Goal: Task Accomplishment & Management: Manage account settings

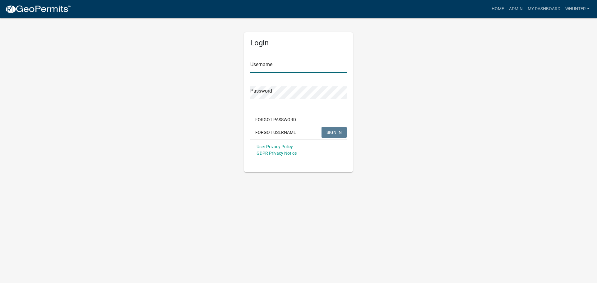
type input "whunter"
click at [329, 127] on button "SIGN IN" at bounding box center [333, 132] width 25 height 11
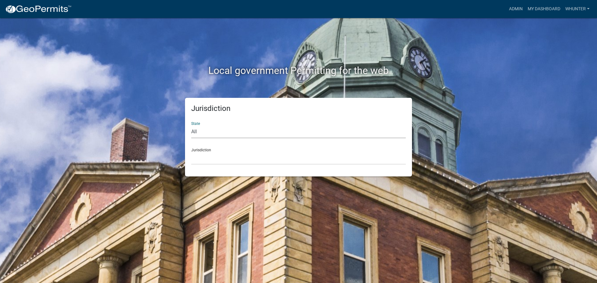
click at [226, 132] on select "All Colorado Georgia Indiana Iowa Kansas Minnesota Ohio South Carolina Wisconsin" at bounding box center [298, 132] width 215 height 13
select select "Georgia"
click at [191, 126] on select "All Colorado Georgia Indiana Iowa Kansas Minnesota Ohio South Carolina Wisconsin" at bounding box center [298, 132] width 215 height 13
click at [228, 159] on select "Carroll County, Georgia Cook County, Georgia Crawford County, Georgia Gilmer Co…" at bounding box center [298, 158] width 215 height 13
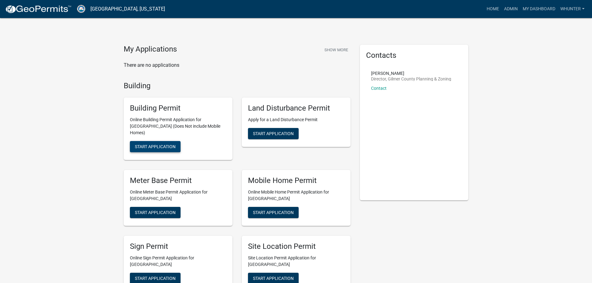
click at [154, 145] on button "Start Application" at bounding box center [155, 146] width 51 height 11
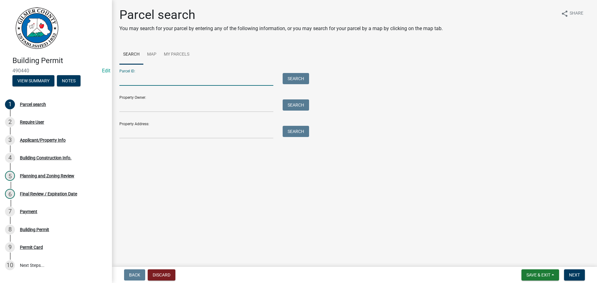
click at [148, 79] on input "Parcel ID:" at bounding box center [196, 79] width 154 height 13
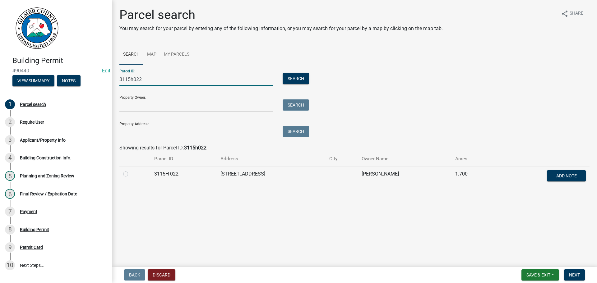
type input "3115h022"
click at [131, 170] on label at bounding box center [131, 170] width 0 height 0
click at [131, 173] on 022 "radio" at bounding box center [133, 172] width 4 height 4
radio 022 "true"
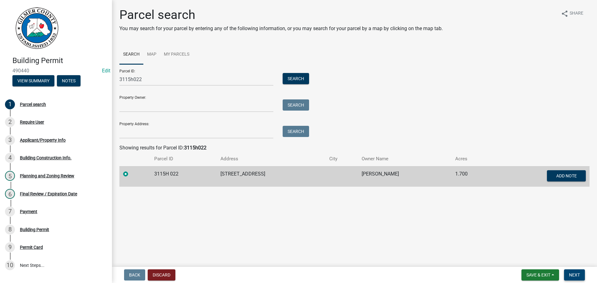
drag, startPoint x: 573, startPoint y: 272, endPoint x: 558, endPoint y: 270, distance: 15.2
click at [574, 273] on span "Next" at bounding box center [574, 275] width 11 height 5
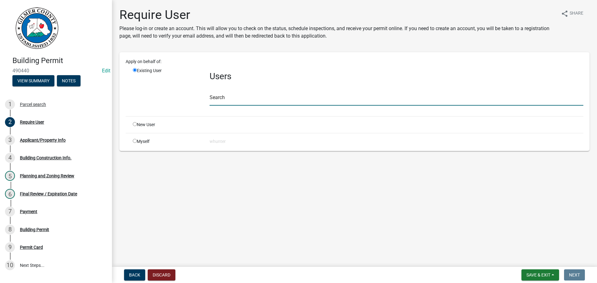
click at [237, 102] on input "text" at bounding box center [397, 99] width 374 height 13
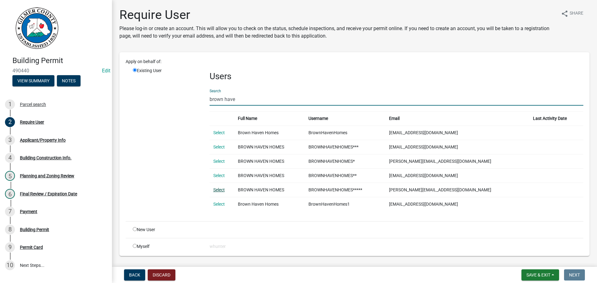
type input "brown have"
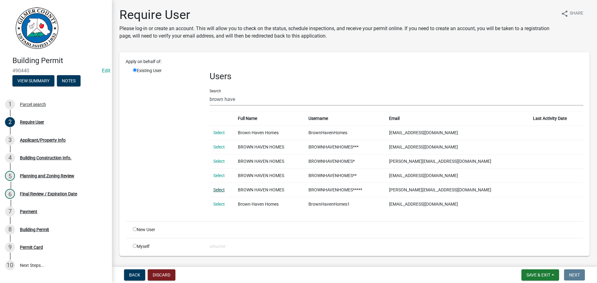
click at [214, 190] on link "Select" at bounding box center [219, 189] width 12 height 5
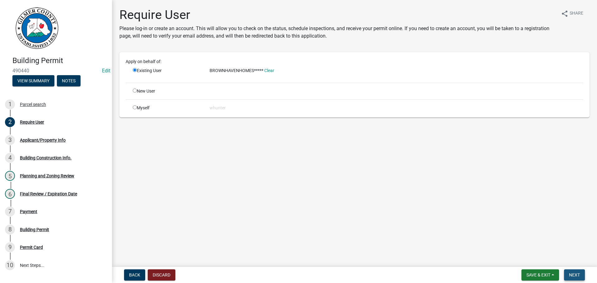
click at [575, 273] on span "Next" at bounding box center [574, 275] width 11 height 5
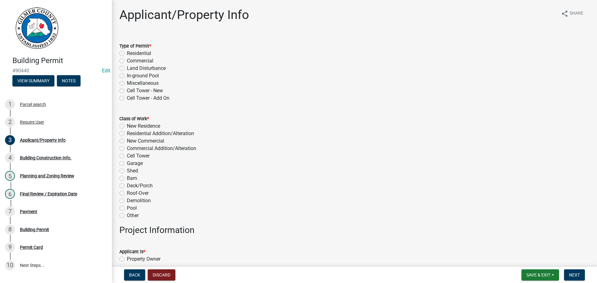
click at [126, 56] on div "Residential" at bounding box center [354, 53] width 470 height 7
click at [127, 52] on label "Residential" at bounding box center [139, 53] width 24 height 7
click at [127, 52] on input "Residential" at bounding box center [129, 52] width 4 height 4
radio input "true"
click at [148, 126] on label "New Residence" at bounding box center [143, 125] width 33 height 7
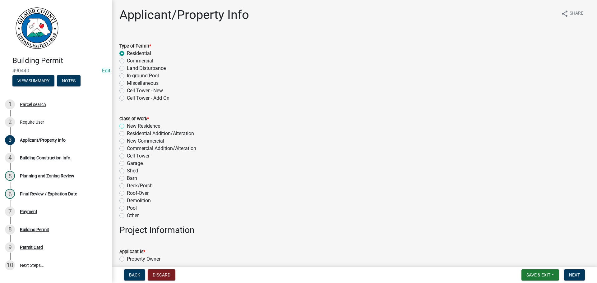
click at [131, 126] on input "New Residence" at bounding box center [129, 124] width 4 height 4
radio input "true"
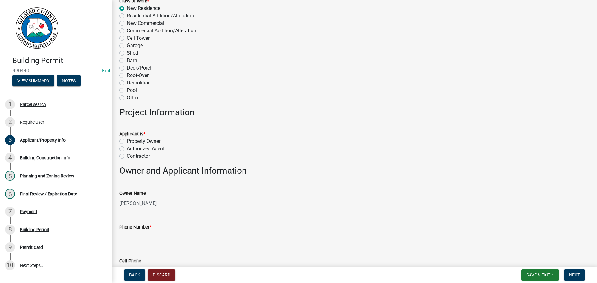
scroll to position [187, 0]
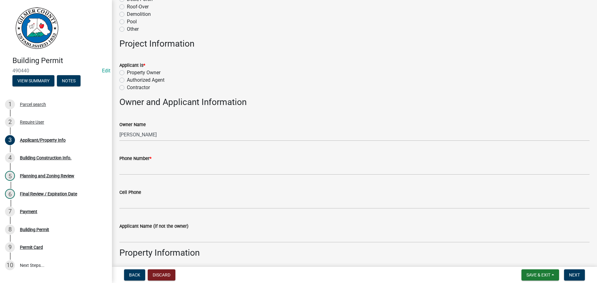
click at [139, 85] on label "Contractor" at bounding box center [138, 87] width 23 height 7
click at [131, 85] on input "Contractor" at bounding box center [129, 86] width 4 height 4
radio input "true"
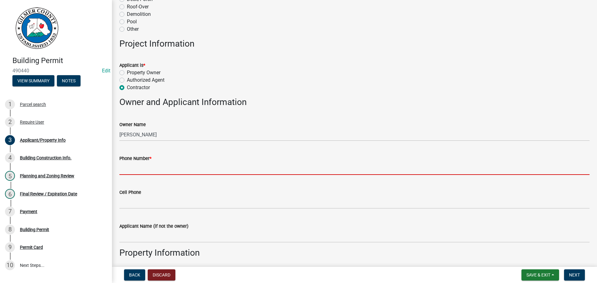
drag, startPoint x: 152, startPoint y: 169, endPoint x: 168, endPoint y: 172, distance: 15.9
click at [153, 169] on input "Phone Number *" at bounding box center [354, 168] width 470 height 13
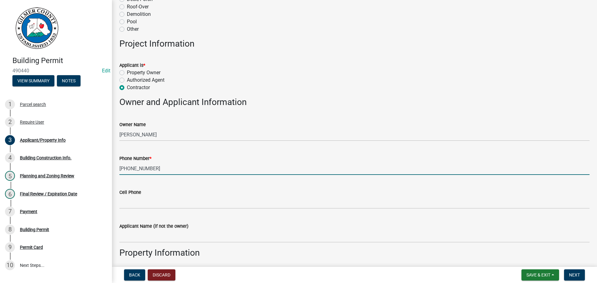
type input "706-970-2313"
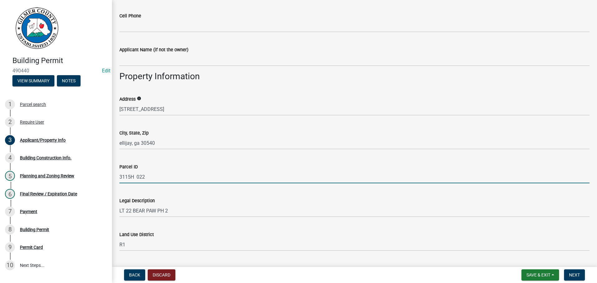
scroll to position [433, 0]
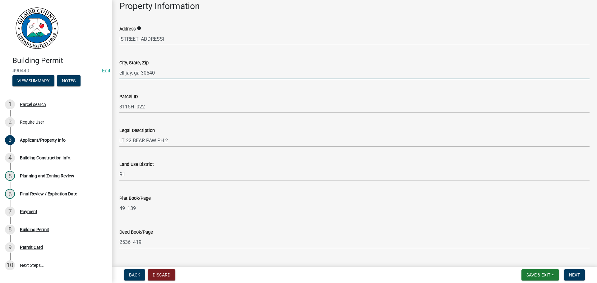
drag, startPoint x: 138, startPoint y: 73, endPoint x: 67, endPoint y: 74, distance: 71.5
click at [67, 73] on div "Building Permit 490440 Edit View Summary Notes 1 Parcel search 2 Require User 3…" at bounding box center [298, 141] width 597 height 283
type input "ELLIJAY, GA 30540"
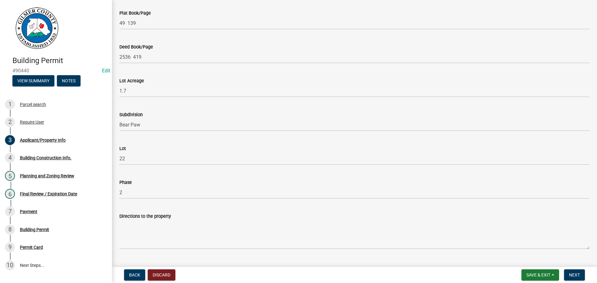
scroll to position [620, 0]
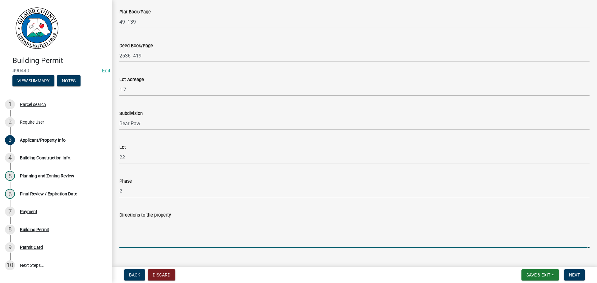
click at [137, 231] on textarea "Directions to the property" at bounding box center [354, 233] width 470 height 29
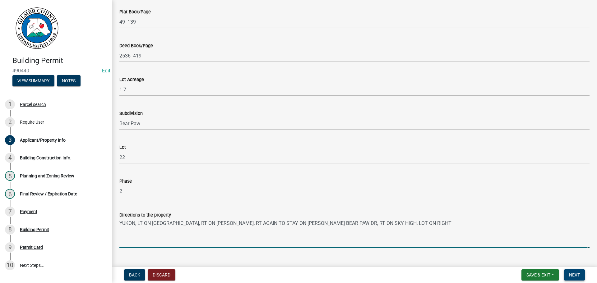
type textarea "YUKON, LT ON CLEAR CREEK, RT ON EVANS RD, RT AGAIN TO STAY ON EVANS, RT BEAR PA…"
click at [580, 272] on button "Next" at bounding box center [574, 275] width 21 height 11
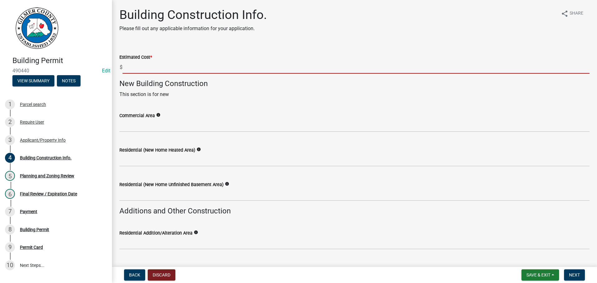
click at [155, 66] on input "text" at bounding box center [355, 67] width 467 height 13
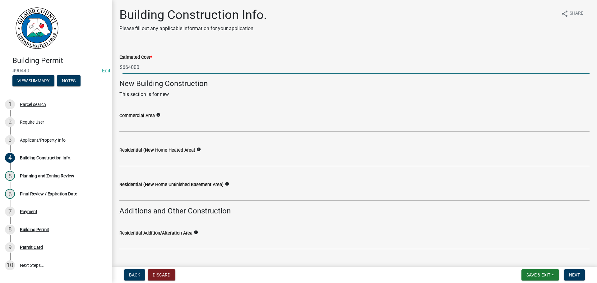
type input "664000"
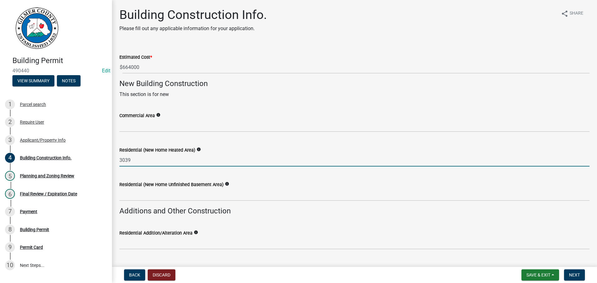
type input "3039"
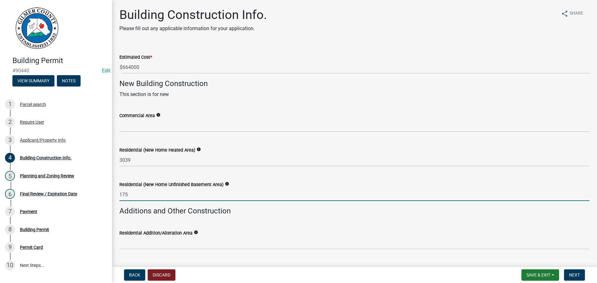
type input "175"
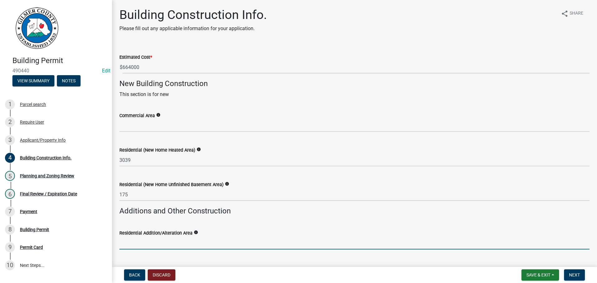
scroll to position [146, 0]
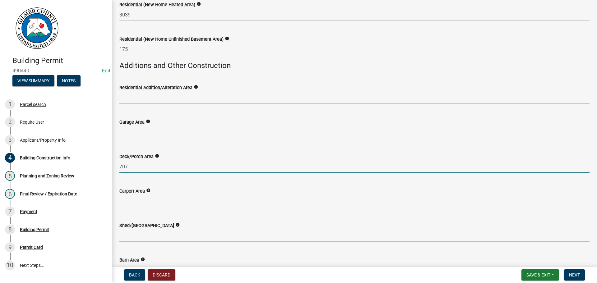
type input "707"
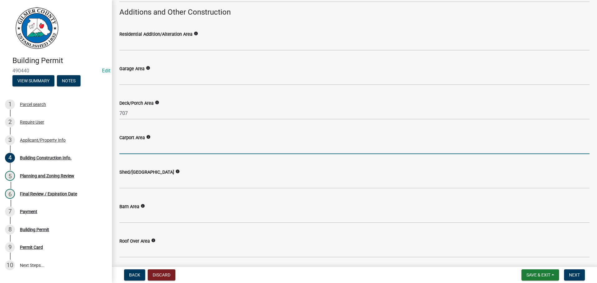
scroll to position [291, 0]
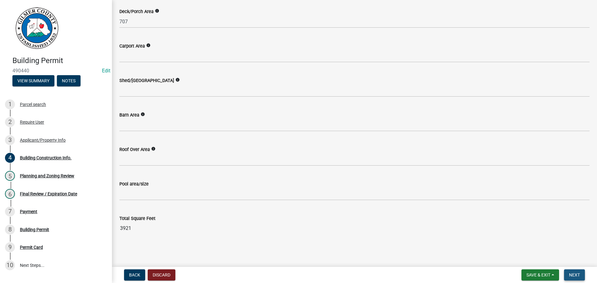
click at [574, 273] on span "Next" at bounding box center [574, 275] width 11 height 5
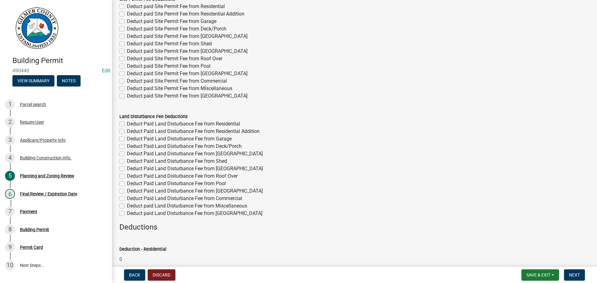
scroll to position [0, 0]
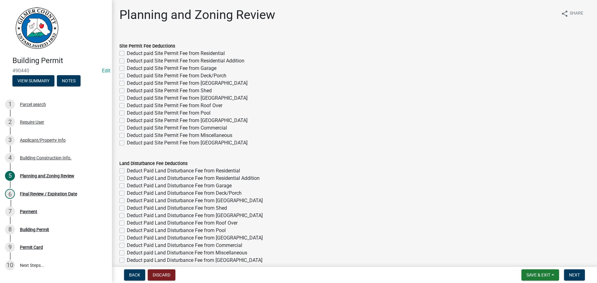
click at [179, 53] on label "Deduct paid Site Permit Fee from Residential" at bounding box center [176, 53] width 98 height 7
click at [131, 53] on input "Deduct paid Site Permit Fee from Residential" at bounding box center [129, 52] width 4 height 4
checkbox input "true"
checkbox input "false"
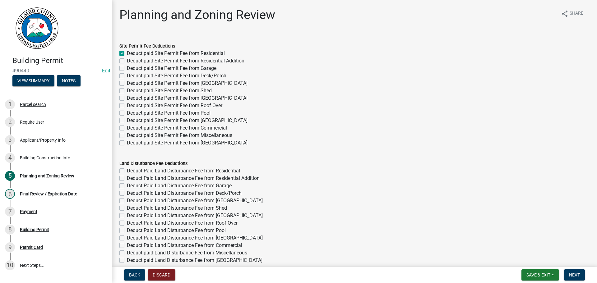
checkbox input "false"
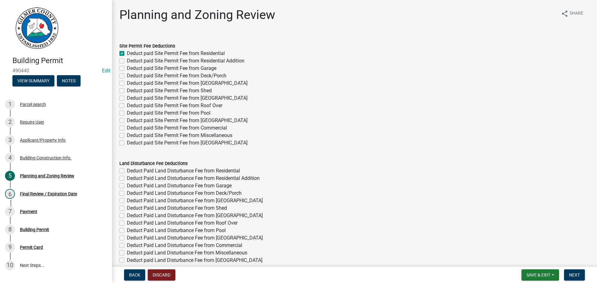
checkbox input "false"
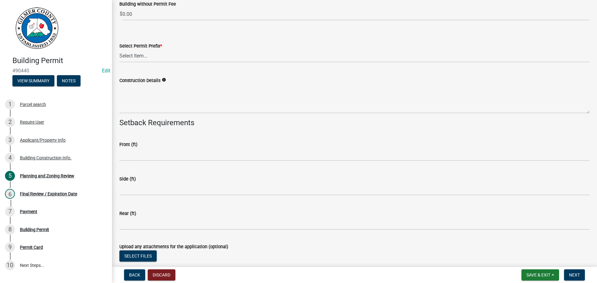
scroll to position [1271, 0]
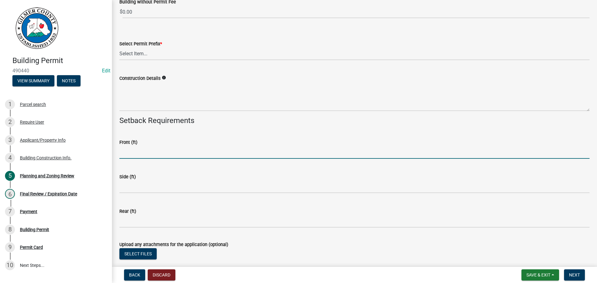
click at [153, 154] on input "text" at bounding box center [354, 152] width 470 height 13
type input "40"
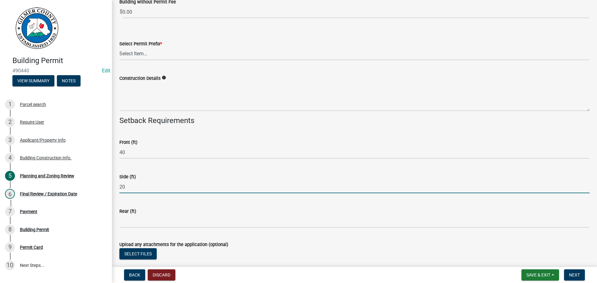
type input "20"
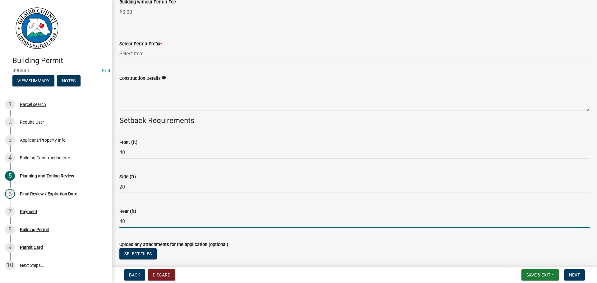
type input "40"
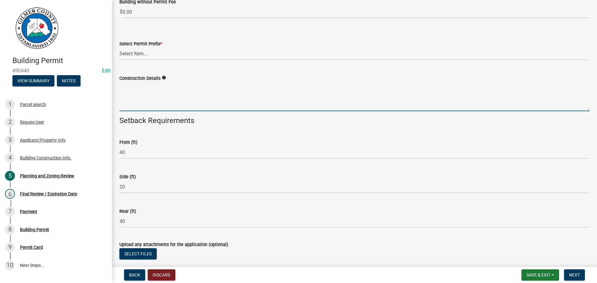
click at [284, 97] on textarea "Construction Details" at bounding box center [354, 96] width 470 height 29
type textarea "NEW HOME"
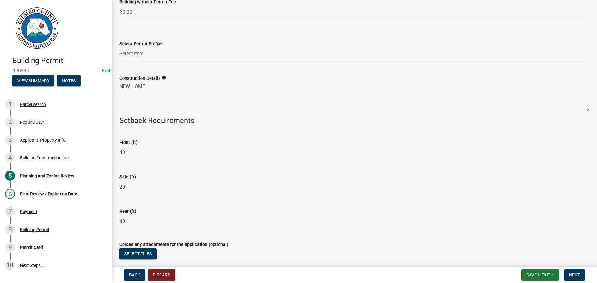
click at [162, 54] on select "Select Item... RES COMM MB LAND POOL MISC CELL TOWER - NEW CELL TOWER - ADD ON" at bounding box center [354, 54] width 470 height 13
click at [119, 48] on select "Select Item... RES COMM MB LAND POOL MISC CELL TOWER - NEW CELL TOWER - ADD ON" at bounding box center [354, 54] width 470 height 13
select select "b5c39336-92b9-49ce-a0a5-4e9e9babf743"
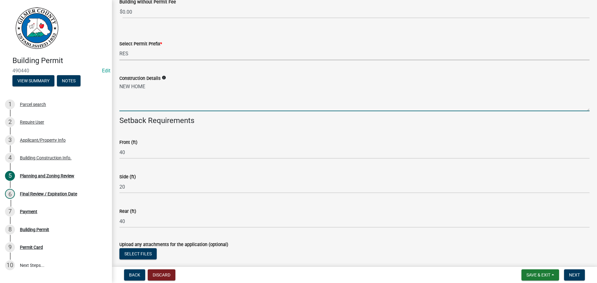
click at [164, 98] on textarea "NEW HOME" at bounding box center [354, 96] width 470 height 29
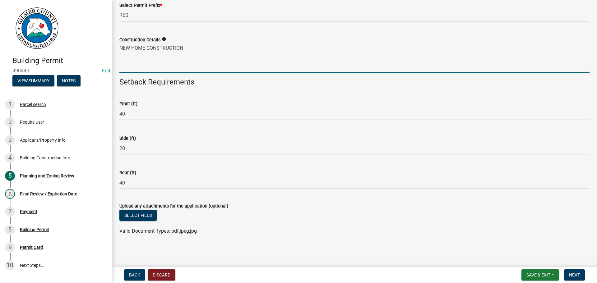
scroll to position [1310, 0]
type textarea "NEW HOME CONSTRUCTION"
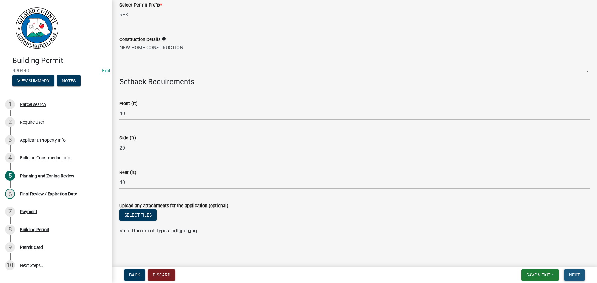
click at [581, 279] on button "Next" at bounding box center [574, 275] width 21 height 11
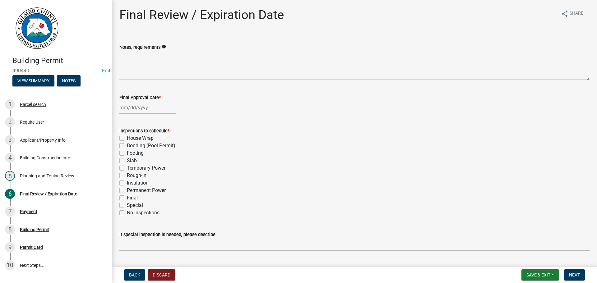
click at [132, 154] on label "Footing" at bounding box center [135, 153] width 17 height 7
click at [131, 154] on input "Footing" at bounding box center [129, 152] width 4 height 4
checkbox input "true"
checkbox input "false"
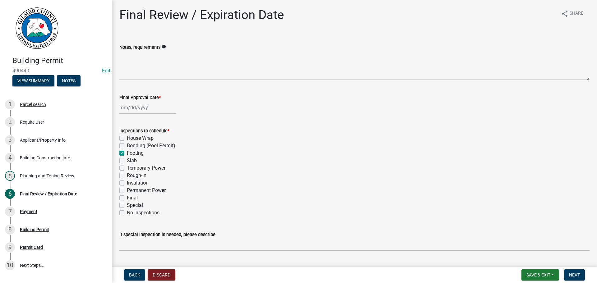
checkbox input "true"
checkbox input "false"
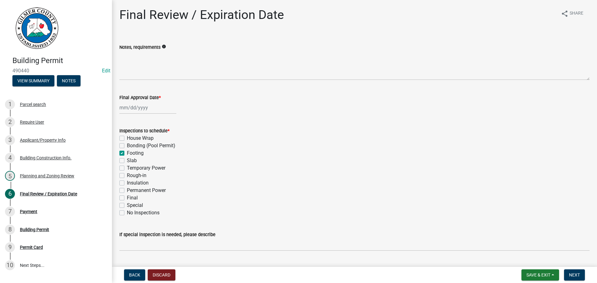
checkbox input "false"
click at [132, 158] on label "Slab" at bounding box center [132, 160] width 10 height 7
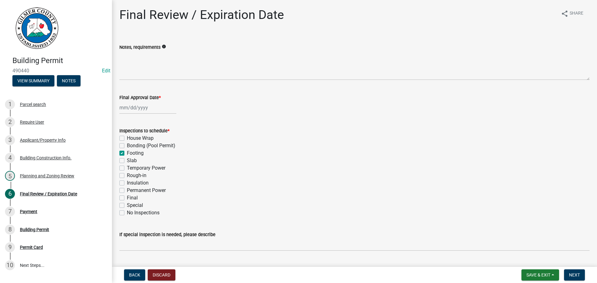
click at [131, 158] on input "Slab" at bounding box center [129, 159] width 4 height 4
checkbox input "true"
checkbox input "false"
checkbox input "true"
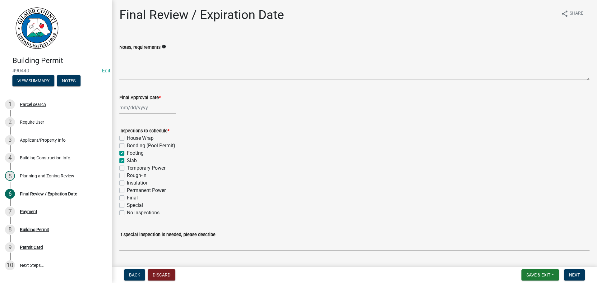
checkbox input "true"
checkbox input "false"
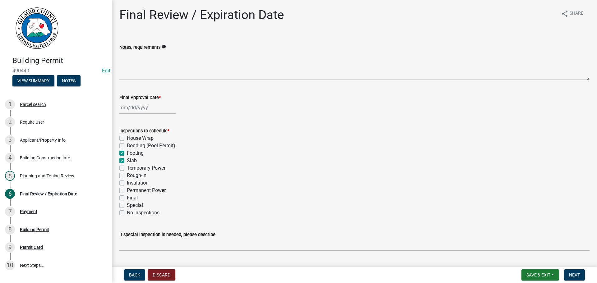
checkbox input "false"
click at [138, 171] on label "Temporary Power" at bounding box center [146, 167] width 39 height 7
click at [131, 169] on input "Temporary Power" at bounding box center [129, 166] width 4 height 4
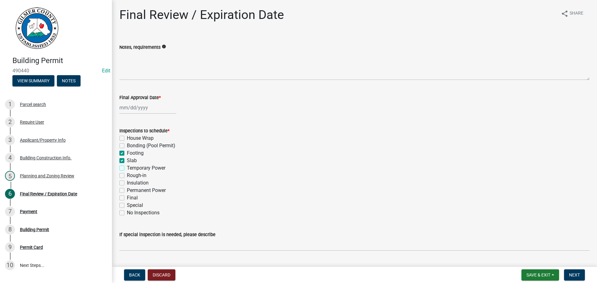
checkbox input "true"
checkbox input "false"
checkbox input "true"
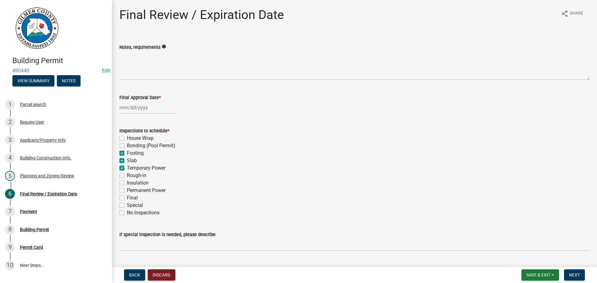
checkbox input "true"
checkbox input "false"
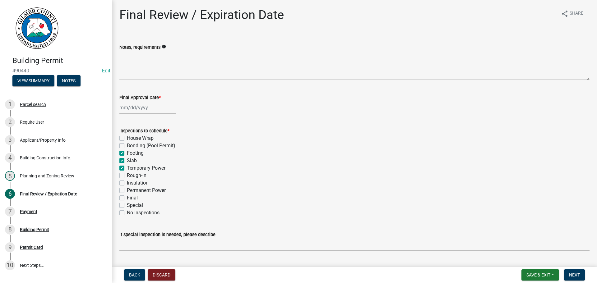
checkbox input "false"
click at [140, 168] on label "Temporary Power" at bounding box center [146, 167] width 39 height 7
click at [131, 168] on input "Temporary Power" at bounding box center [129, 166] width 4 height 4
checkbox input "false"
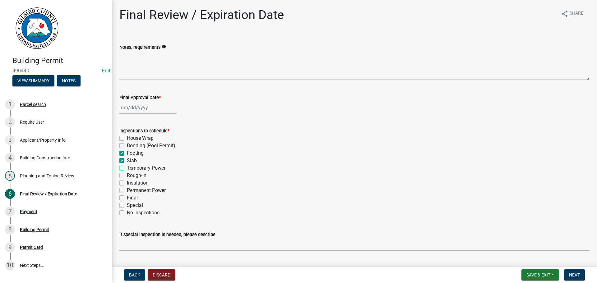
checkbox input "false"
checkbox input "true"
checkbox input "false"
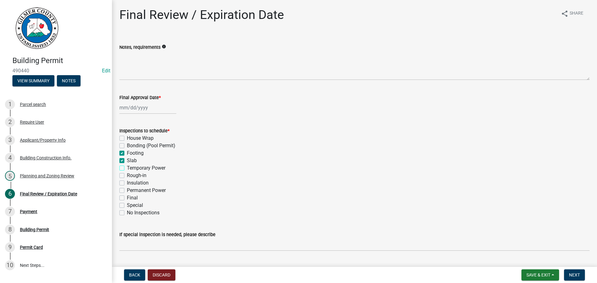
checkbox input "false"
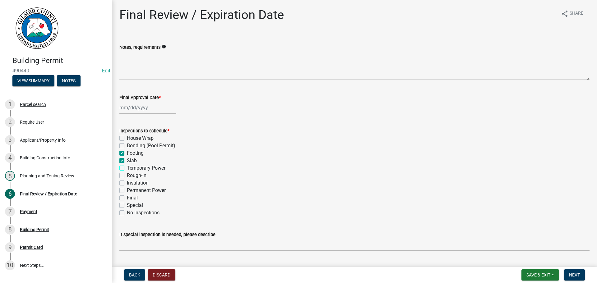
checkbox input "false"
click at [140, 174] on label "Rough-in" at bounding box center [137, 175] width 20 height 7
click at [131, 174] on input "Rough-in" at bounding box center [129, 174] width 4 height 4
checkbox input "true"
checkbox input "false"
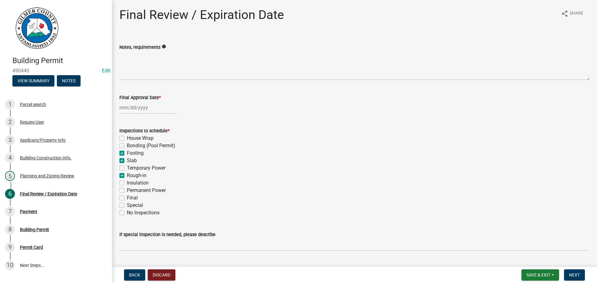
checkbox input "false"
checkbox input "true"
checkbox input "false"
checkbox input "true"
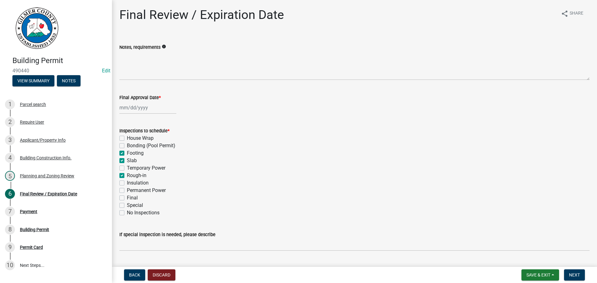
checkbox input "false"
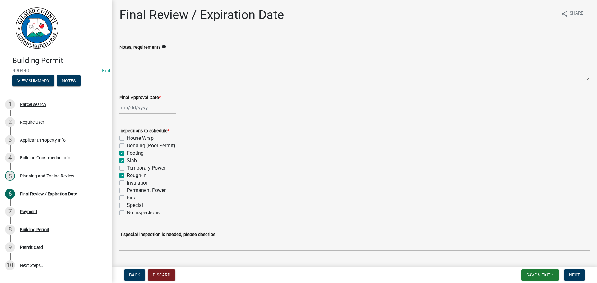
click at [138, 191] on label "Permanent Power" at bounding box center [146, 190] width 39 height 7
click at [131, 191] on input "Permanent Power" at bounding box center [129, 189] width 4 height 4
checkbox input "true"
checkbox input "false"
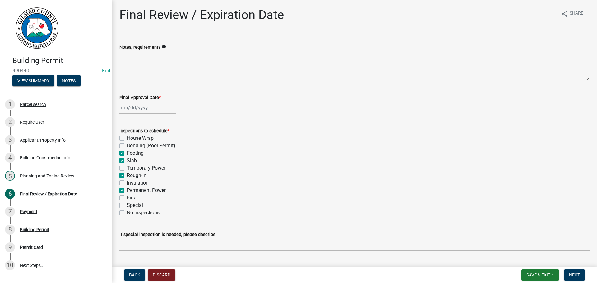
checkbox input "true"
checkbox input "false"
checkbox input "true"
checkbox input "false"
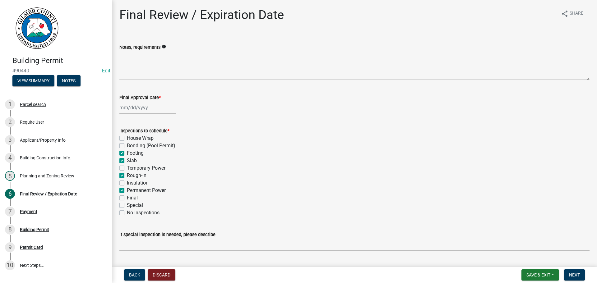
checkbox input "true"
checkbox input "false"
click at [133, 197] on label "Final" at bounding box center [132, 197] width 11 height 7
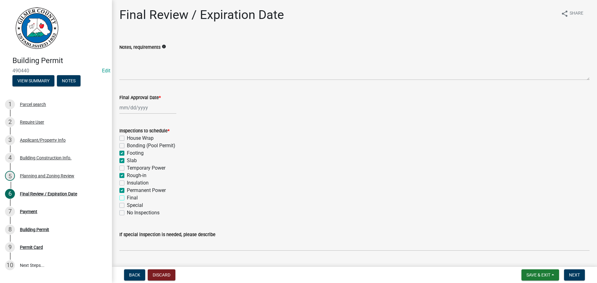
click at [131, 197] on input "Final" at bounding box center [129, 196] width 4 height 4
checkbox input "true"
checkbox input "false"
checkbox input "true"
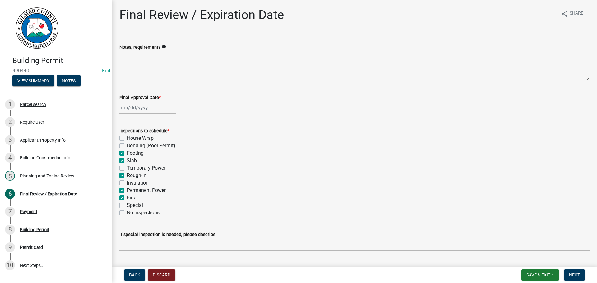
checkbox input "true"
checkbox input "false"
checkbox input "true"
checkbox input "false"
checkbox input "true"
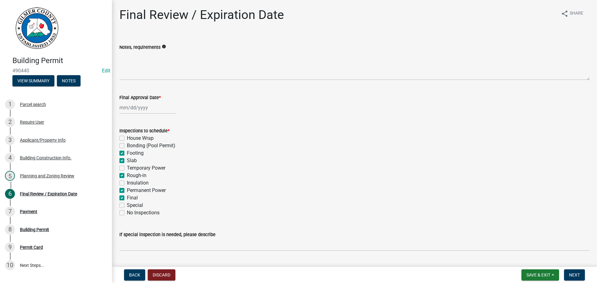
checkbox input "true"
checkbox input "false"
click at [131, 103] on div at bounding box center [147, 107] width 57 height 13
select select "10"
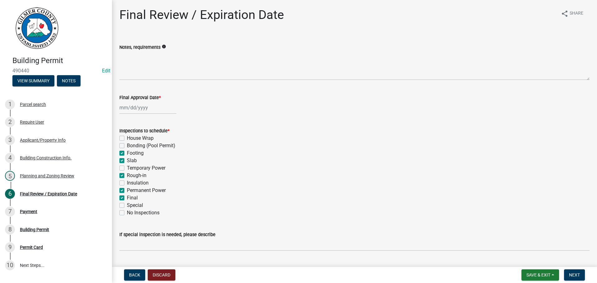
select select "2025"
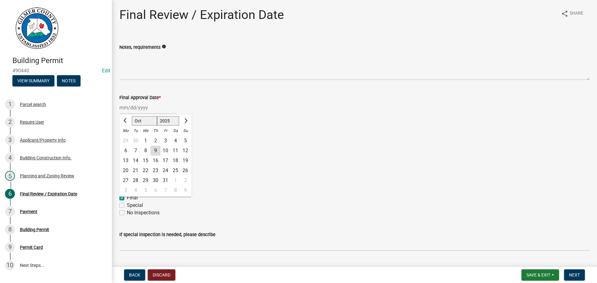
click at [155, 151] on div "9" at bounding box center [155, 151] width 10 height 10
type input "[DATE]"
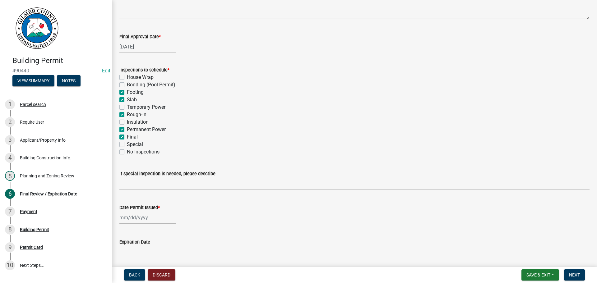
scroll to position [127, 0]
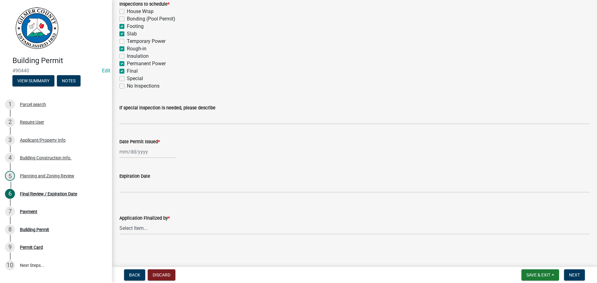
select select "10"
select select "2025"
click at [145, 150] on div "[PERSON_NAME] Feb Mar Apr [PERSON_NAME][DATE] Oct Nov [DATE] 1526 1527 1528 152…" at bounding box center [147, 152] width 57 height 13
click at [154, 195] on div "9" at bounding box center [155, 195] width 10 height 10
type input "[DATE]"
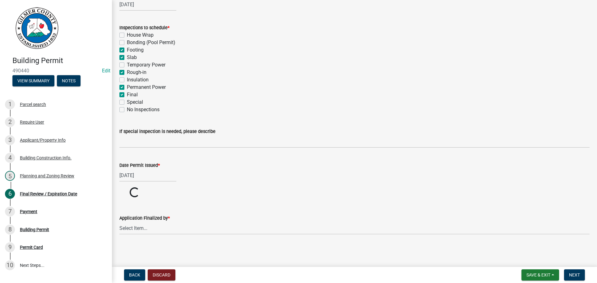
scroll to position [103, 0]
click at [158, 230] on select "Select Item... [PERSON_NAME] [PERSON_NAME] [PERSON_NAME] [PERSON_NAME] [PERSON_…" at bounding box center [354, 228] width 470 height 13
click at [162, 230] on div "Application Finalized by * Select Item... Andrew Mathis Art Wlochowski Becky Wh…" at bounding box center [354, 216] width 470 height 36
click at [119, 246] on select "Select Item... [PERSON_NAME] [PERSON_NAME] [PERSON_NAME] [PERSON_NAME] [PERSON_…" at bounding box center [354, 252] width 470 height 13
select select "5ce200eb-feb1-496b-8127-7891293955f5"
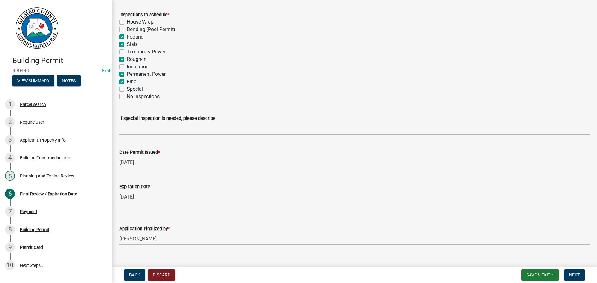
scroll to position [127, 0]
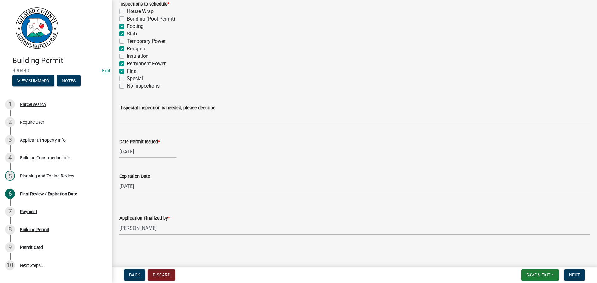
click at [569, 269] on nav "Back Discard Save & Exit Save Save & Exit Next" at bounding box center [354, 275] width 485 height 16
click at [566, 273] on button "Next" at bounding box center [574, 275] width 21 height 11
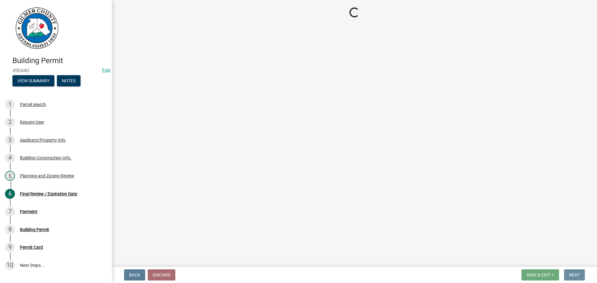
scroll to position [0, 0]
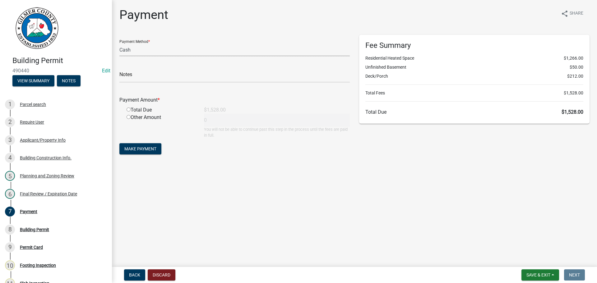
click at [155, 55] on select "Credit Card POS Check Cash" at bounding box center [234, 50] width 230 height 13
select select "1: 0"
click at [119, 44] on select "Credit Card POS Check Cash" at bounding box center [234, 50] width 230 height 13
click at [185, 81] on input "text" at bounding box center [234, 76] width 230 height 13
type input "457"
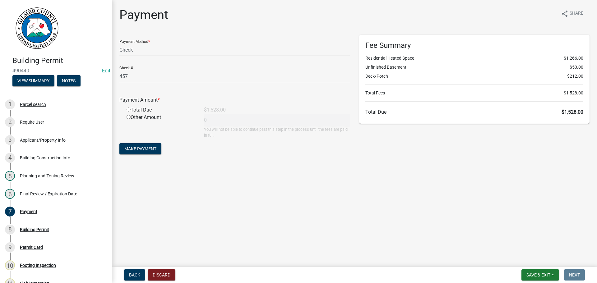
click at [127, 108] on input "radio" at bounding box center [129, 110] width 4 height 4
radio input "true"
type input "1528"
click at [131, 150] on span "Make Payment" at bounding box center [140, 148] width 32 height 5
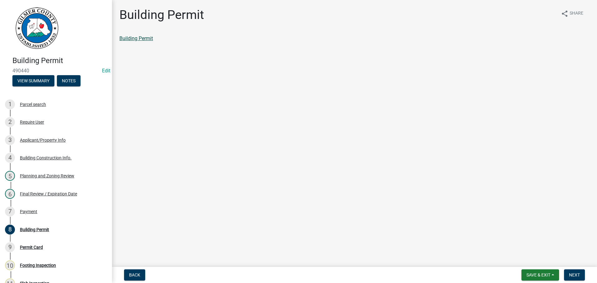
click at [128, 38] on link "Building Permit" at bounding box center [136, 38] width 34 height 6
click at [575, 275] on span "Next" at bounding box center [574, 275] width 11 height 5
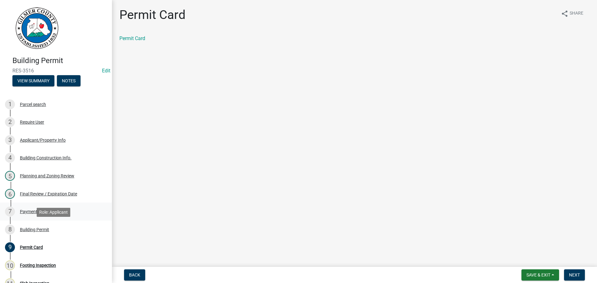
click at [29, 219] on link "7 Payment" at bounding box center [56, 212] width 112 height 18
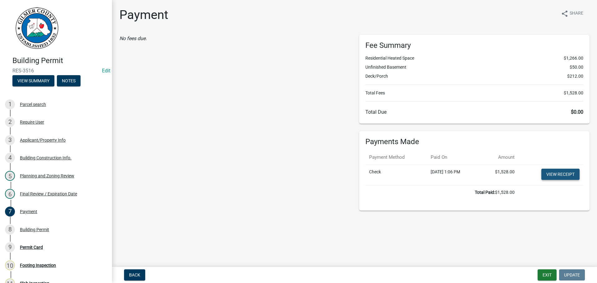
click at [574, 178] on link "View receipt" at bounding box center [560, 174] width 38 height 11
click at [46, 245] on div "9 Permit Card" at bounding box center [53, 248] width 97 height 10
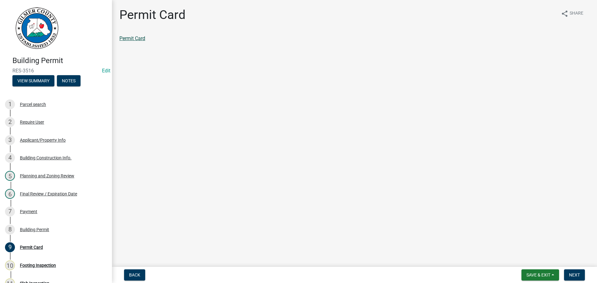
click at [133, 35] on link "Permit Card" at bounding box center [132, 38] width 26 height 6
click at [541, 274] on span "Save & Exit" at bounding box center [538, 275] width 24 height 5
click at [524, 258] on button "Save & Exit" at bounding box center [534, 259] width 50 height 15
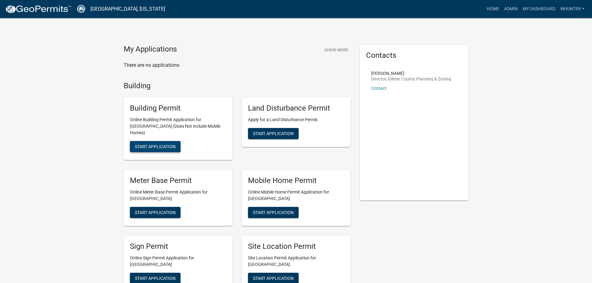
click at [157, 144] on span "Start Application" at bounding box center [155, 146] width 41 height 5
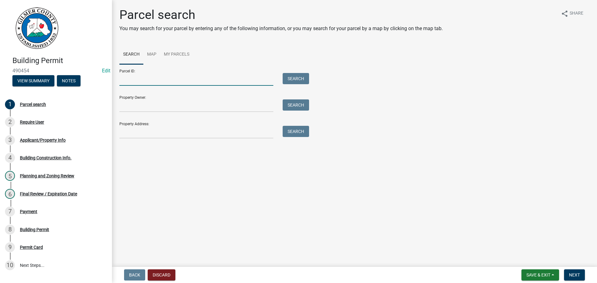
click at [188, 81] on input "Parcel ID:" at bounding box center [196, 79] width 154 height 13
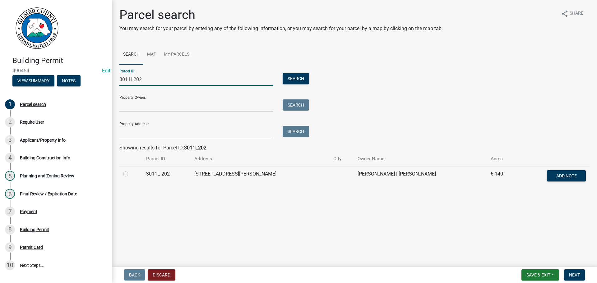
type input "3011L202"
click at [131, 170] on label at bounding box center [131, 170] width 0 height 0
click at [131, 173] on 202 "radio" at bounding box center [133, 172] width 4 height 4
radio 202 "true"
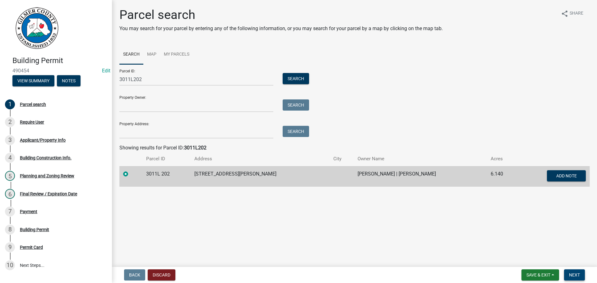
click at [579, 274] on span "Next" at bounding box center [574, 275] width 11 height 5
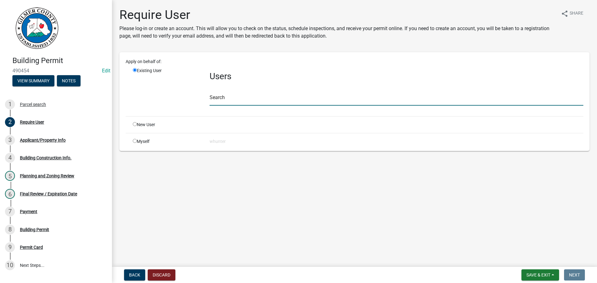
click at [275, 101] on input "text" at bounding box center [397, 99] width 374 height 13
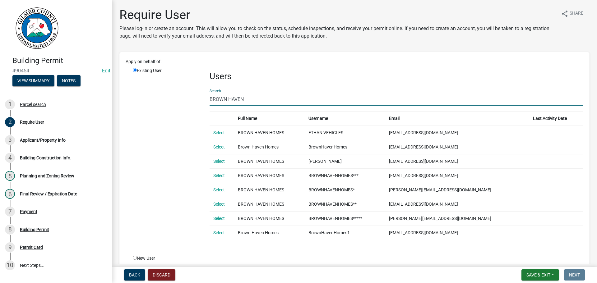
type input "BROWN HAVEN"
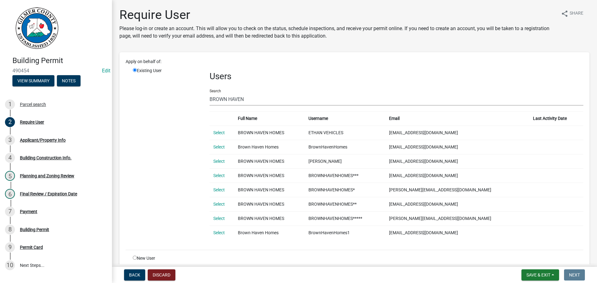
click at [218, 130] on td "Select" at bounding box center [222, 133] width 25 height 14
click at [219, 132] on link "Select" at bounding box center [219, 132] width 12 height 5
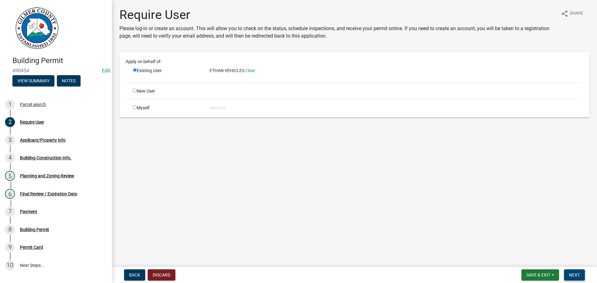
click at [575, 272] on button "Next" at bounding box center [574, 275] width 21 height 11
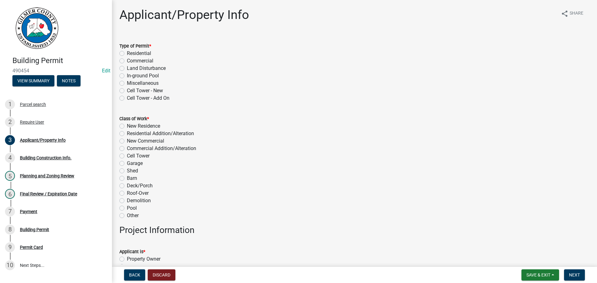
click at [145, 53] on label "Residential" at bounding box center [139, 53] width 24 height 7
click at [131, 53] on input "Residential" at bounding box center [129, 52] width 4 height 4
radio input "true"
click at [134, 125] on label "New Residence" at bounding box center [143, 125] width 33 height 7
click at [131, 125] on input "New Residence" at bounding box center [129, 124] width 4 height 4
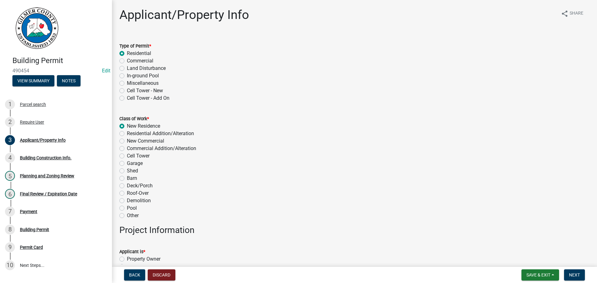
radio input "true"
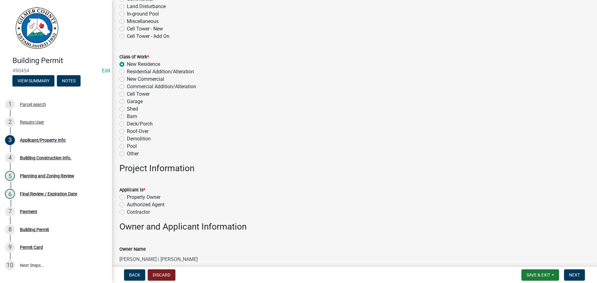
scroll to position [62, 0]
click at [149, 212] on label "Contractor" at bounding box center [138, 211] width 23 height 7
click at [131, 212] on input "Contractor" at bounding box center [129, 210] width 4 height 4
radio input "true"
click at [146, 257] on input "WILLIAM E BECKER | BECKER AMBER" at bounding box center [354, 259] width 470 height 13
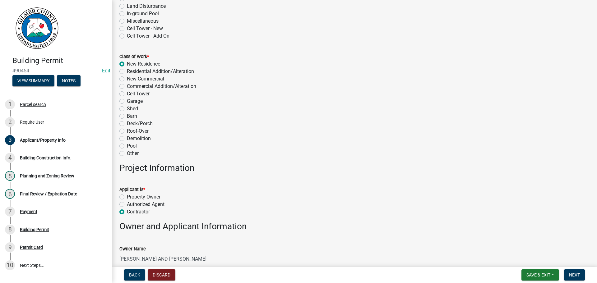
type input "WILLIAM AND AMBER BECKER"
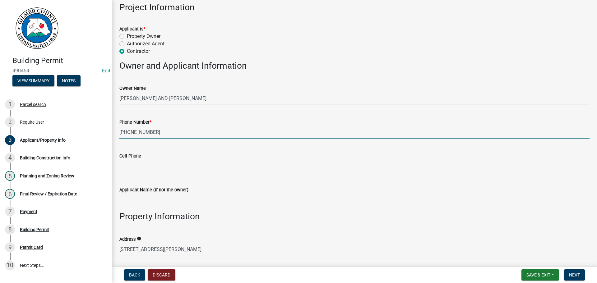
type input "631-432-5827"
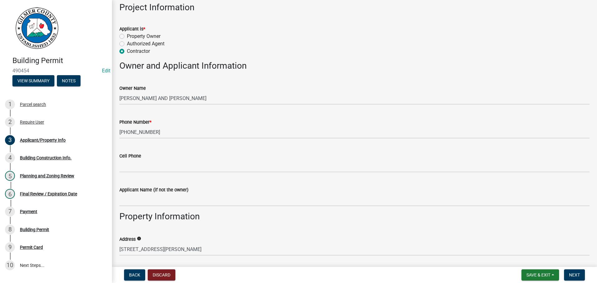
scroll to position [374, 0]
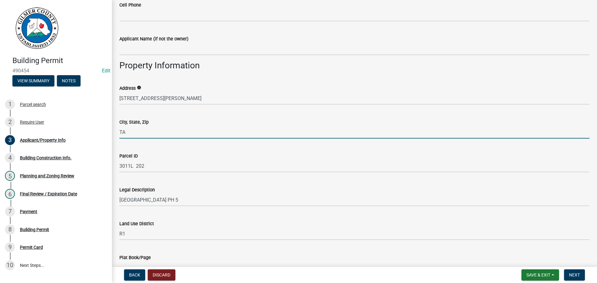
type input "T"
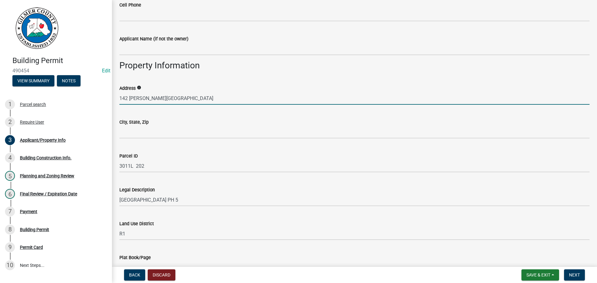
type input "142 BLALOCK MOUNTAIN COVE"
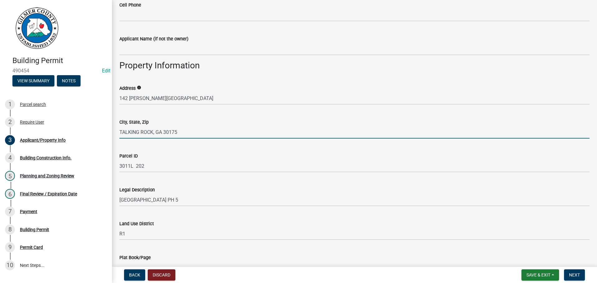
type input "TALKING ROCK, GA 30175"
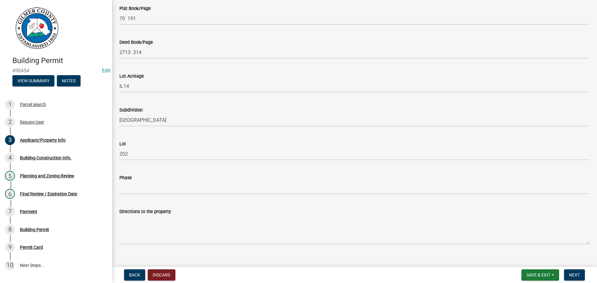
scroll to position [654, 0]
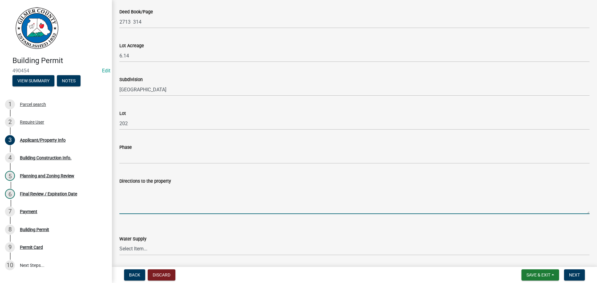
click at [156, 196] on textarea "Directions to the property" at bounding box center [354, 199] width 470 height 29
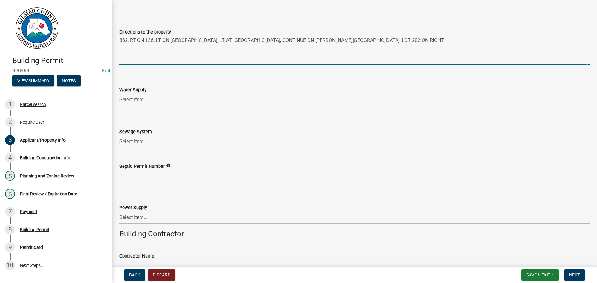
scroll to position [809, 0]
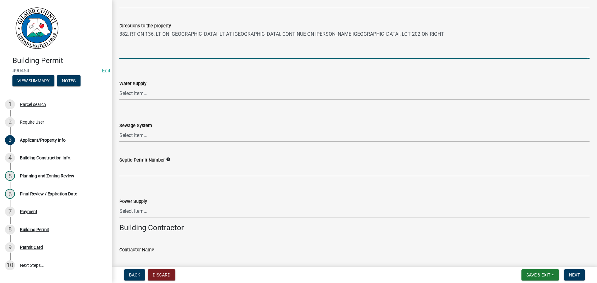
type textarea "382, RT ON 136, LT ON SHADY GROVE, LT AT 1ST CROSS ST - SHADY GROVE, CONTINUE O…"
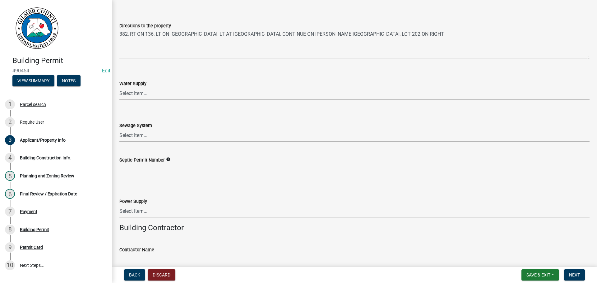
click at [136, 90] on select "Select Item... Well Community Public Spring" at bounding box center [354, 93] width 470 height 13
click at [119, 87] on select "Select Item... Well Community Public Spring" at bounding box center [354, 93] width 470 height 13
select select "6d3c22a4-bb85-4608-b1e4-8a8b34b9a216"
click at [152, 137] on select "Select Item... Septic Community Public" at bounding box center [354, 135] width 470 height 13
click at [119, 129] on select "Select Item... Septic Community Public" at bounding box center [354, 135] width 470 height 13
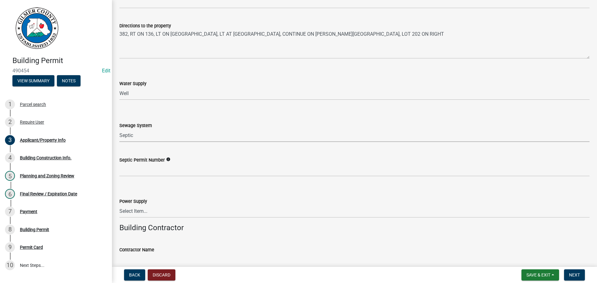
select select "92a37e23-3b7d-408e-b3c7-0afbe39b0942"
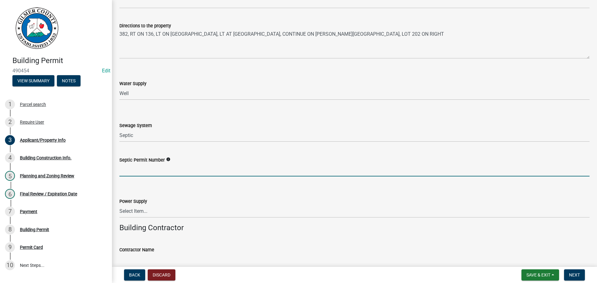
drag, startPoint x: 145, startPoint y: 167, endPoint x: 312, endPoint y: 201, distance: 170.6
click at [145, 169] on input "Septic Permit Number" at bounding box center [354, 170] width 470 height 13
type input "061-05930"
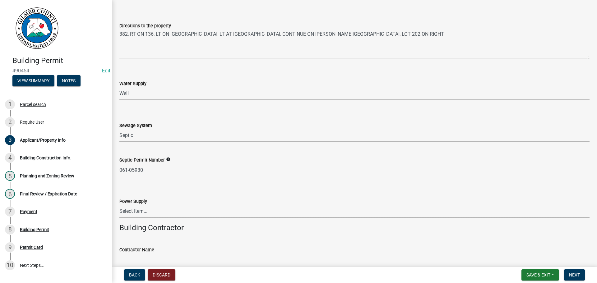
click at [142, 209] on select "Select Item... Amicalola EMC Blue Ridge EMC Tri-State Power Georgia Power" at bounding box center [354, 211] width 470 height 13
click at [119, 205] on select "Select Item... Amicalola EMC Blue Ridge EMC Tri-State Power Georgia Power" at bounding box center [354, 211] width 470 height 13
select select "c9feaa94-b03b-4165-97cf-90fdf63947c5"
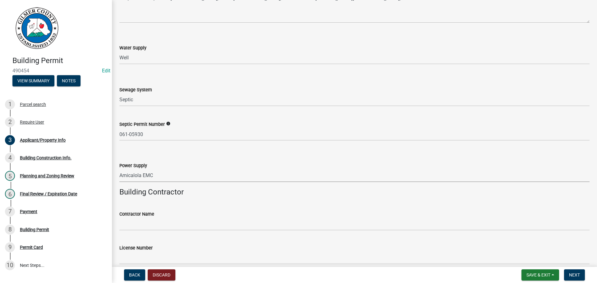
scroll to position [903, 0]
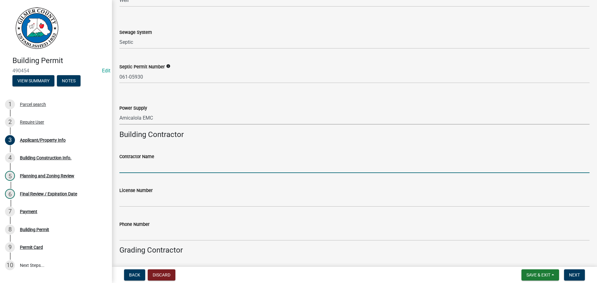
click at [154, 169] on input "Contractor Name" at bounding box center [354, 166] width 470 height 13
type input "BROWN HAVEN HOMES - ETHAN PHILLIPS"
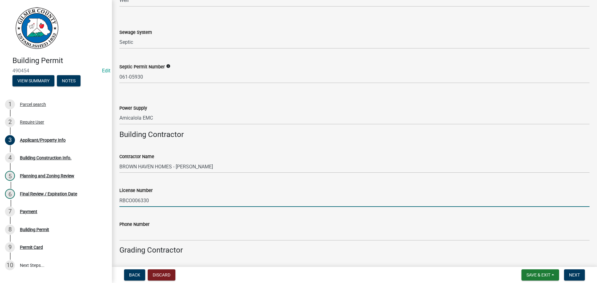
type input "RBCO006330"
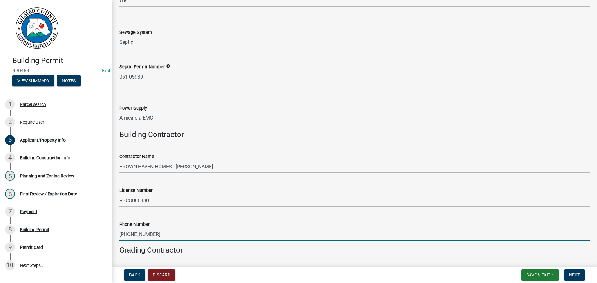
type input "706-970-2313"
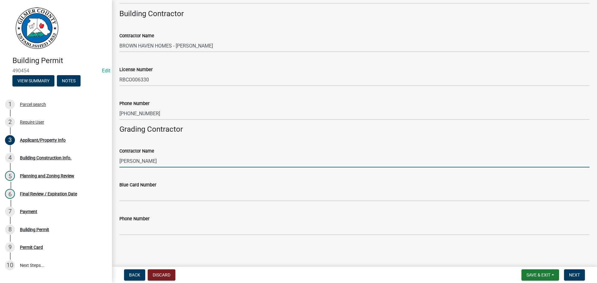
type input "ZACK PETTY"
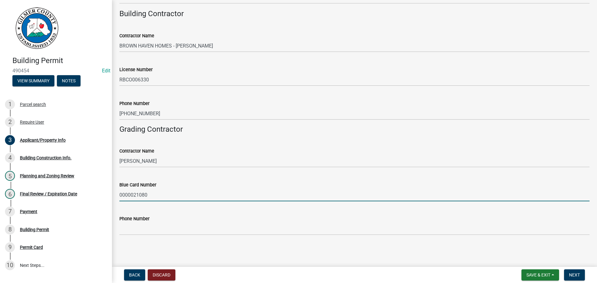
type input "0000021080"
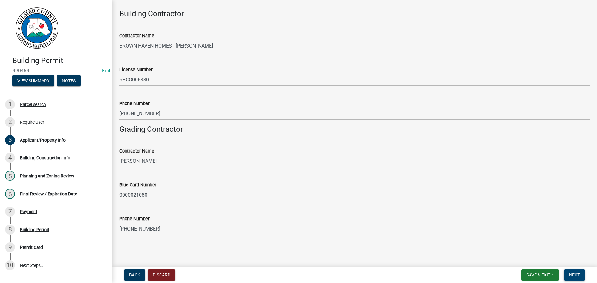
type input "770-894-7850"
click at [577, 278] on span "Next" at bounding box center [574, 275] width 11 height 5
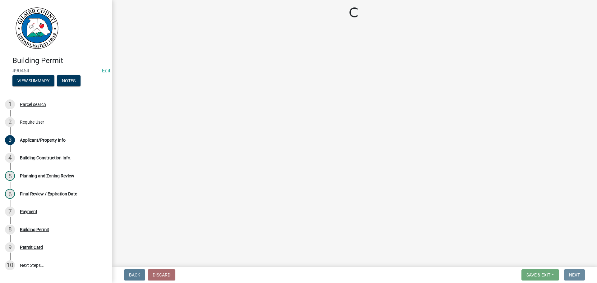
scroll to position [0, 0]
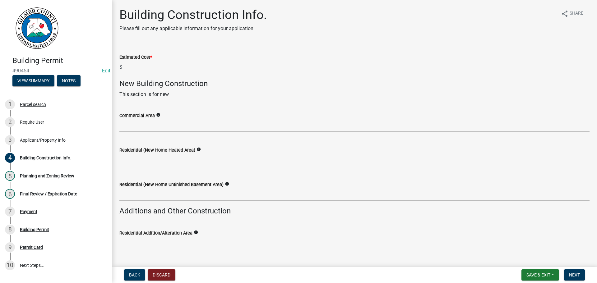
click at [164, 59] on div "Estimated Cost *" at bounding box center [354, 56] width 470 height 7
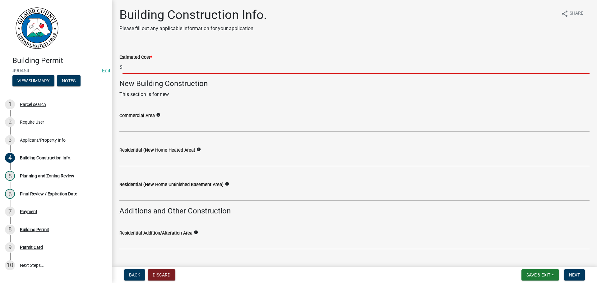
click at [166, 67] on input "text" at bounding box center [355, 67] width 467 height 13
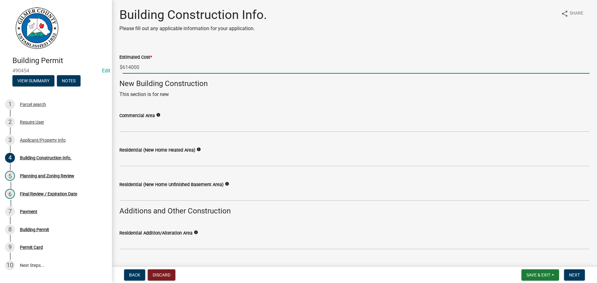
type input "614000"
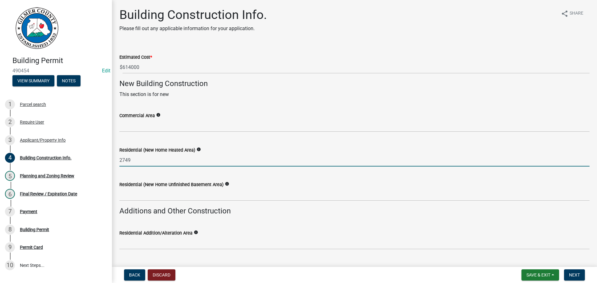
type input "2749"
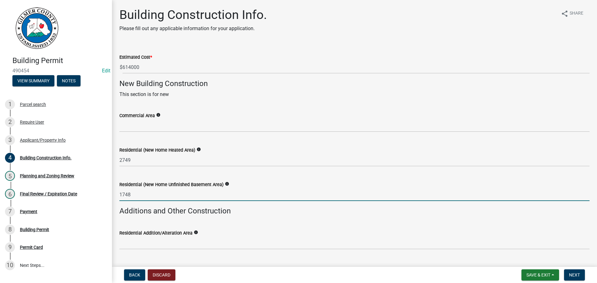
type input "1748"
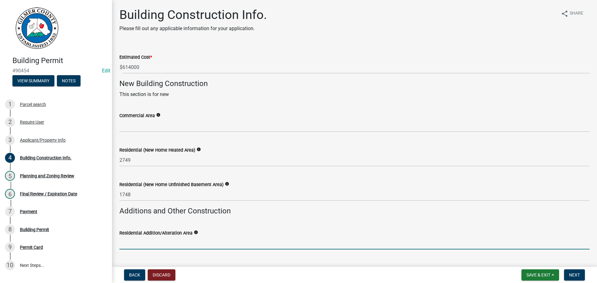
scroll to position [146, 0]
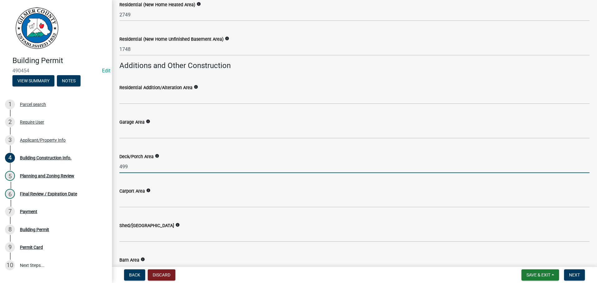
type input "499"
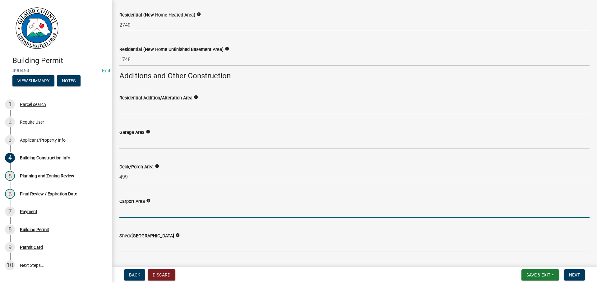
scroll to position [0, 0]
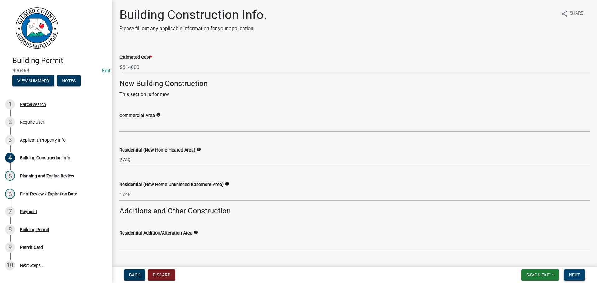
click at [574, 271] on button "Next" at bounding box center [574, 275] width 21 height 11
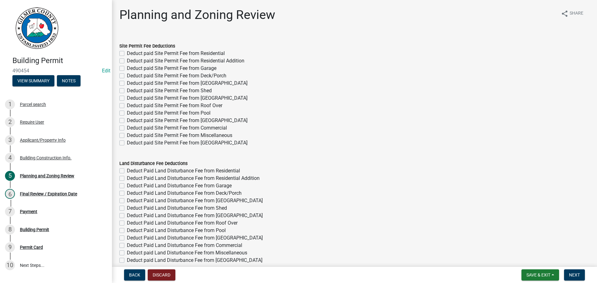
click at [148, 54] on label "Deduct paid Site Permit Fee from Residential" at bounding box center [176, 53] width 98 height 7
click at [131, 54] on input "Deduct paid Site Permit Fee from Residential" at bounding box center [129, 52] width 4 height 4
checkbox input "true"
checkbox input "false"
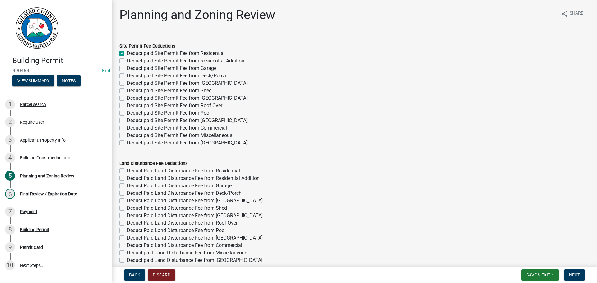
checkbox input "false"
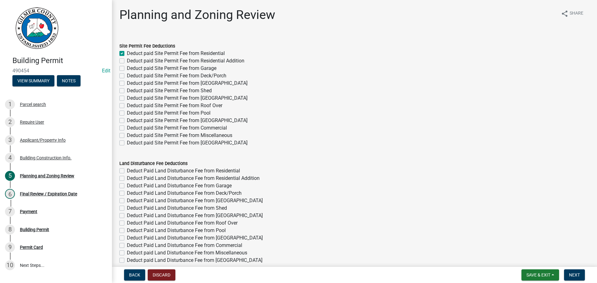
checkbox input "false"
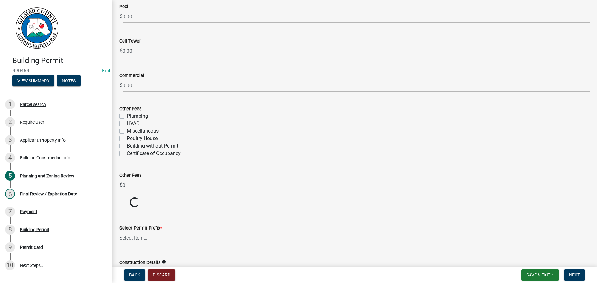
scroll to position [1135, 0]
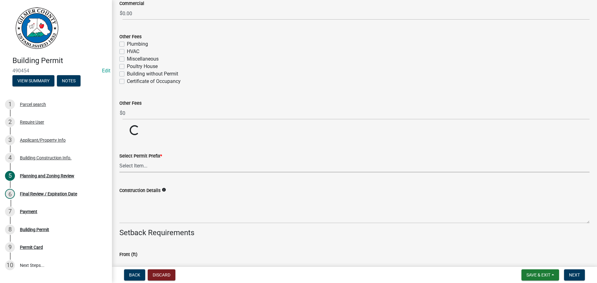
click at [175, 167] on select "Select Item... RES COMM MB LAND POOL MISC CELL TOWER - NEW CELL TOWER - ADD ON" at bounding box center [354, 166] width 470 height 13
click at [119, 160] on select "Select Item... RES COMM MB LAND POOL MISC CELL TOWER - NEW CELL TOWER - ADD ON" at bounding box center [354, 166] width 470 height 13
select select "b5c39336-92b9-49ce-a0a5-4e9e9babf743"
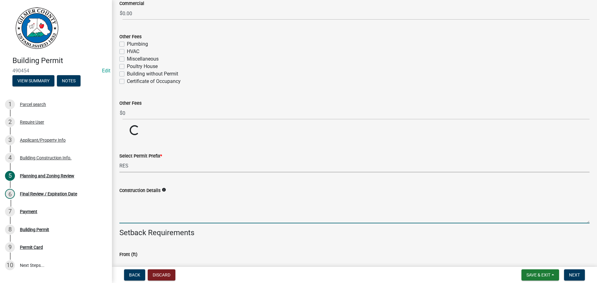
click at [150, 202] on textarea "Construction Details" at bounding box center [354, 208] width 470 height 29
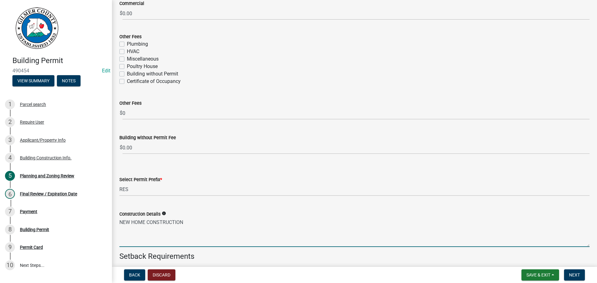
scroll to position [1291, 0]
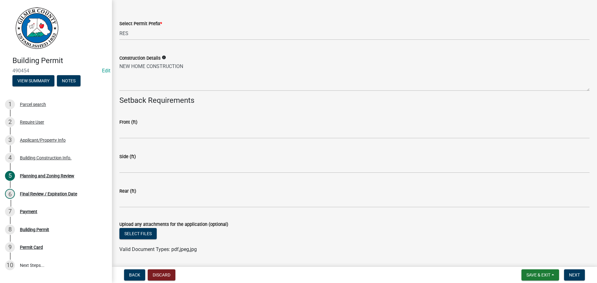
click at [118, 64] on div "Construction Details info NEW HOME CONSTRUCTION" at bounding box center [354, 68] width 479 height 45
click at [119, 65] on div "Construction Details info NEW HOME CONSTRUCTION" at bounding box center [354, 68] width 479 height 45
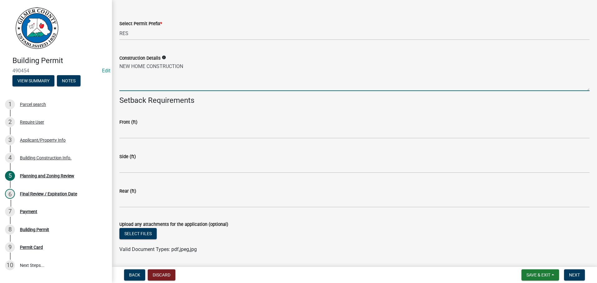
click at [120, 66] on textarea "NEW HOME CONSTRUCTION" at bounding box center [354, 76] width 470 height 29
type textarea "GATE CODE - 6923 NEW HOME CONSTRUCTION"
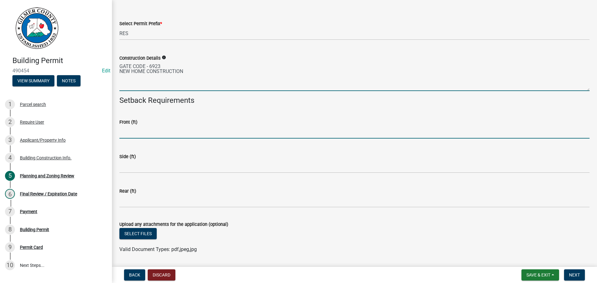
click at [143, 130] on input "text" at bounding box center [354, 132] width 470 height 13
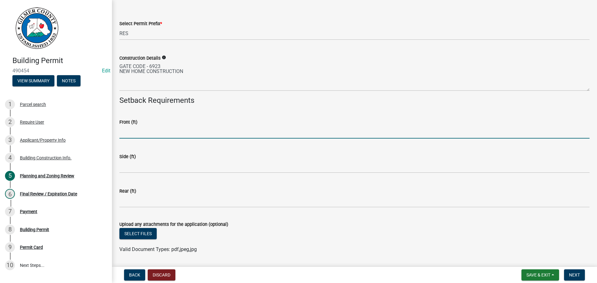
click at [144, 133] on input "text" at bounding box center [354, 132] width 470 height 13
type input "25"
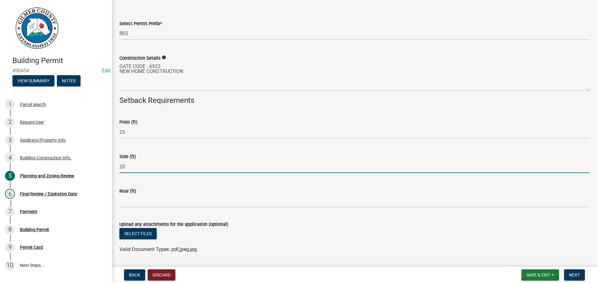
type input "20"
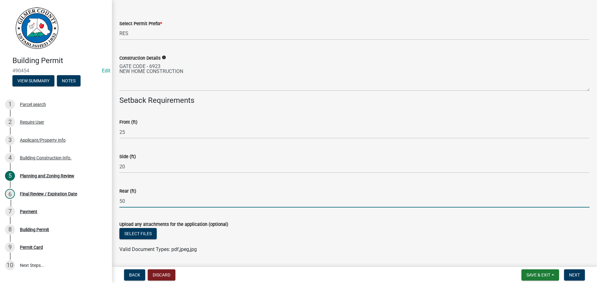
type input "50"
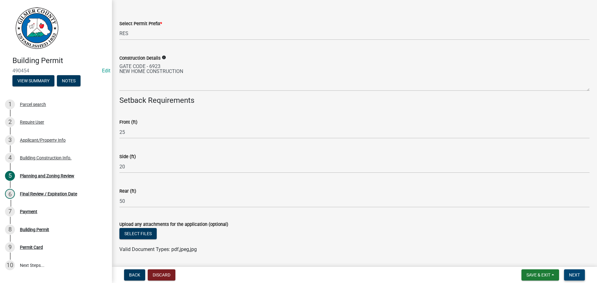
click at [570, 273] on span "Next" at bounding box center [574, 275] width 11 height 5
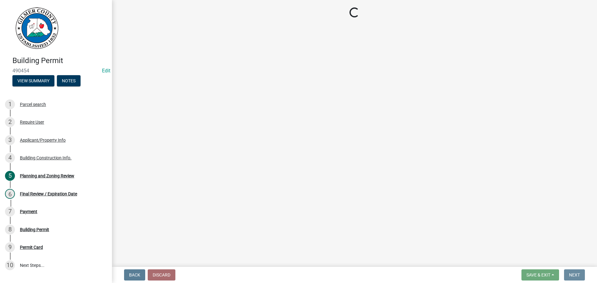
scroll to position [0, 0]
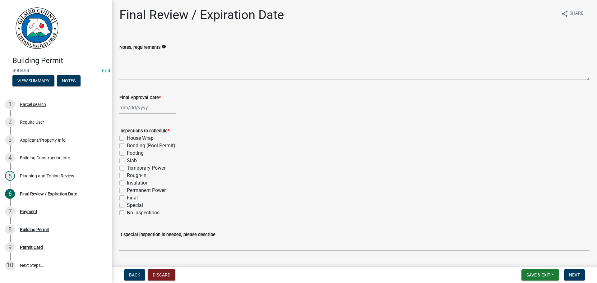
click at [142, 156] on label "Footing" at bounding box center [135, 153] width 17 height 7
click at [131, 154] on input "Footing" at bounding box center [129, 152] width 4 height 4
checkbox input "true"
checkbox input "false"
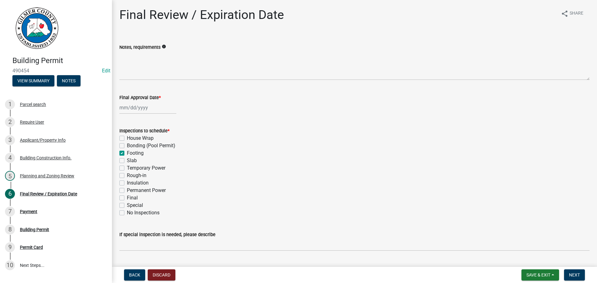
checkbox input "true"
checkbox input "false"
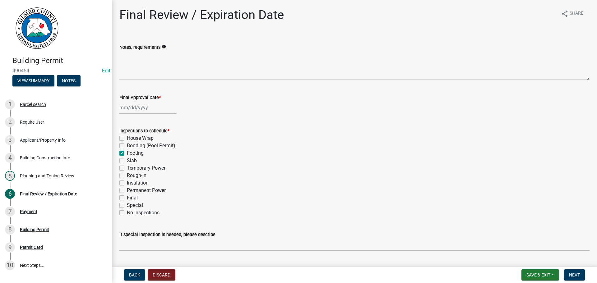
checkbox input "false"
click at [136, 160] on label "Slab" at bounding box center [132, 160] width 10 height 7
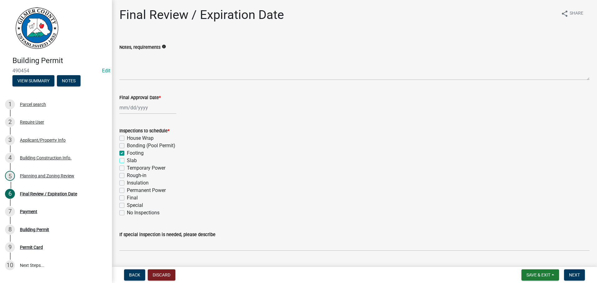
click at [131, 160] on input "Slab" at bounding box center [129, 159] width 4 height 4
checkbox input "true"
checkbox input "false"
checkbox input "true"
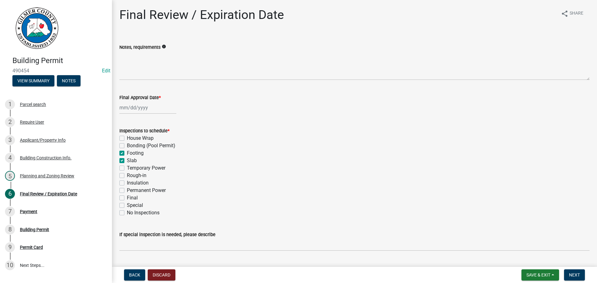
checkbox input "true"
checkbox input "false"
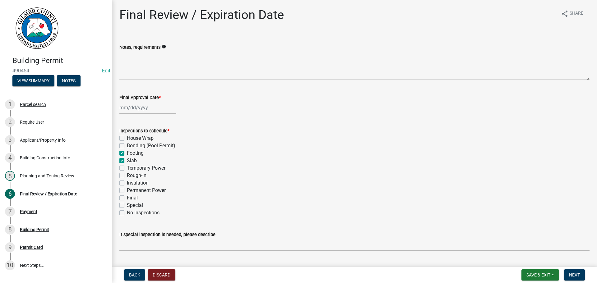
checkbox input "false"
click at [141, 173] on label "Rough-in" at bounding box center [137, 175] width 20 height 7
click at [131, 173] on input "Rough-in" at bounding box center [129, 174] width 4 height 4
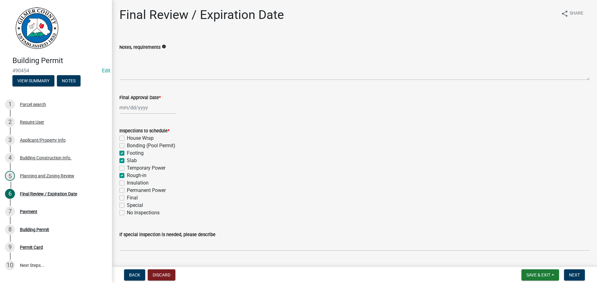
click at [147, 186] on label "Insulation" at bounding box center [138, 182] width 22 height 7
click at [131, 183] on input "Insulation" at bounding box center [129, 181] width 4 height 4
click at [143, 185] on label "Insulation" at bounding box center [138, 182] width 22 height 7
click at [131, 183] on input "Insulation" at bounding box center [129, 181] width 4 height 4
click at [143, 195] on div "Final" at bounding box center [354, 197] width 470 height 7
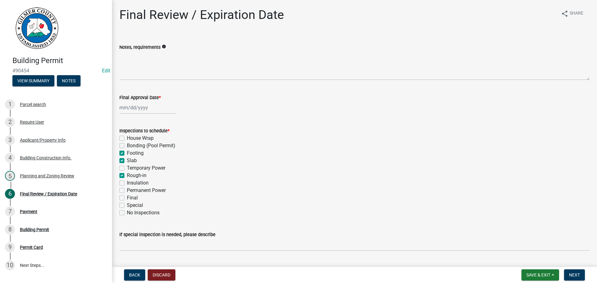
click at [129, 191] on label "Permanent Power" at bounding box center [146, 190] width 39 height 7
click at [129, 191] on input "Permanent Power" at bounding box center [129, 189] width 4 height 4
click at [130, 195] on label "Final" at bounding box center [132, 197] width 11 height 7
click at [130, 195] on input "Final" at bounding box center [129, 196] width 4 height 4
click at [146, 103] on div at bounding box center [147, 107] width 57 height 13
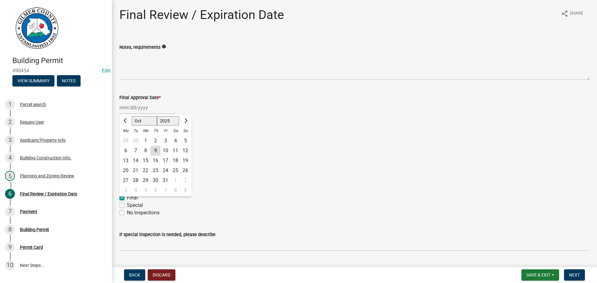
click at [156, 152] on div "9" at bounding box center [155, 151] width 10 height 10
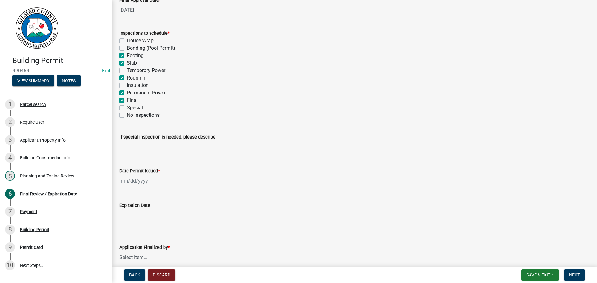
scroll to position [127, 0]
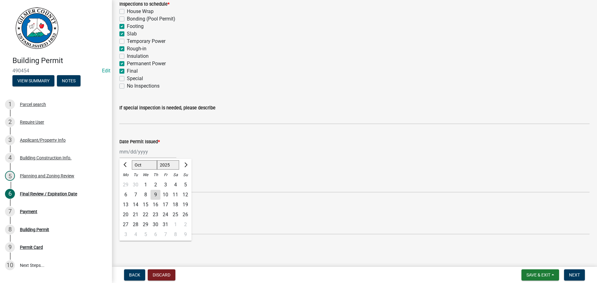
drag, startPoint x: 134, startPoint y: 150, endPoint x: 156, endPoint y: 155, distance: 22.3
click at [136, 151] on div "[PERSON_NAME] Feb Mar Apr [PERSON_NAME][DATE] Oct Nov [DATE] 1526 1527 1528 152…" at bounding box center [147, 152] width 57 height 13
click at [151, 194] on div "9" at bounding box center [155, 195] width 10 height 10
click at [134, 226] on select "Select Item... [PERSON_NAME] [PERSON_NAME] [PERSON_NAME] [PERSON_NAME] [PERSON_…" at bounding box center [354, 228] width 470 height 13
click at [119, 222] on select "Select Item... [PERSON_NAME] [PERSON_NAME] [PERSON_NAME] [PERSON_NAME] [PERSON_…" at bounding box center [354, 228] width 470 height 13
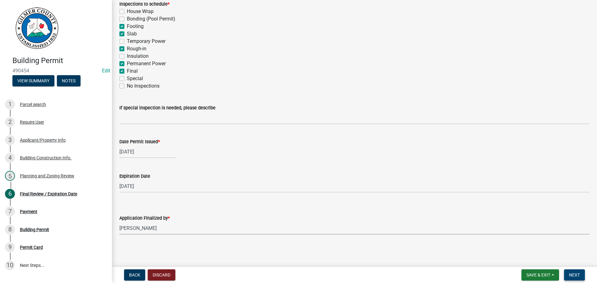
click at [576, 271] on button "Next" at bounding box center [574, 275] width 21 height 11
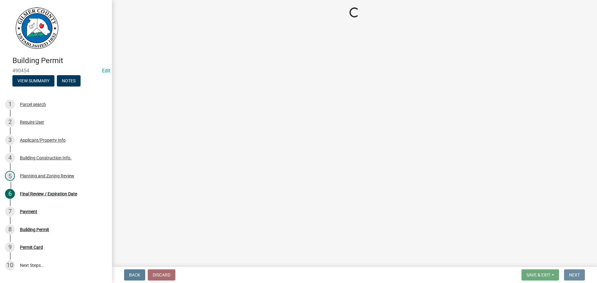
scroll to position [0, 0]
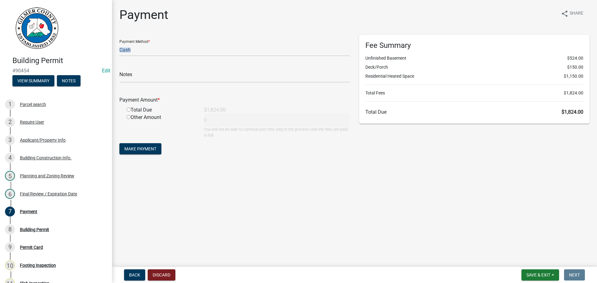
click at [166, 56] on form "Payment Method * Credit Card POS Check Cash Notes Payment Amount * Total Due $1…" at bounding box center [234, 95] width 230 height 121
click at [161, 49] on select "Credit Card POS Check Cash" at bounding box center [234, 50] width 230 height 13
click at [119, 44] on select "Credit Card POS Check Cash" at bounding box center [234, 50] width 230 height 13
click at [166, 75] on input "text" at bounding box center [234, 76] width 230 height 13
click at [127, 111] on input "radio" at bounding box center [129, 110] width 4 height 4
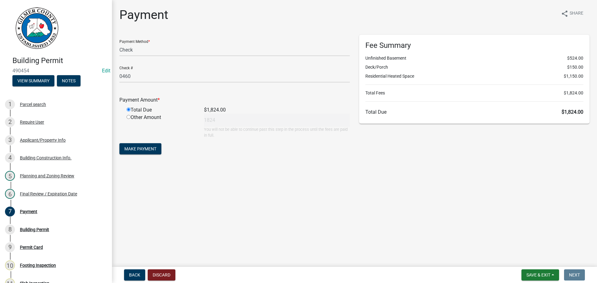
click at [144, 155] on form "Payment Method * Credit Card POS Check Cash Check # 0460 Payment Amount * Total…" at bounding box center [234, 95] width 230 height 121
click at [142, 149] on span "Make Payment" at bounding box center [140, 148] width 32 height 5
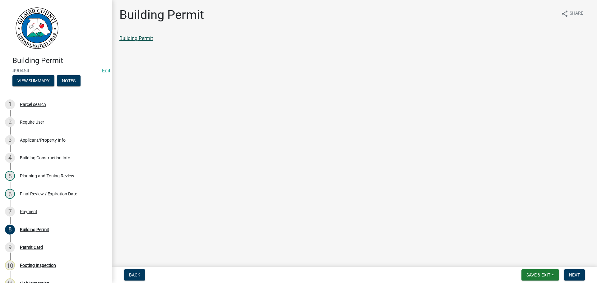
drag, startPoint x: 136, startPoint y: 34, endPoint x: 138, endPoint y: 38, distance: 4.5
click at [136, 34] on div "Building Permit share Share Building Permit" at bounding box center [354, 29] width 479 height 45
click at [138, 38] on link "Building Permit" at bounding box center [136, 38] width 34 height 6
drag, startPoint x: 36, startPoint y: 215, endPoint x: 42, endPoint y: 208, distance: 9.3
click at [36, 215] on div "7 Payment" at bounding box center [53, 212] width 97 height 10
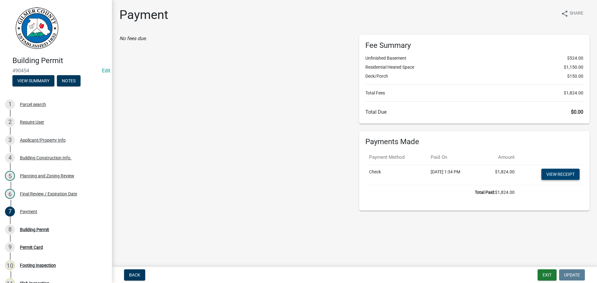
click at [557, 175] on link "View receipt" at bounding box center [560, 174] width 38 height 11
click at [50, 226] on div "8 Building Permit" at bounding box center [53, 230] width 97 height 10
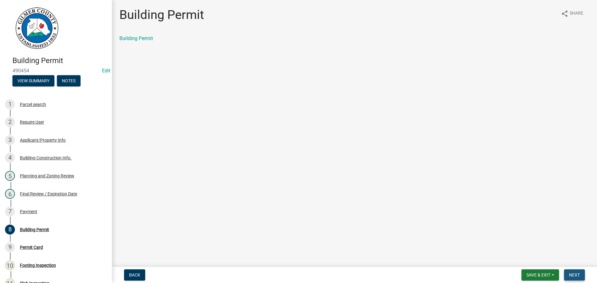
click at [571, 271] on button "Next" at bounding box center [574, 275] width 21 height 11
click at [133, 37] on link "Permit Card" at bounding box center [132, 38] width 26 height 6
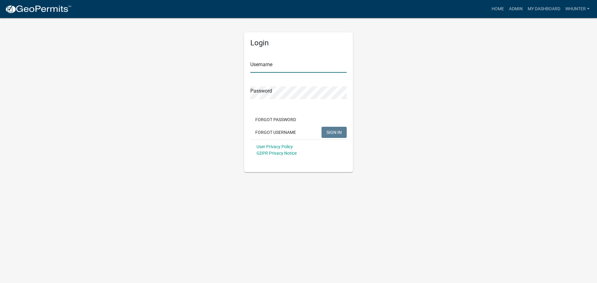
type input "whunter"
click at [335, 129] on button "SIGN IN" at bounding box center [333, 132] width 25 height 11
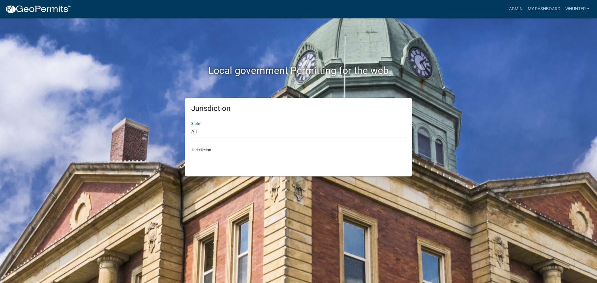
click at [245, 137] on select "All Colorado Georgia Indiana Iowa Kansas Minnesota Ohio South Carolina Wisconsin" at bounding box center [298, 132] width 215 height 13
select select "Georgia"
click at [191, 126] on select "All Colorado Georgia Indiana Iowa Kansas Minnesota Ohio South Carolina Wisconsin" at bounding box center [298, 132] width 215 height 13
drag, startPoint x: 233, startPoint y: 157, endPoint x: 233, endPoint y: 161, distance: 3.8
click at [233, 157] on select "Carroll County, Georgia Cook County, Georgia Crawford County, Georgia Gilmer Co…" at bounding box center [298, 158] width 215 height 13
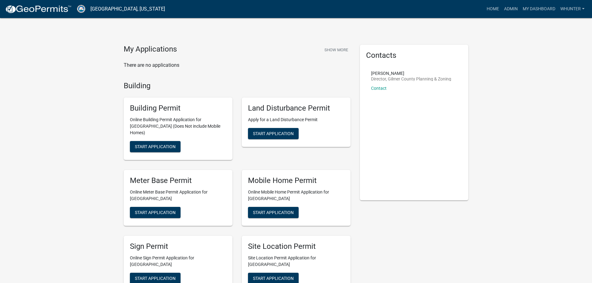
click at [167, 146] on div "Building Permit Online Building Permit Application for Gilmer County (Does Not …" at bounding box center [178, 129] width 109 height 62
drag, startPoint x: 174, startPoint y: 140, endPoint x: 169, endPoint y: 143, distance: 5.5
click at [170, 143] on button "Start Application" at bounding box center [155, 146] width 51 height 11
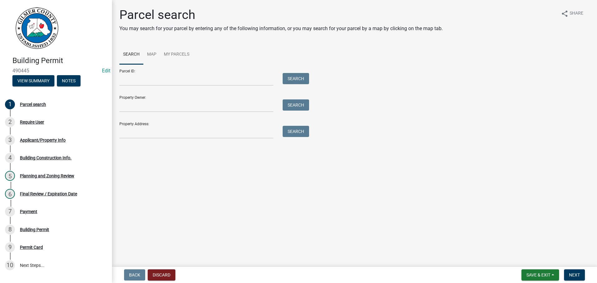
drag, startPoint x: 180, startPoint y: 87, endPoint x: 181, endPoint y: 80, distance: 7.3
click at [180, 86] on form "Parcel ID: Search Property Owner: Search Property Address: Search" at bounding box center [212, 101] width 187 height 74
click at [181, 80] on input "Parcel ID:" at bounding box center [196, 79] width 154 height 13
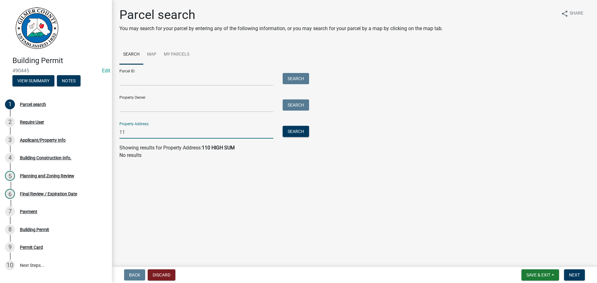
type input "1"
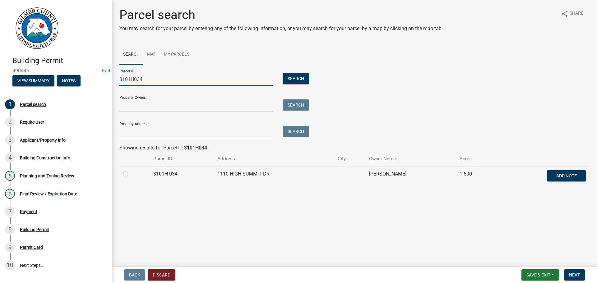
type input "3101H034"
click at [131, 170] on label at bounding box center [131, 170] width 0 height 0
click at [131, 174] on 034 "radio" at bounding box center [133, 172] width 4 height 4
radio 034 "true"
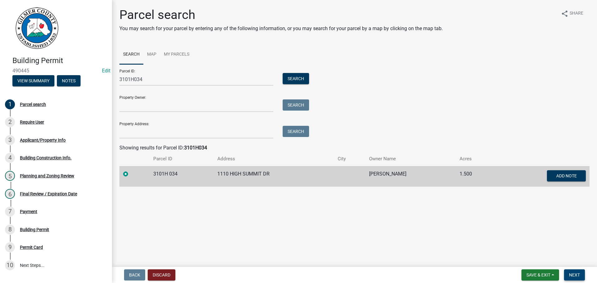
click at [584, 275] on button "Next" at bounding box center [574, 275] width 21 height 11
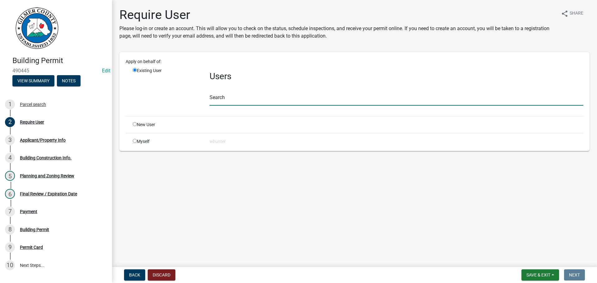
click at [253, 97] on input "text" at bounding box center [397, 99] width 374 height 13
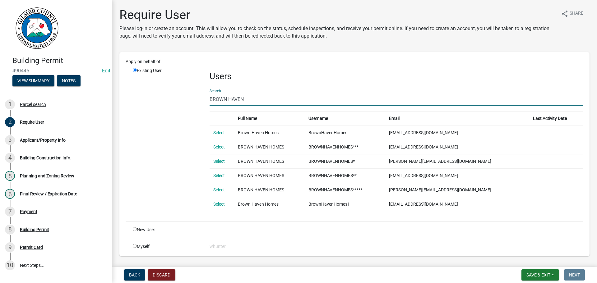
type input "BROWN HAVEN"
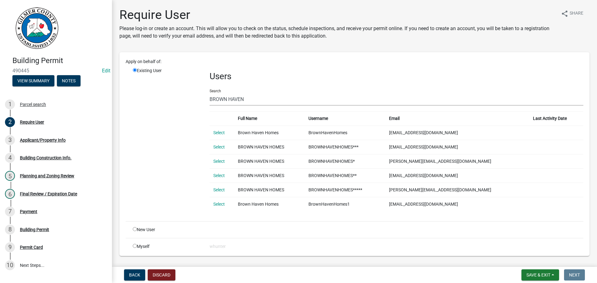
click at [134, 227] on input "radio" at bounding box center [135, 229] width 4 height 4
radio input "true"
radio input "false"
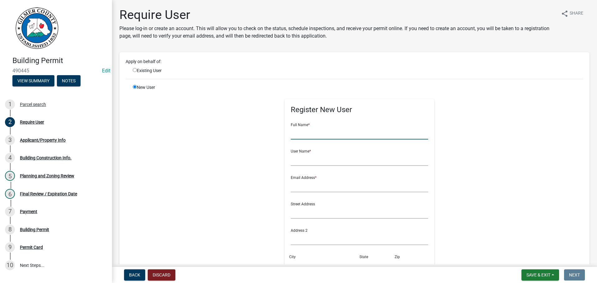
click at [375, 139] on input "text" at bounding box center [360, 133] width 138 height 13
type input "BROWN HAVEN HOMES"
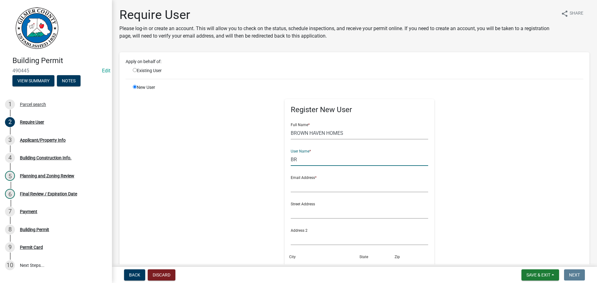
type input "B"
type input "CHAD VIAU"
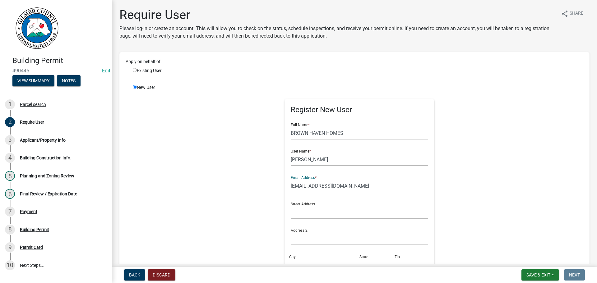
type input "CVIAU@BROWNHAVENHOMES.COM"
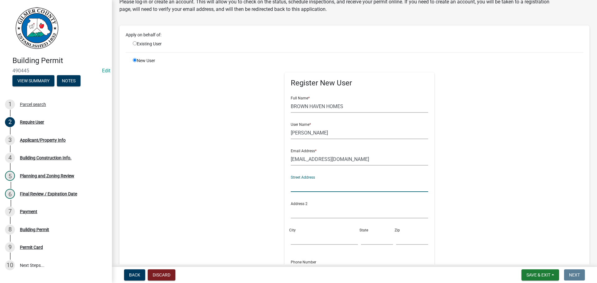
scroll to position [93, 0]
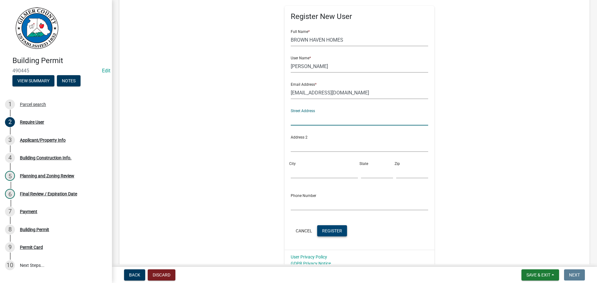
click at [324, 230] on span "Register" at bounding box center [332, 230] width 20 height 5
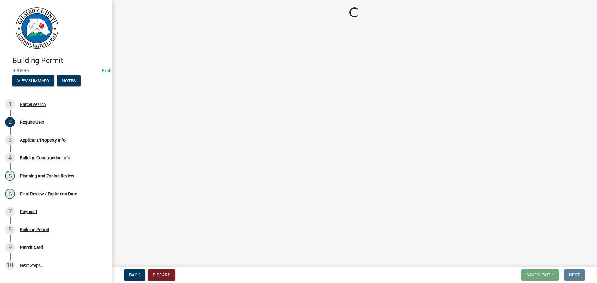
scroll to position [0, 0]
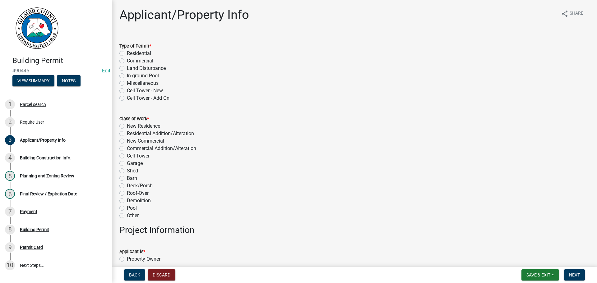
click at [138, 55] on label "Residential" at bounding box center [139, 53] width 24 height 7
click at [131, 54] on input "Residential" at bounding box center [129, 52] width 4 height 4
radio input "true"
click at [136, 127] on label "New Residence" at bounding box center [143, 125] width 33 height 7
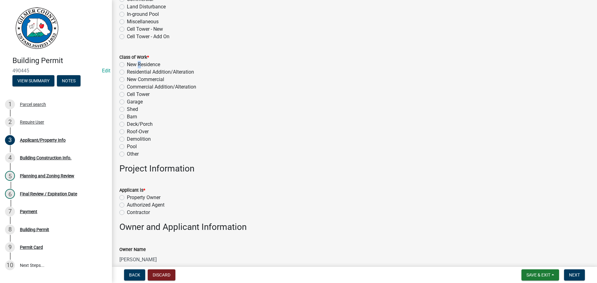
scroll to position [62, 0]
click at [146, 215] on label "Contractor" at bounding box center [138, 211] width 23 height 7
click at [131, 212] on input "Contractor" at bounding box center [129, 210] width 4 height 4
radio input "true"
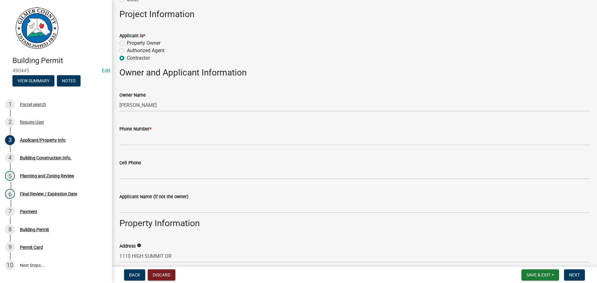
scroll to position [218, 0]
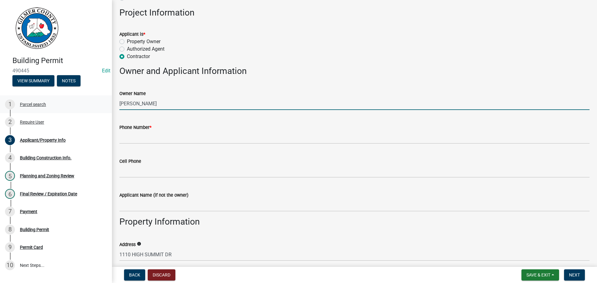
drag, startPoint x: 184, startPoint y: 104, endPoint x: 70, endPoint y: 96, distance: 114.7
click at [78, 94] on div "Building Permit 490445 Edit View Summary Notes 1 Parcel search 2 Require User 3…" at bounding box center [298, 141] width 597 height 283
type input "CHARLOTTE REED"
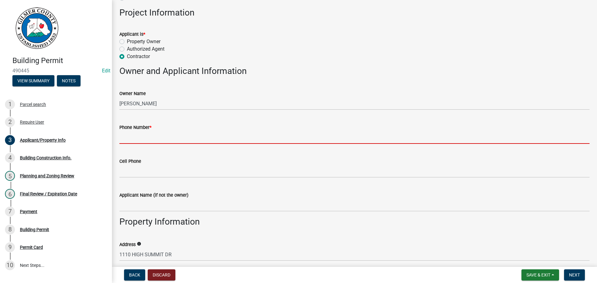
click at [153, 136] on input "Phone Number *" at bounding box center [354, 137] width 470 height 13
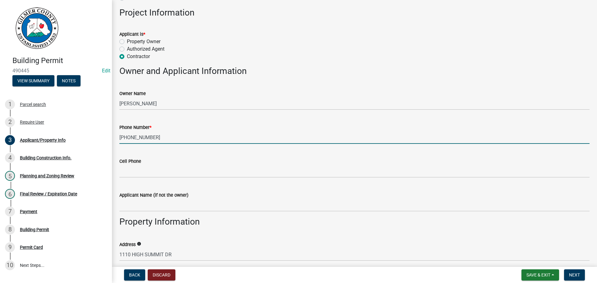
type input "404-660-5159"
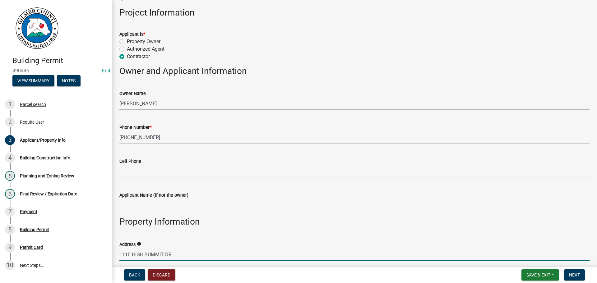
scroll to position [374, 0]
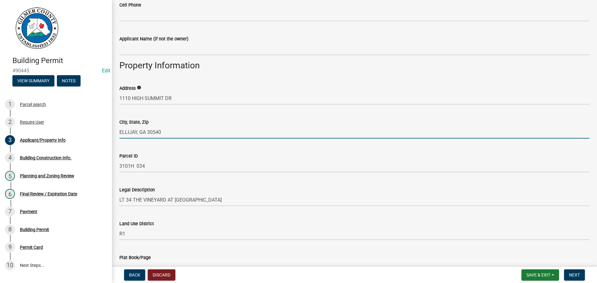
type input "ELLIJAY, GA 30540"
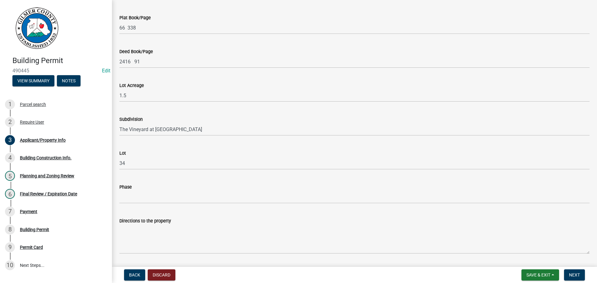
scroll to position [716, 0]
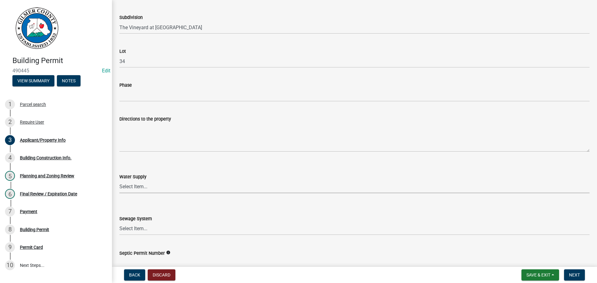
click at [143, 188] on select "Select Item... Well Community Public Spring" at bounding box center [354, 187] width 470 height 13
click at [119, 181] on select "Select Item... Well Community Public Spring" at bounding box center [354, 187] width 470 height 13
click at [133, 184] on select "Select Item... Well Community Public Spring" at bounding box center [354, 187] width 470 height 13
click at [119, 181] on select "Select Item... Well Community Public Spring" at bounding box center [354, 187] width 470 height 13
select select "62c63567-e851-4fc7-b9ef-e3759a22bff8"
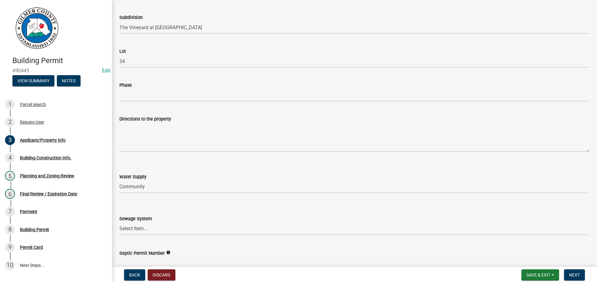
drag, startPoint x: 132, startPoint y: 215, endPoint x: 132, endPoint y: 219, distance: 3.7
click at [132, 216] on div "Sewage System" at bounding box center [354, 218] width 470 height 7
click at [133, 221] on label "Sewage System" at bounding box center [135, 219] width 33 height 4
click at [133, 223] on select "Select Item... Septic Community Public" at bounding box center [354, 229] width 470 height 13
click at [135, 231] on select "Select Item... Septic Community Public" at bounding box center [354, 229] width 470 height 13
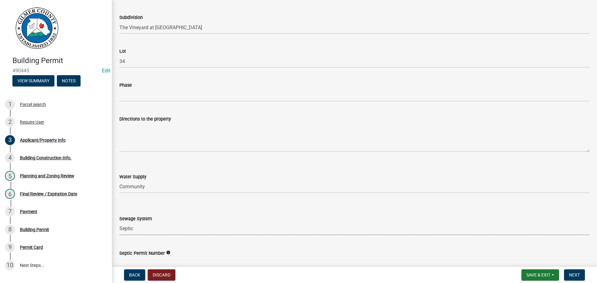
click at [119, 223] on select "Select Item... Septic Community Public" at bounding box center [354, 229] width 470 height 13
select select "92a37e23-3b7d-408e-b3c7-0afbe39b0942"
click at [149, 258] on input "Septic Permit Number" at bounding box center [354, 263] width 470 height 13
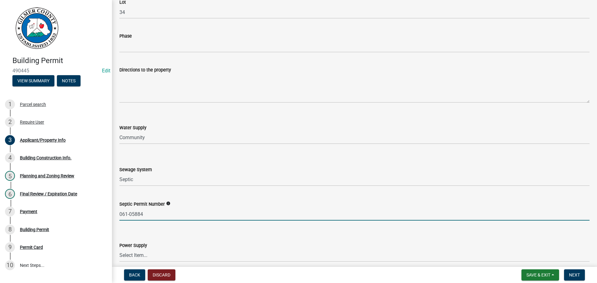
scroll to position [811, 0]
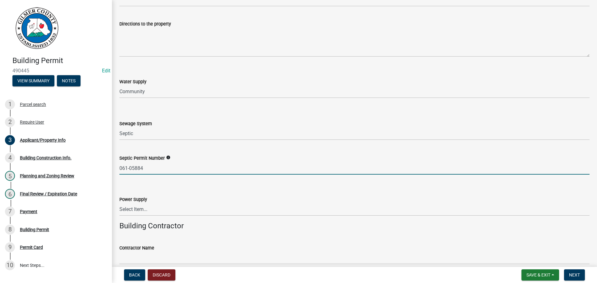
type input "061-05884"
click at [156, 215] on select "Select Item... Amicalola EMC Blue Ridge EMC Tri-State Power Georgia Power" at bounding box center [354, 209] width 470 height 13
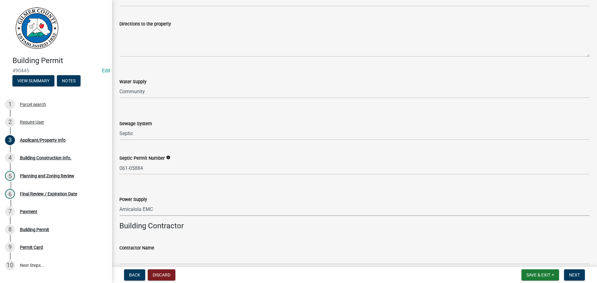
click at [119, 203] on select "Select Item... Amicalola EMC Blue Ridge EMC Tri-State Power Georgia Power" at bounding box center [354, 209] width 470 height 13
select select "c9feaa94-b03b-4165-97cf-90fdf63947c5"
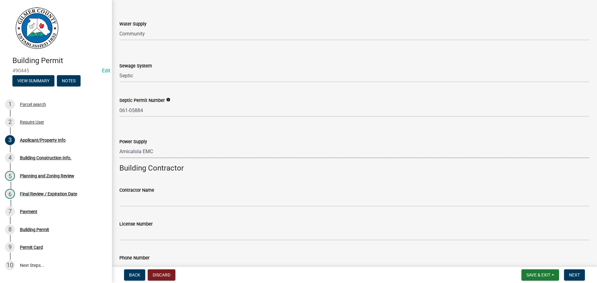
scroll to position [935, 0]
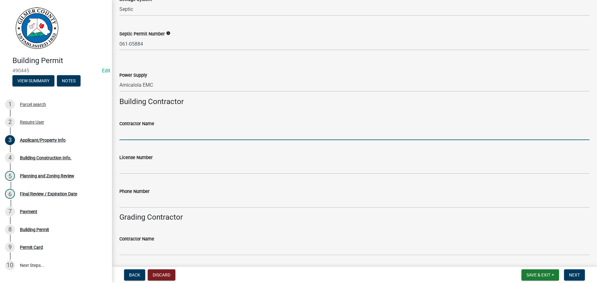
click at [146, 140] on input "Contractor Name" at bounding box center [354, 133] width 470 height 13
type input "BROWN HAVEN HOMES - ERIC VIAU"
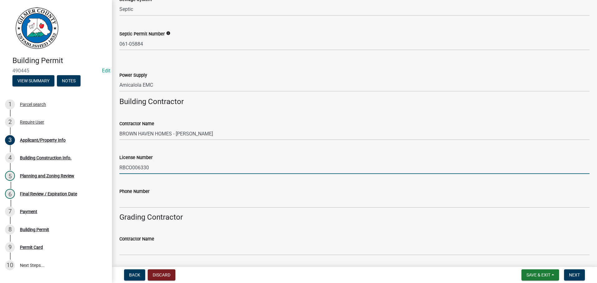
type input "RBCO006330"
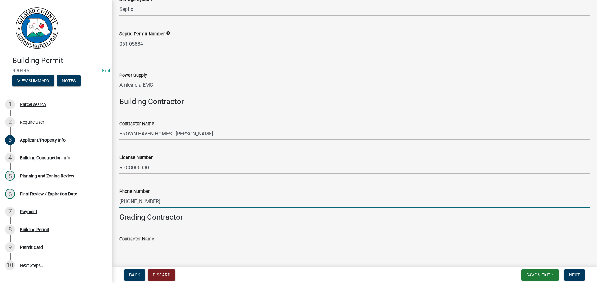
type input "706-970-2313"
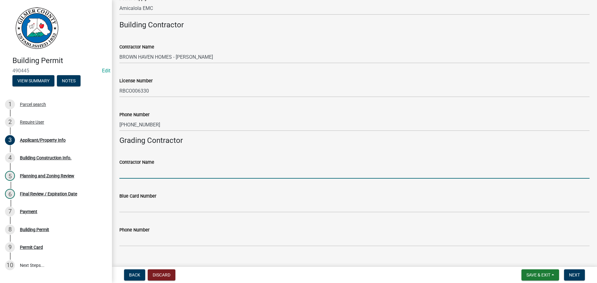
scroll to position [1023, 0]
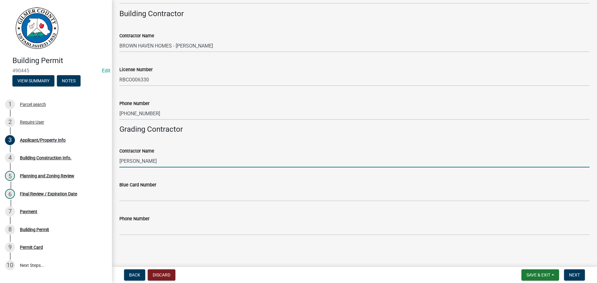
type input "ZACK PETTY"
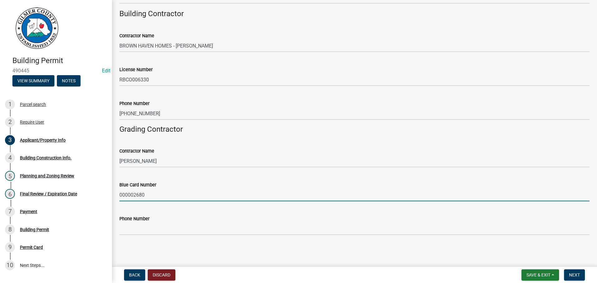
type input "000002680"
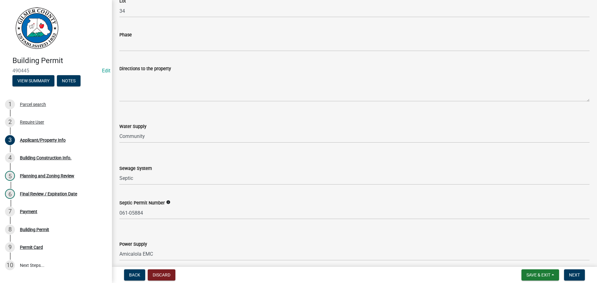
scroll to position [681, 0]
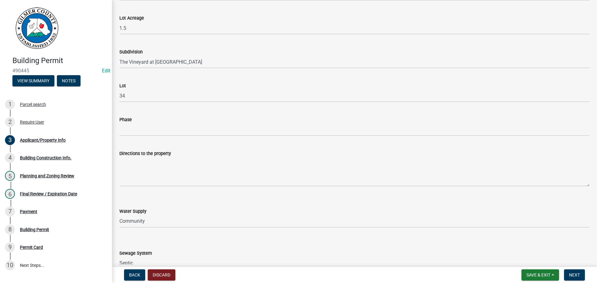
type input "770-894-7850"
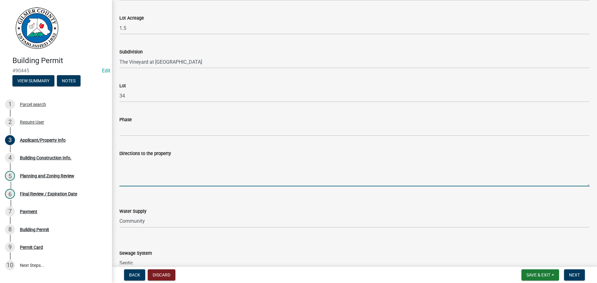
click at [164, 167] on textarea "Directions to the property" at bounding box center [354, 171] width 470 height 29
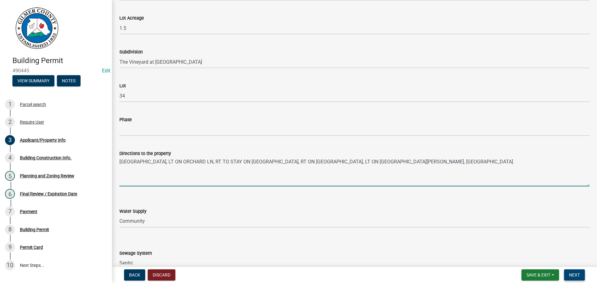
type textarea "YUKON RD, LT ON ORCHARD LN, RT TO STAY ON ORCHARD LN, RT ON PLEASANT VALLEY RD,…"
click at [569, 273] on span "Next" at bounding box center [574, 275] width 11 height 5
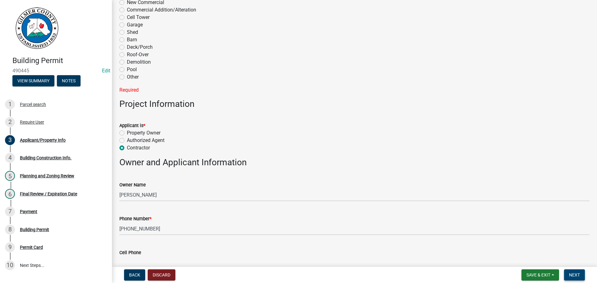
scroll to position [103, 0]
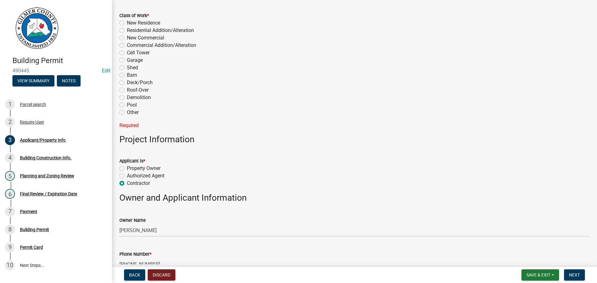
click at [146, 21] on label "New Residence" at bounding box center [143, 22] width 33 height 7
click at [131, 21] on input "New Residence" at bounding box center [129, 21] width 4 height 4
radio input "true"
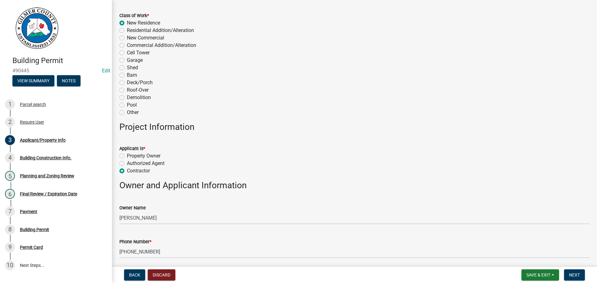
scroll to position [0, 0]
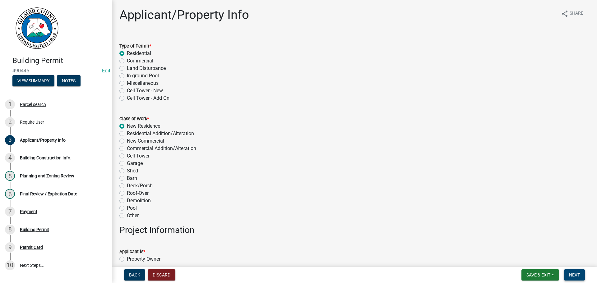
click at [575, 271] on button "Next" at bounding box center [574, 275] width 21 height 11
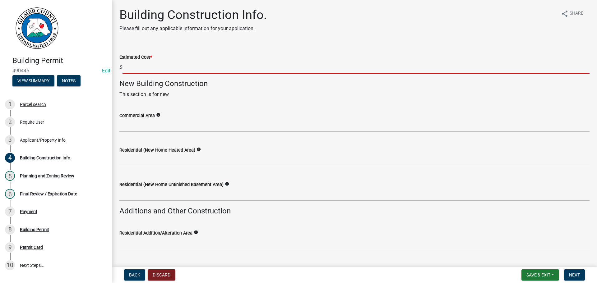
click at [169, 66] on input "text" at bounding box center [355, 67] width 467 height 13
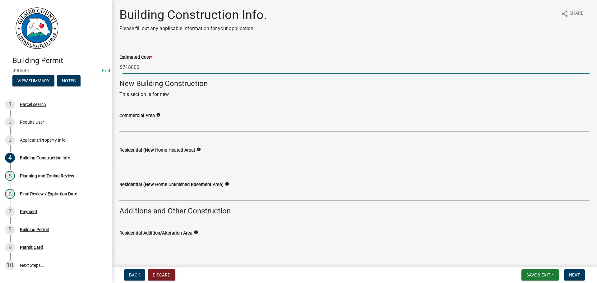
type input "718000"
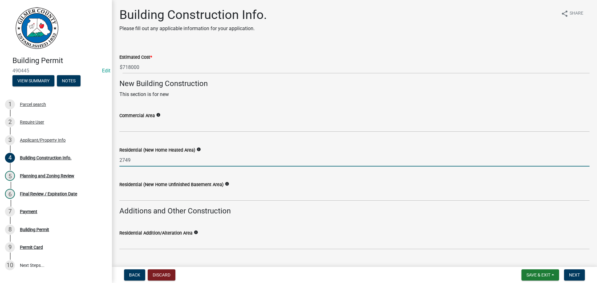
type input "2749"
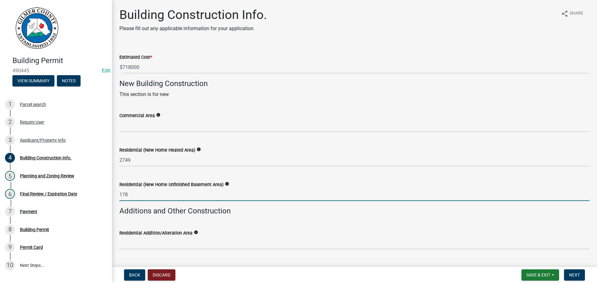
type input "178"
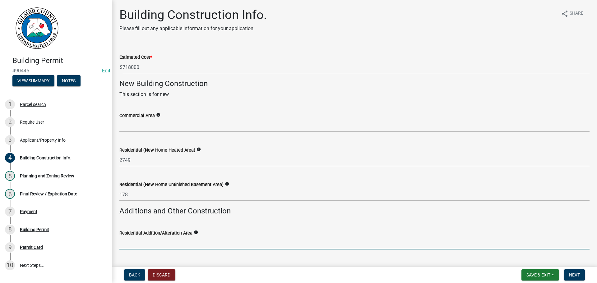
scroll to position [146, 0]
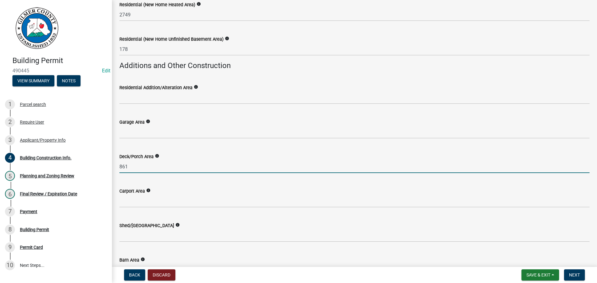
type input "861"
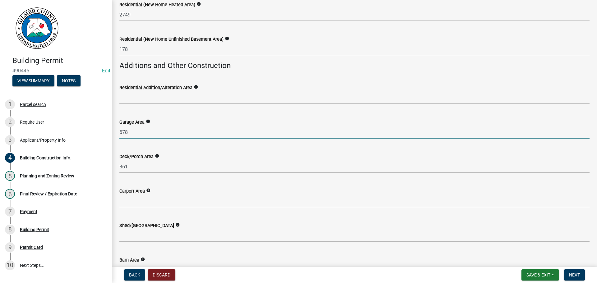
type input "578"
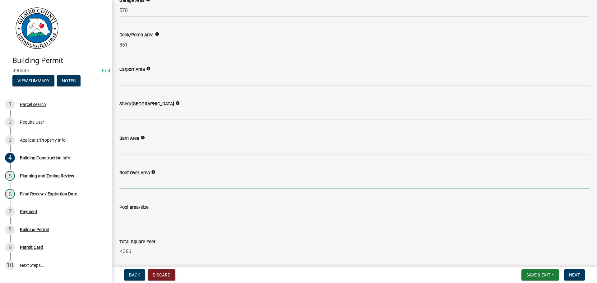
scroll to position [291, 0]
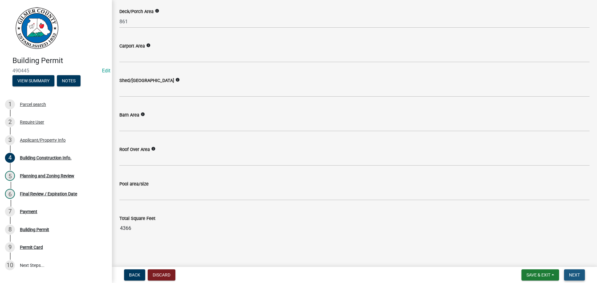
click at [573, 278] on button "Next" at bounding box center [574, 275] width 21 height 11
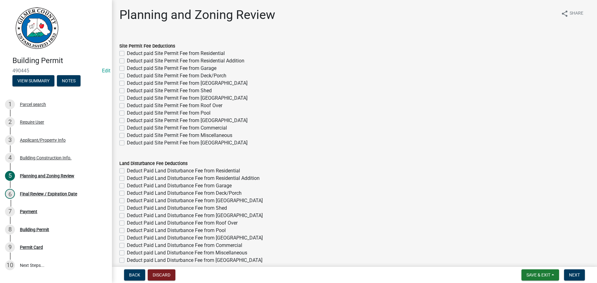
click at [178, 54] on label "Deduct paid Site Permit Fee from Residential" at bounding box center [176, 53] width 98 height 7
click at [131, 54] on input "Deduct paid Site Permit Fee from Residential" at bounding box center [129, 52] width 4 height 4
checkbox input "true"
checkbox input "false"
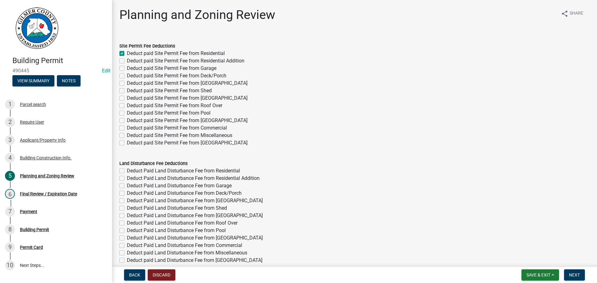
checkbox input "false"
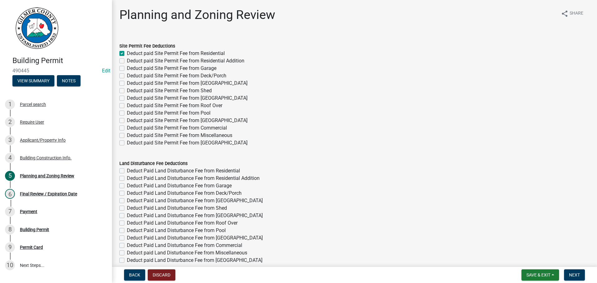
checkbox input "false"
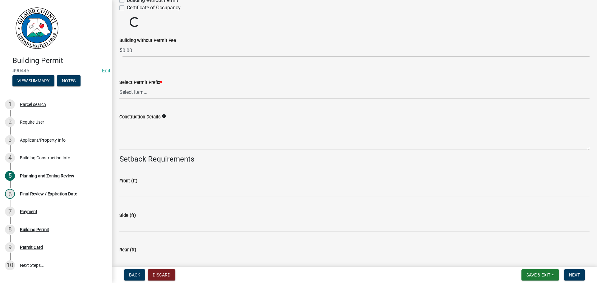
scroll to position [959, 0]
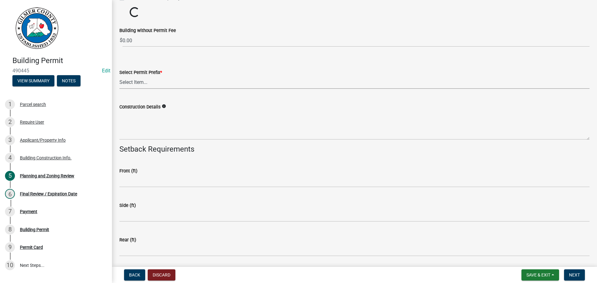
drag, startPoint x: 147, startPoint y: 82, endPoint x: 136, endPoint y: 82, distance: 10.3
click at [137, 82] on select "Select Item... RES COMM MB LAND POOL MISC CELL TOWER - NEW CELL TOWER - ADD ON" at bounding box center [354, 82] width 470 height 13
click at [119, 76] on select "Select Item... RES COMM MB LAND POOL MISC CELL TOWER - NEW CELL TOWER - ADD ON" at bounding box center [354, 82] width 470 height 13
select select "b5c39336-92b9-49ce-a0a5-4e9e9babf743"
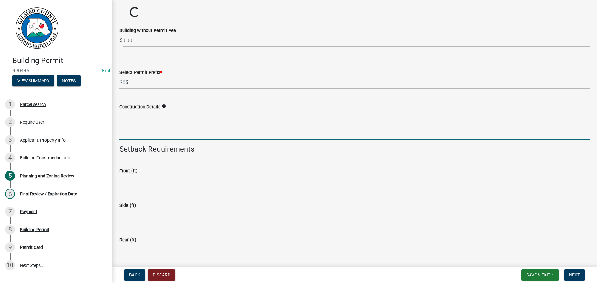
click at [149, 122] on textarea "Construction Details" at bounding box center [354, 125] width 470 height 29
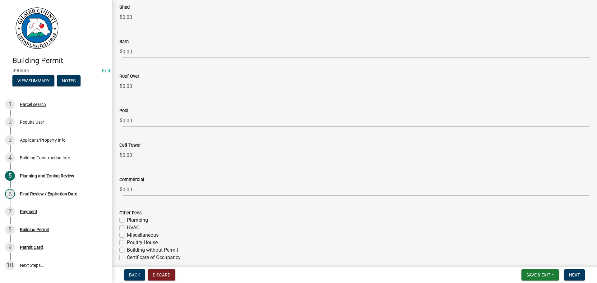
scroll to position [1219, 0]
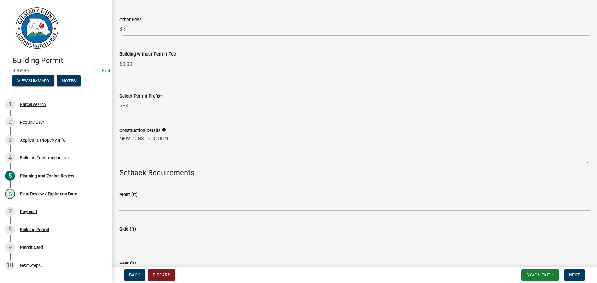
type textarea "NEW CONSTRUCTION"
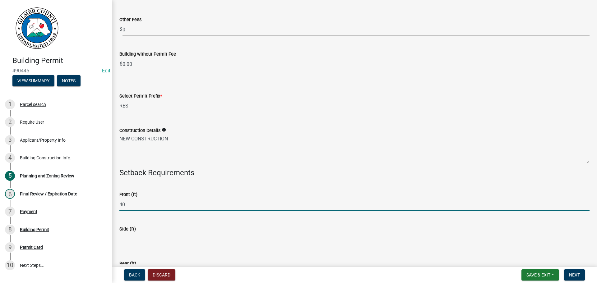
type input "40"
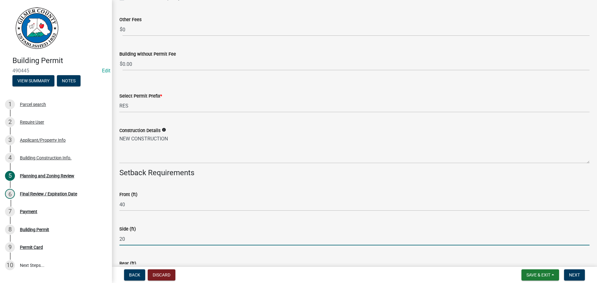
type input "20"
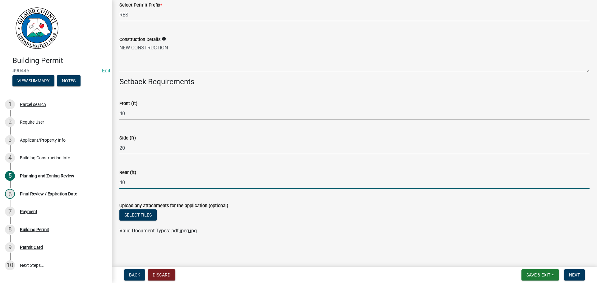
type input "40"
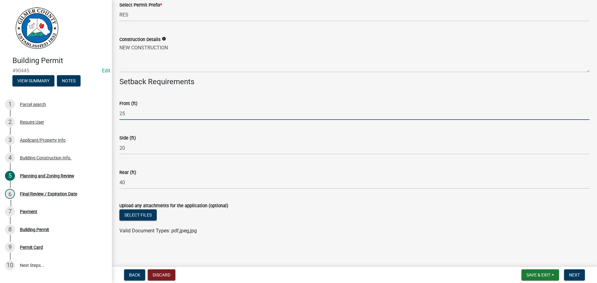
type input "25"
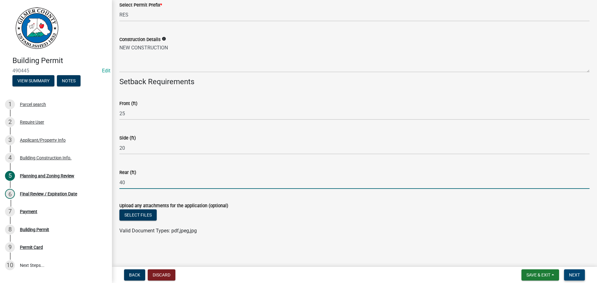
click at [577, 274] on span "Next" at bounding box center [574, 275] width 11 height 5
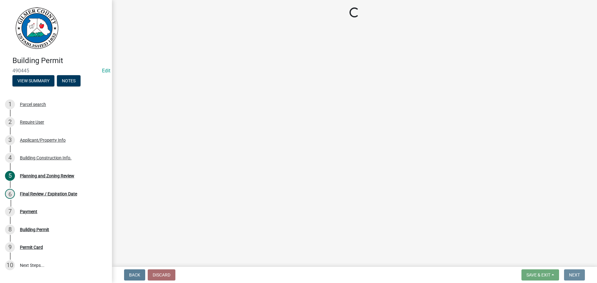
scroll to position [0, 0]
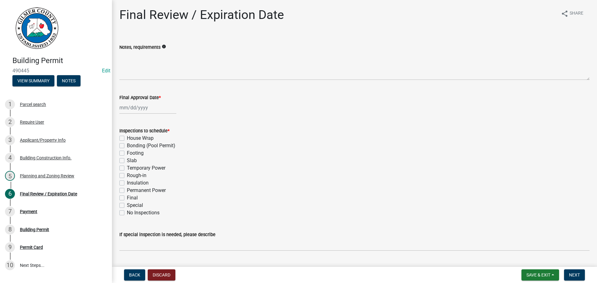
click at [137, 153] on label "Footing" at bounding box center [135, 153] width 17 height 7
click at [131, 153] on input "Footing" at bounding box center [129, 152] width 4 height 4
checkbox input "true"
checkbox input "false"
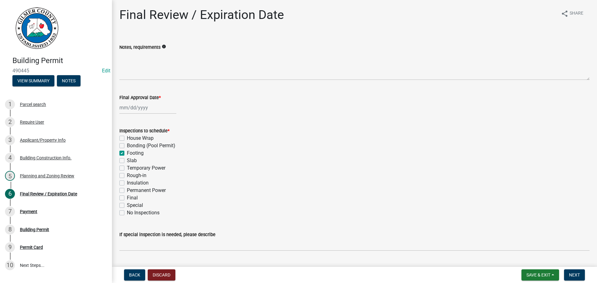
checkbox input "true"
checkbox input "false"
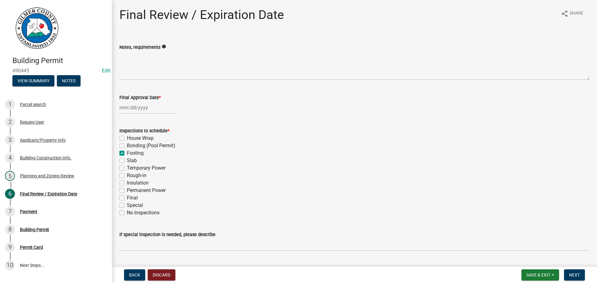
checkbox input "false"
click at [134, 161] on label "Slab" at bounding box center [132, 160] width 10 height 7
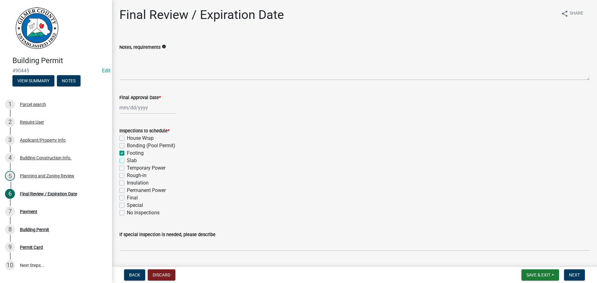
click at [131, 161] on input "Slab" at bounding box center [129, 159] width 4 height 4
checkbox input "true"
checkbox input "false"
checkbox input "true"
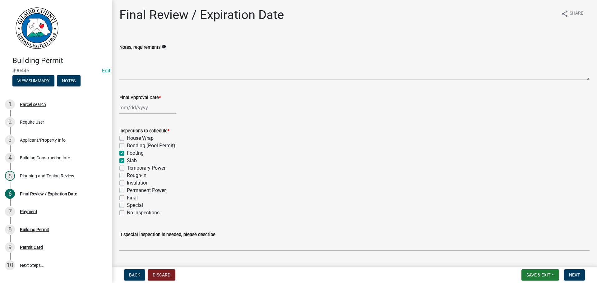
checkbox input "true"
checkbox input "false"
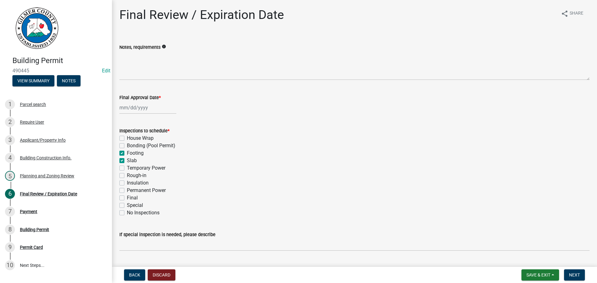
checkbox input "false"
drag, startPoint x: 136, startPoint y: 180, endPoint x: 136, endPoint y: 177, distance: 3.4
click at [136, 180] on label "Insulation" at bounding box center [138, 182] width 22 height 7
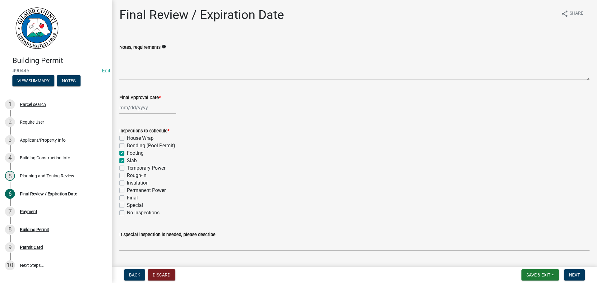
click at [131, 180] on input "Insulation" at bounding box center [129, 181] width 4 height 4
checkbox input "true"
checkbox input "false"
checkbox input "true"
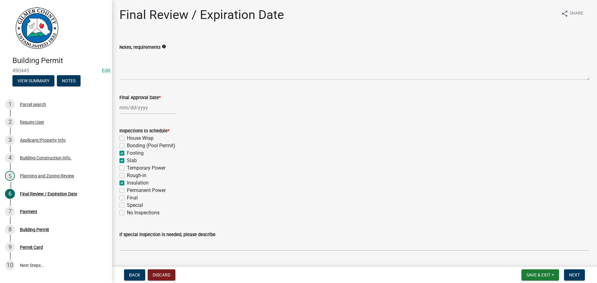
checkbox input "true"
checkbox input "false"
checkbox input "true"
checkbox input "false"
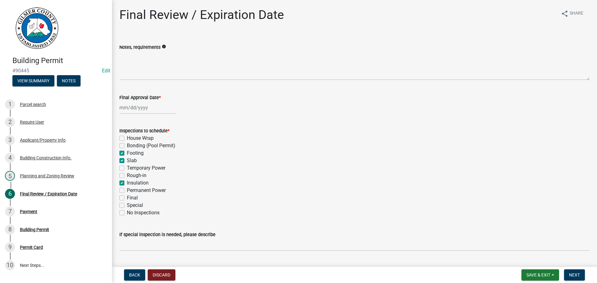
checkbox input "false"
click at [137, 175] on label "Rough-in" at bounding box center [137, 175] width 20 height 7
click at [131, 175] on input "Rough-in" at bounding box center [129, 174] width 4 height 4
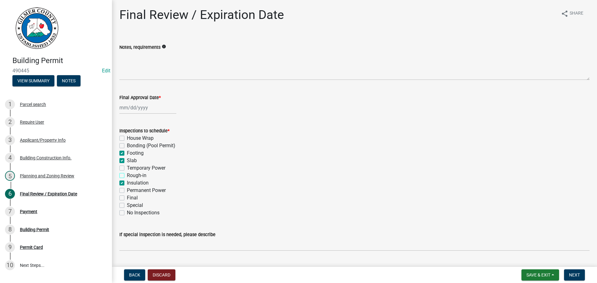
checkbox input "true"
checkbox input "false"
checkbox input "true"
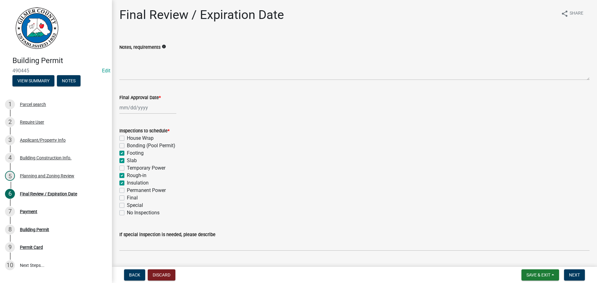
checkbox input "false"
checkbox input "true"
checkbox input "false"
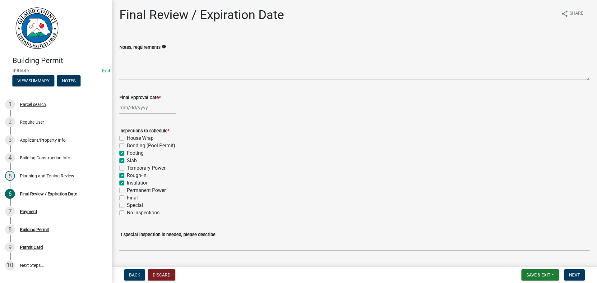
checkbox input "false"
click at [140, 184] on label "Insulation" at bounding box center [138, 182] width 22 height 7
click at [131, 183] on input "Insulation" at bounding box center [129, 181] width 4 height 4
checkbox input "false"
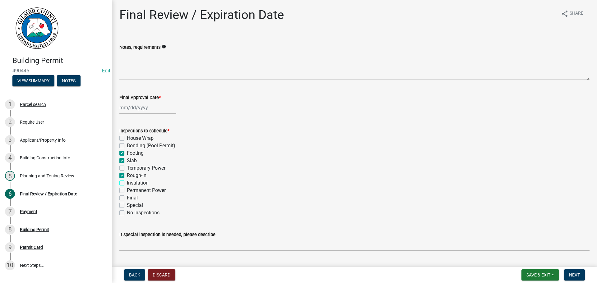
checkbox input "false"
checkbox input "true"
checkbox input "false"
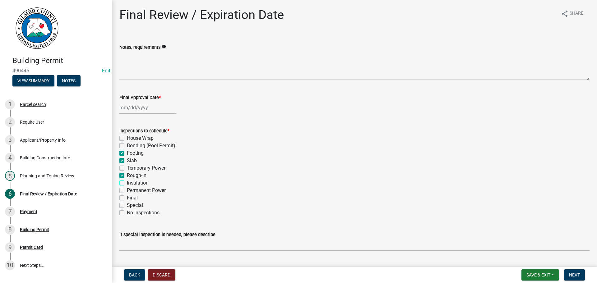
checkbox input "true"
checkbox input "false"
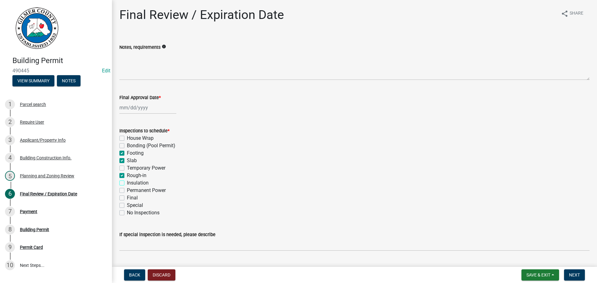
checkbox input "false"
click at [138, 190] on label "Permanent Power" at bounding box center [146, 190] width 39 height 7
click at [131, 190] on input "Permanent Power" at bounding box center [129, 189] width 4 height 4
checkbox input "true"
checkbox input "false"
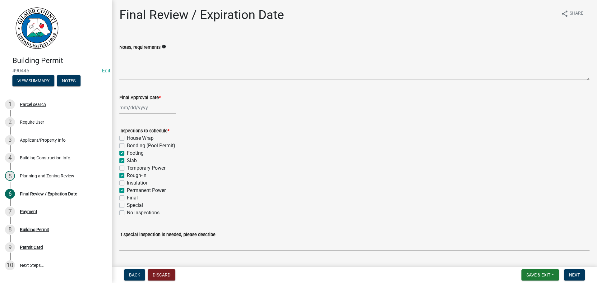
checkbox input "false"
checkbox input "true"
checkbox input "false"
checkbox input "true"
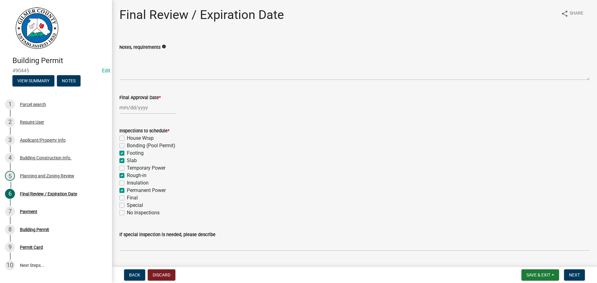
checkbox input "false"
checkbox input "true"
checkbox input "false"
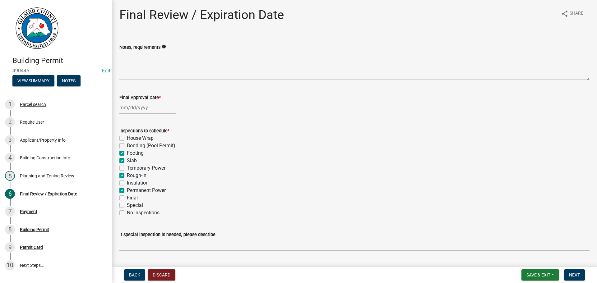
click at [136, 198] on label "Final" at bounding box center [132, 197] width 11 height 7
click at [131, 198] on input "Final" at bounding box center [129, 196] width 4 height 4
checkbox input "true"
checkbox input "false"
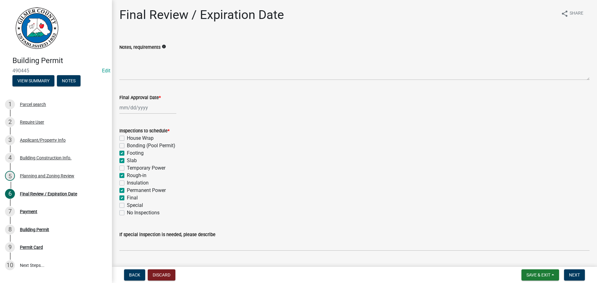
checkbox input "true"
checkbox input "false"
checkbox input "true"
checkbox input "false"
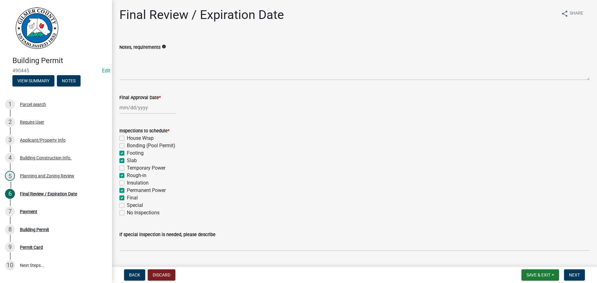
checkbox input "true"
checkbox input "false"
click at [148, 115] on wm-data-entity-input "Final Approval Date *" at bounding box center [354, 102] width 470 height 35
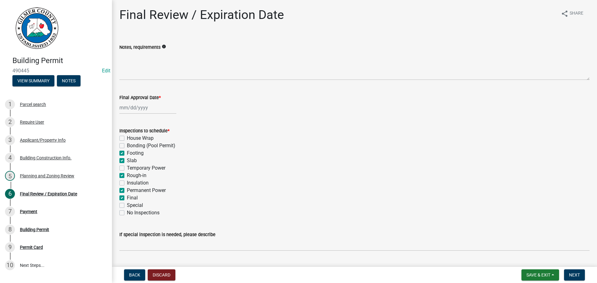
select select "10"
select select "2025"
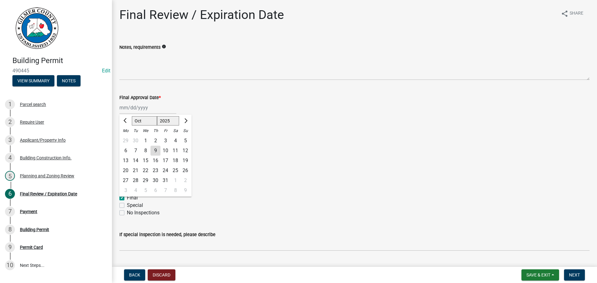
click at [146, 109] on div "[PERSON_NAME] Feb Mar Apr [PERSON_NAME][DATE] Oct Nov [DATE] 1526 1527 1528 152…" at bounding box center [147, 107] width 57 height 13
click at [158, 150] on div "9" at bounding box center [155, 151] width 10 height 10
type input "[DATE]"
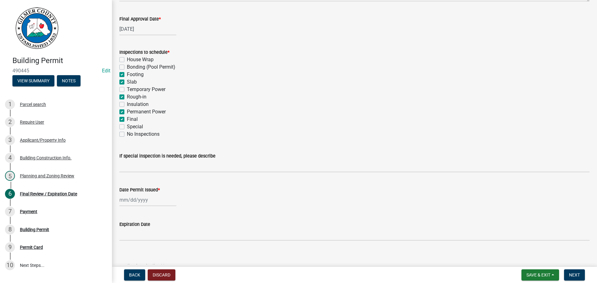
scroll to position [127, 0]
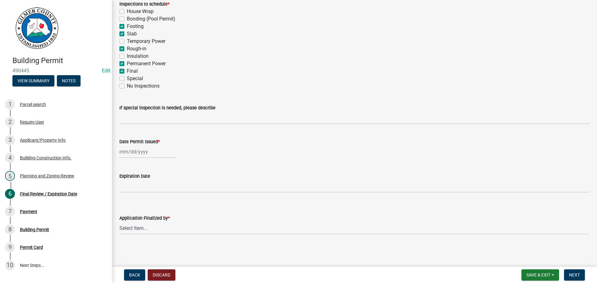
click at [138, 145] on div "Date Permit Issued *" at bounding box center [354, 141] width 470 height 7
click at [142, 155] on div at bounding box center [147, 152] width 57 height 13
select select "10"
select select "2025"
click at [157, 196] on div "9" at bounding box center [155, 195] width 10 height 10
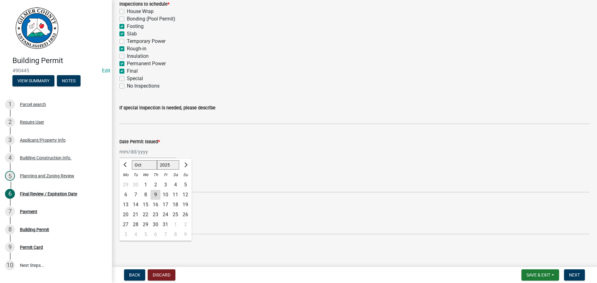
type input "[DATE]"
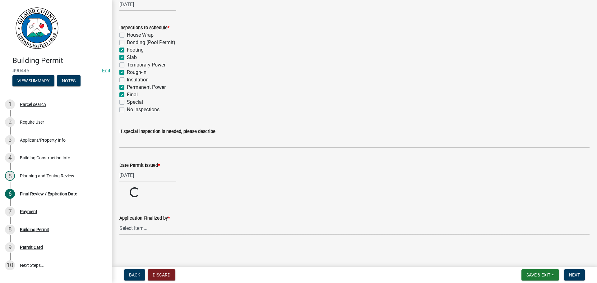
click at [151, 228] on select "Select Item... [PERSON_NAME] [PERSON_NAME] [PERSON_NAME] [PERSON_NAME] [PERSON_…" at bounding box center [354, 228] width 470 height 13
click at [119, 246] on select "Select Item... [PERSON_NAME] [PERSON_NAME] [PERSON_NAME] [PERSON_NAME] [PERSON_…" at bounding box center [354, 252] width 470 height 13
select select "5ce200eb-feb1-496b-8127-7891293955f5"
click at [571, 273] on span "Next" at bounding box center [574, 275] width 11 height 5
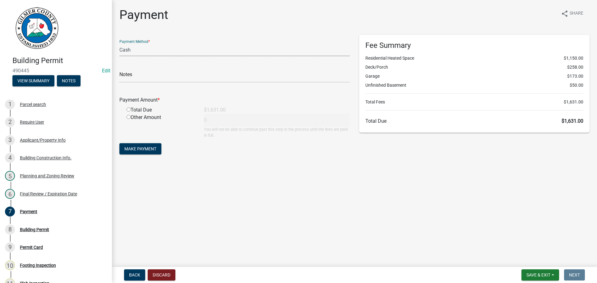
click at [120, 46] on select "Credit Card POS Check Cash" at bounding box center [234, 50] width 230 height 13
select select "1: 0"
click at [119, 44] on select "Credit Card POS Check Cash" at bounding box center [234, 50] width 230 height 13
click at [164, 75] on input "text" at bounding box center [234, 76] width 230 height 13
type input "458"
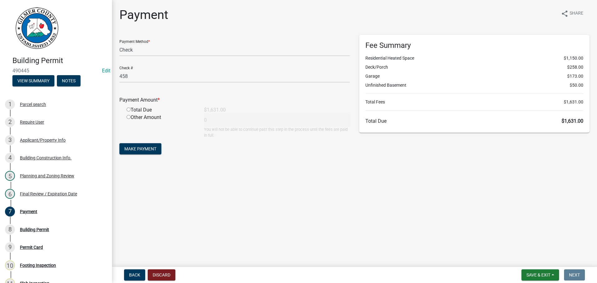
click at [127, 108] on input "radio" at bounding box center [129, 110] width 4 height 4
radio input "true"
type input "1631"
click at [137, 153] on button "Make Payment" at bounding box center [140, 148] width 42 height 11
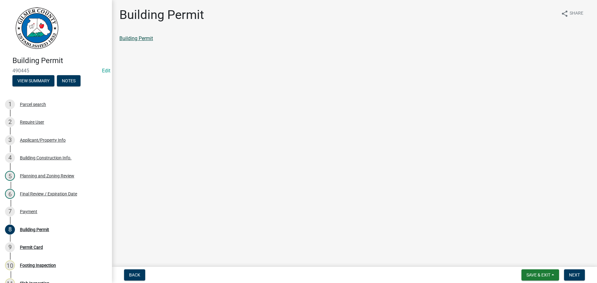
click at [135, 41] on link "Building Permit" at bounding box center [136, 38] width 34 height 6
click at [137, 35] on link "Building Permit" at bounding box center [136, 38] width 34 height 6
click at [578, 280] on button "Next" at bounding box center [574, 275] width 21 height 11
click at [130, 30] on div "Permit Card share Share Permit Card" at bounding box center [354, 29] width 479 height 45
click at [136, 39] on link "Permit Card" at bounding box center [132, 38] width 26 height 6
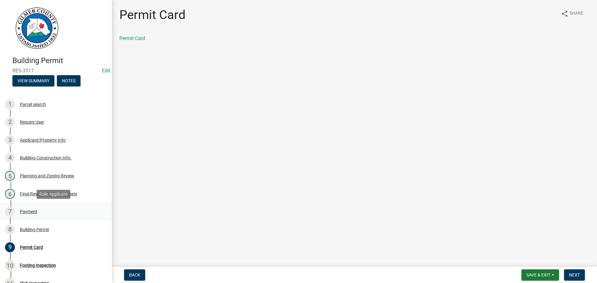
click at [36, 210] on div "Payment" at bounding box center [28, 212] width 17 height 4
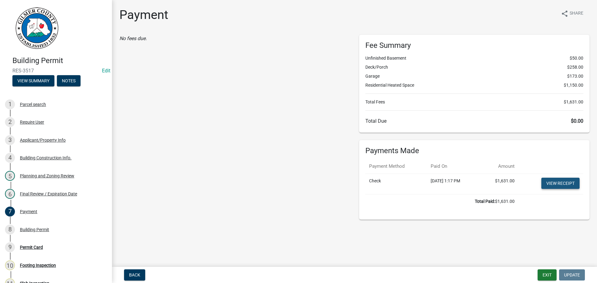
click at [571, 183] on link "View receipt" at bounding box center [560, 183] width 38 height 11
click at [70, 227] on div "8 Building Permit" at bounding box center [53, 230] width 97 height 10
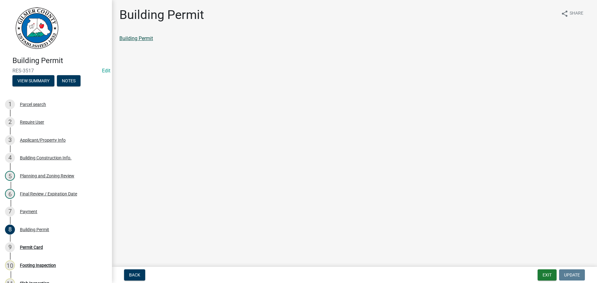
click at [137, 39] on link "Building Permit" at bounding box center [136, 38] width 34 height 6
drag, startPoint x: 45, startPoint y: 215, endPoint x: 80, endPoint y: 215, distance: 34.8
click at [45, 215] on div "7 Payment" at bounding box center [53, 212] width 97 height 10
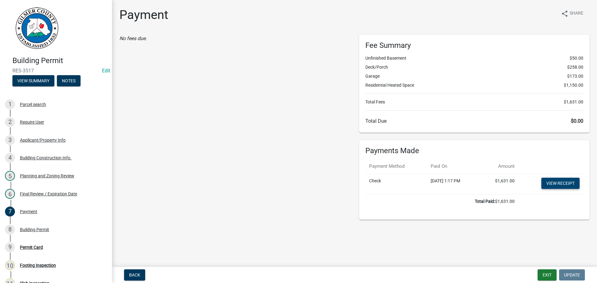
click at [560, 187] on link "View receipt" at bounding box center [560, 183] width 38 height 11
click at [547, 272] on button "Exit" at bounding box center [547, 275] width 19 height 11
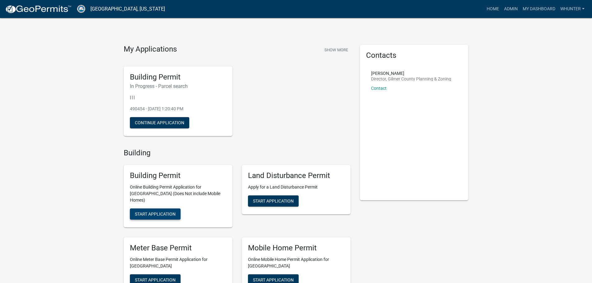
click at [167, 211] on button "Start Application" at bounding box center [155, 214] width 51 height 11
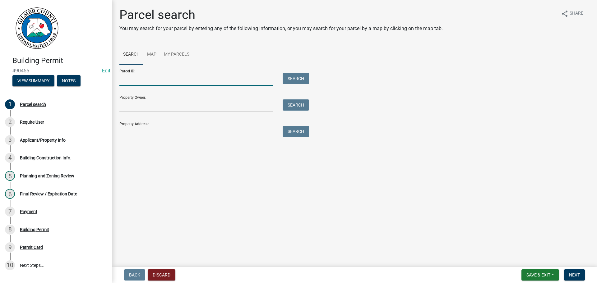
click at [136, 80] on input "Parcel ID:" at bounding box center [196, 79] width 154 height 13
click at [138, 78] on input "Parcel ID:" at bounding box center [196, 79] width 154 height 13
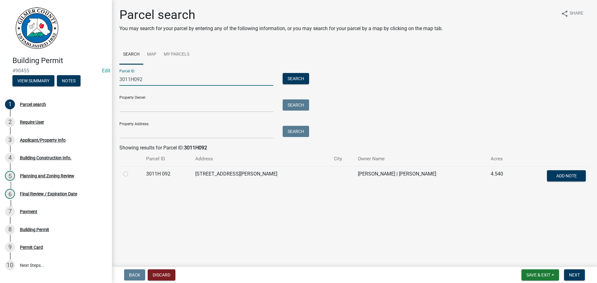
type input "3011H092"
click at [131, 170] on label at bounding box center [131, 170] width 0 height 0
click at [131, 174] on 092 "radio" at bounding box center [133, 172] width 4 height 4
radio 092 "true"
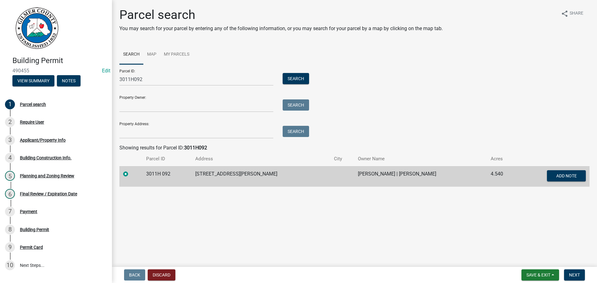
click at [567, 267] on nav "Back Discard Save & Exit Save Save & Exit Next" at bounding box center [354, 275] width 485 height 16
click at [571, 272] on button "Next" at bounding box center [574, 275] width 21 height 11
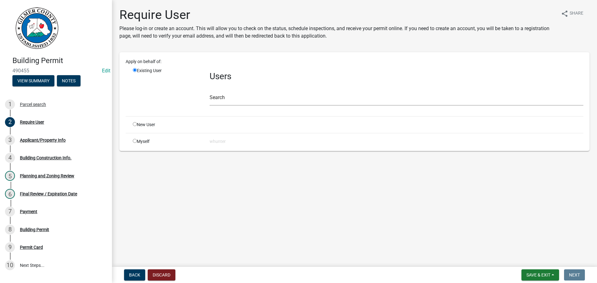
click at [217, 89] on div "Search" at bounding box center [397, 94] width 374 height 21
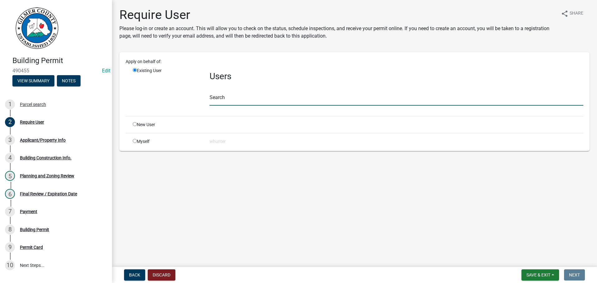
click at [235, 99] on input "text" at bounding box center [397, 99] width 374 height 13
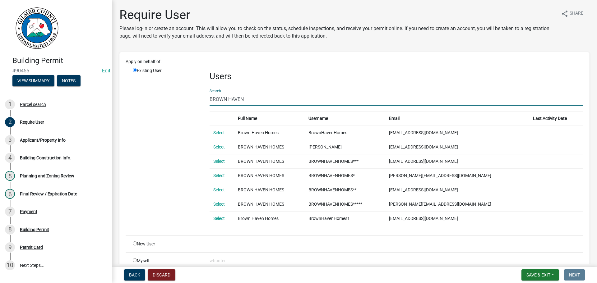
type input "BROWN HAVEN"
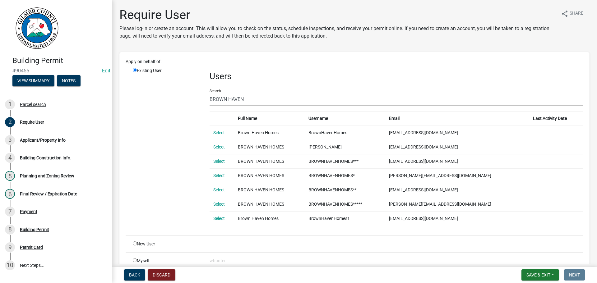
click at [135, 244] on input "radio" at bounding box center [135, 244] width 4 height 4
radio input "true"
radio input "false"
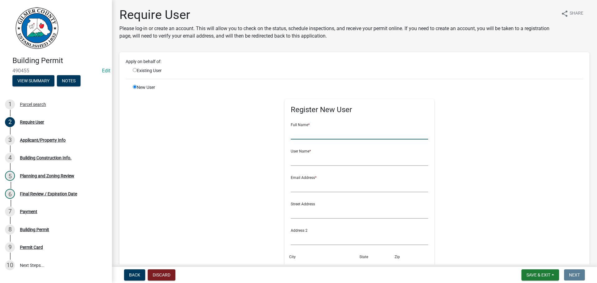
click at [311, 132] on input "text" at bounding box center [360, 133] width 138 height 13
type input "BROWN HAVEN HOMES"
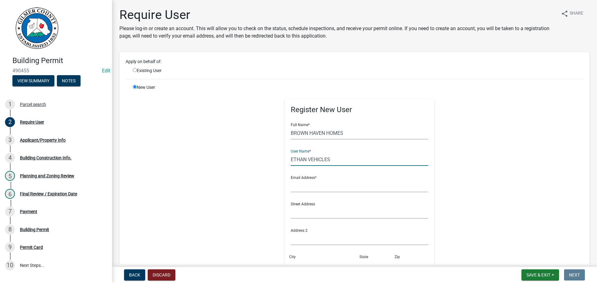
type input "ETHAN VEHICLES"
type input "E"
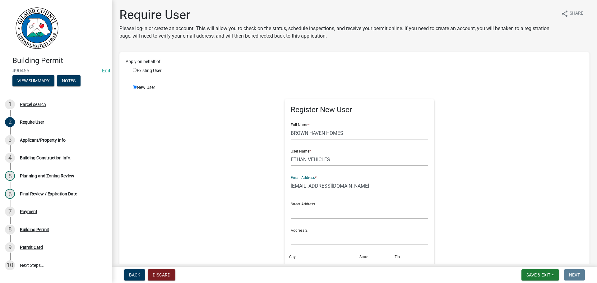
type input "ephillips@brownhavenhomes.com"
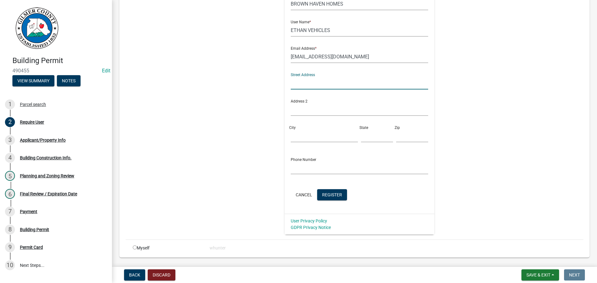
scroll to position [147, 0]
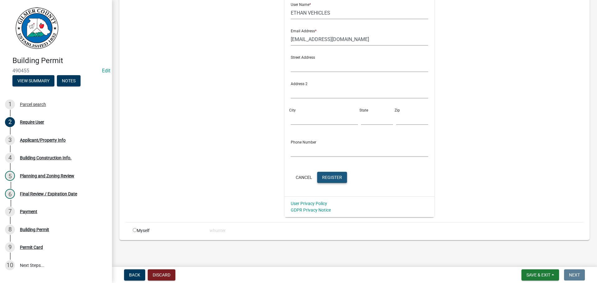
click at [329, 180] on span "Register" at bounding box center [332, 177] width 20 height 5
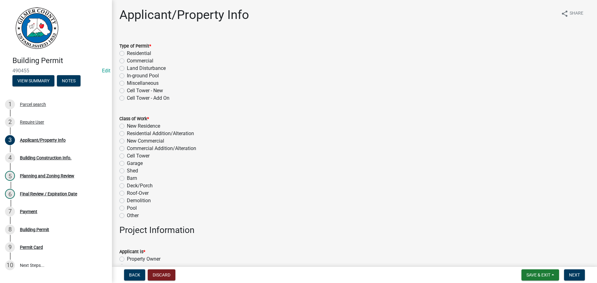
click at [145, 55] on label "Residential" at bounding box center [139, 53] width 24 height 7
click at [131, 54] on input "Residential" at bounding box center [129, 52] width 4 height 4
radio input "true"
click at [145, 126] on label "New Residence" at bounding box center [143, 125] width 33 height 7
click at [131, 126] on input "New Residence" at bounding box center [129, 124] width 4 height 4
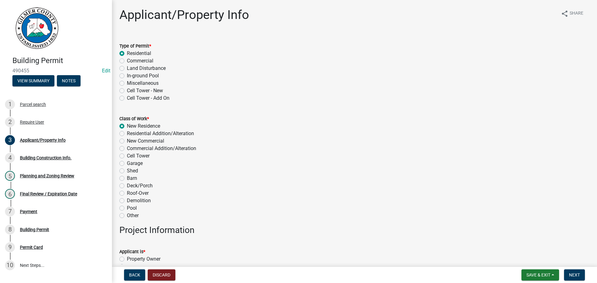
radio input "true"
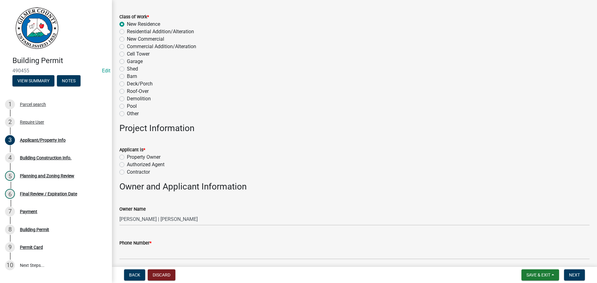
scroll to position [187, 0]
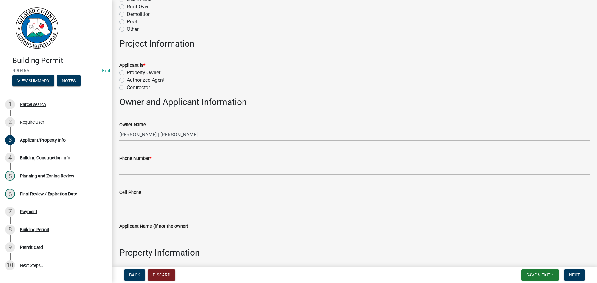
click at [143, 88] on label "Contractor" at bounding box center [138, 87] width 23 height 7
click at [131, 88] on input "Contractor" at bounding box center [129, 86] width 4 height 4
radio input "true"
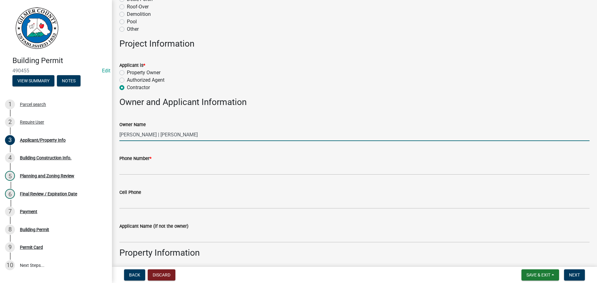
click at [134, 135] on input "WAYNE ALVAREZ | ALVAREZ JENNY" at bounding box center [354, 134] width 470 height 13
type input "WAYNE AND JENNY ALVAREZ"
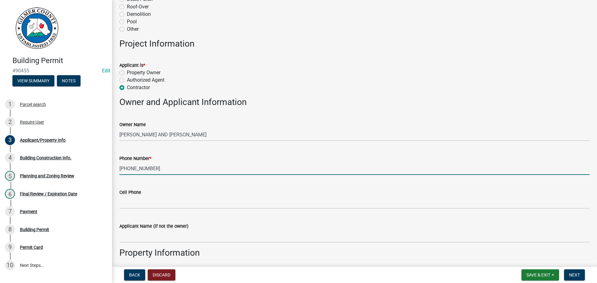
type input "631-432-5827"
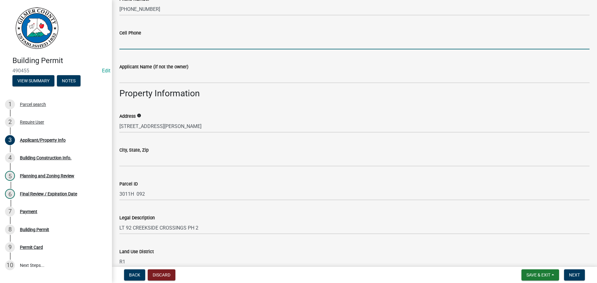
scroll to position [373, 0]
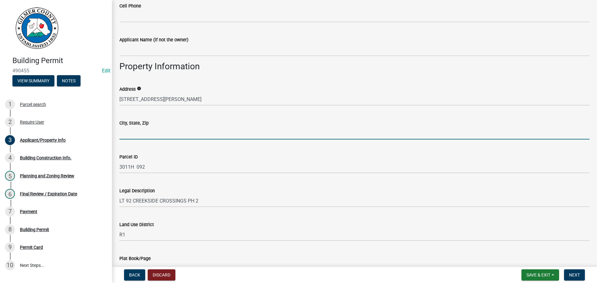
click at [168, 130] on input "City, State, Zip" at bounding box center [354, 133] width 470 height 13
type input "TALKING ROCK, GA 30175"
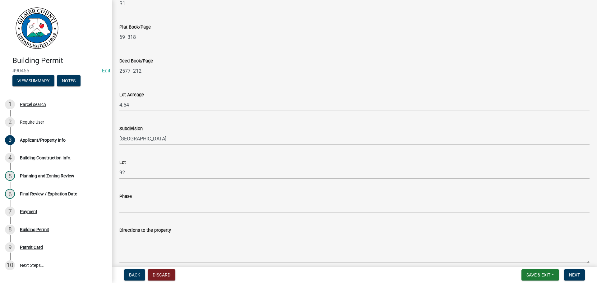
scroll to position [653, 0]
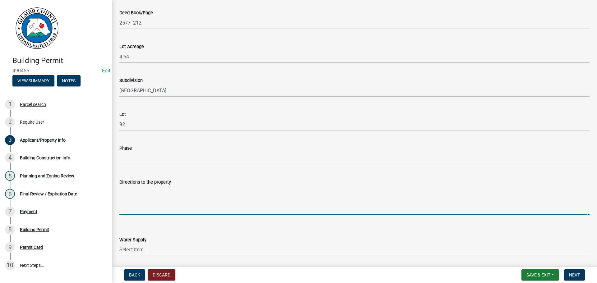
click at [189, 191] on textarea "Directions to the property" at bounding box center [354, 200] width 470 height 29
type textarea "3"
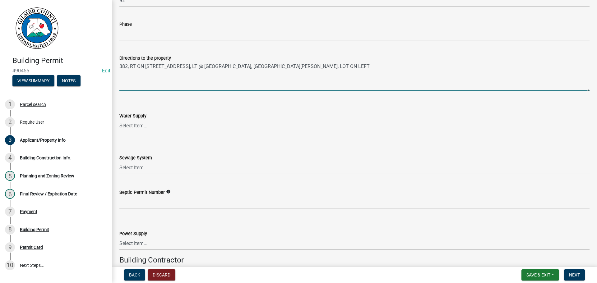
scroll to position [777, 0]
type textarea "382, RT ON 136W, LT SHADY GROVE RD, LT @ 1ST CROSS STREET ON SHADY GROVE RD, CO…"
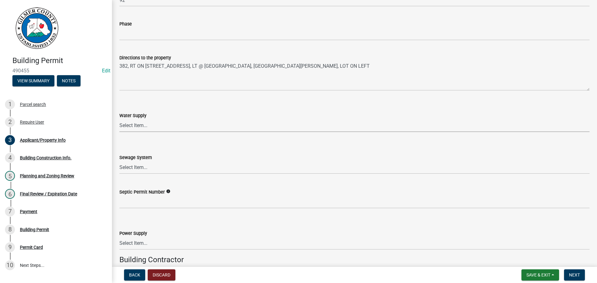
click at [136, 122] on select "Select Item... Well Community Public Spring" at bounding box center [354, 125] width 470 height 13
click at [119, 119] on select "Select Item... Well Community Public Spring" at bounding box center [354, 125] width 470 height 13
select select "6d3c22a4-bb85-4608-b1e4-8a8b34b9a216"
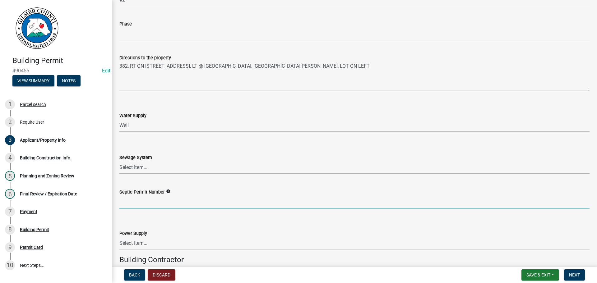
click at [158, 203] on input "Septic Permit Number" at bounding box center [354, 202] width 470 height 13
drag, startPoint x: 137, startPoint y: 162, endPoint x: 141, endPoint y: 169, distance: 7.8
click at [137, 162] on select "Select Item... Septic Community Public" at bounding box center [354, 167] width 470 height 13
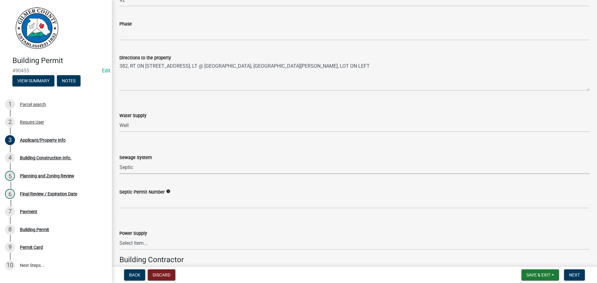
click at [119, 161] on select "Select Item... Septic Community Public" at bounding box center [354, 167] width 470 height 13
select select "92a37e23-3b7d-408e-b3c7-0afbe39b0942"
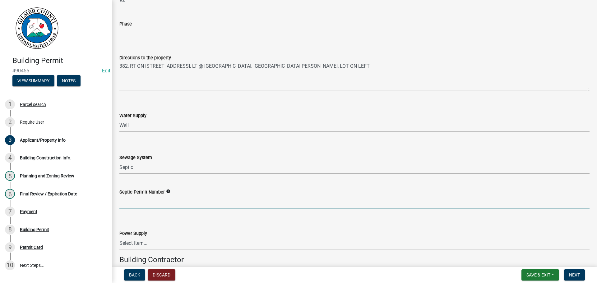
click at [149, 197] on input "Septic Permit Number" at bounding box center [354, 202] width 470 height 13
type input "061-05921"
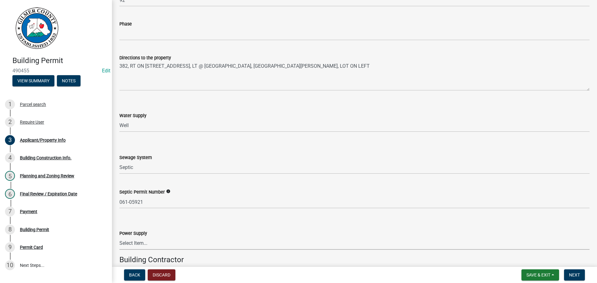
click at [170, 239] on select "Select Item... Amicalola EMC Blue Ridge EMC Tri-State Power Georgia Power" at bounding box center [354, 243] width 470 height 13
click at [119, 237] on select "Select Item... Amicalola EMC Blue Ridge EMC Tri-State Power Georgia Power" at bounding box center [354, 243] width 470 height 13
select select "c9feaa94-b03b-4165-97cf-90fdf63947c5"
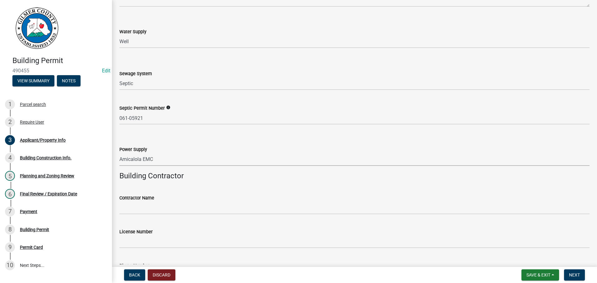
scroll to position [871, 0]
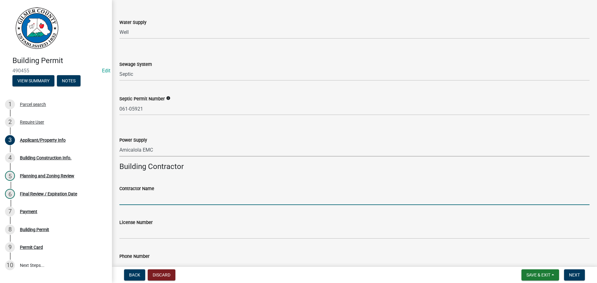
click at [164, 201] on input "Contractor Name" at bounding box center [354, 198] width 470 height 13
type input "BROWN HAVEN HOMES - ETHAN PHILLIPS"
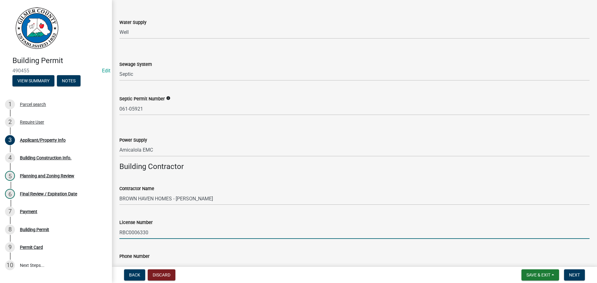
type input "RBC0006330"
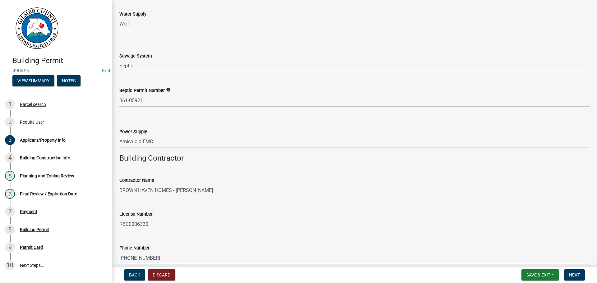
type input "706-970-2313"
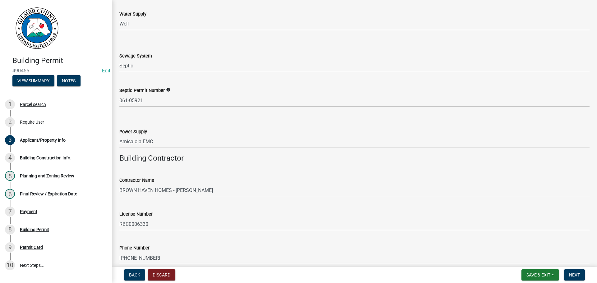
scroll to position [1023, 0]
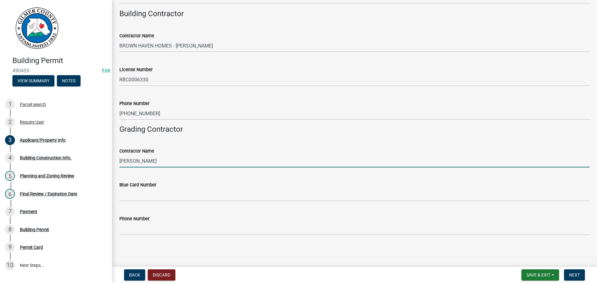
type input "ZACK PETTY"
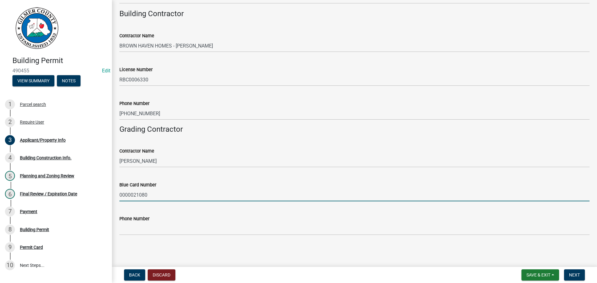
type input "0000021080"
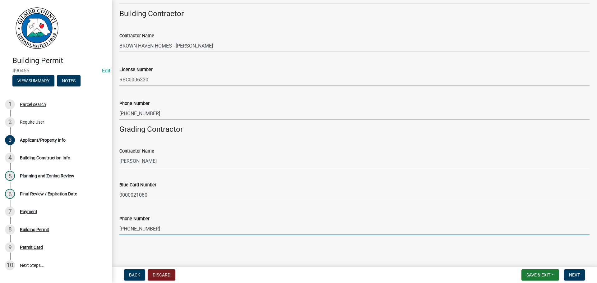
type input "770-894-7850"
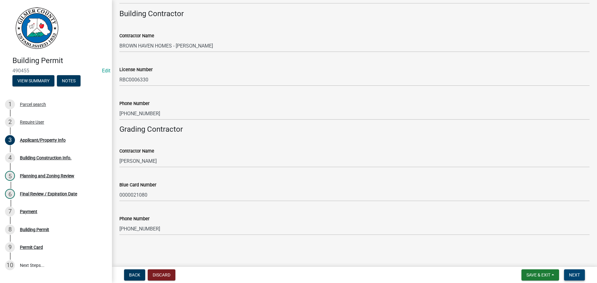
click at [578, 277] on span "Next" at bounding box center [574, 275] width 11 height 5
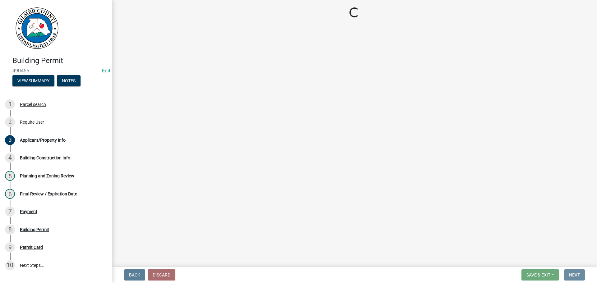
scroll to position [0, 0]
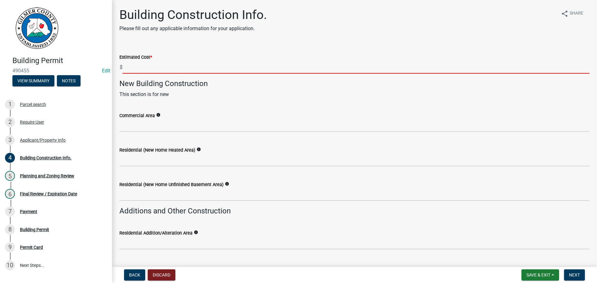
click at [165, 69] on input "text" at bounding box center [355, 67] width 467 height 13
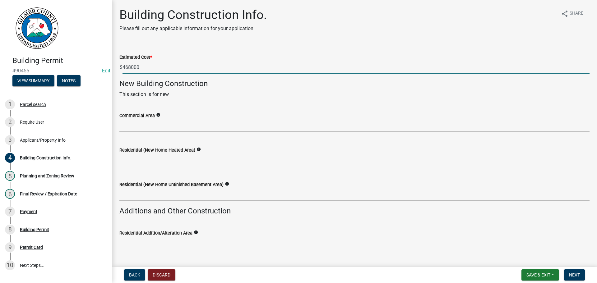
type input "468000"
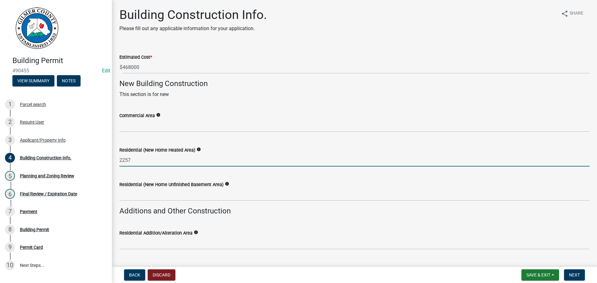
type input "2257"
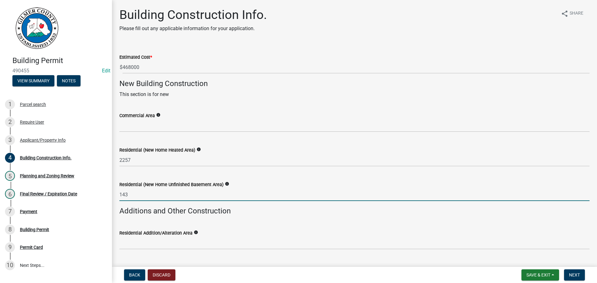
type input "143"
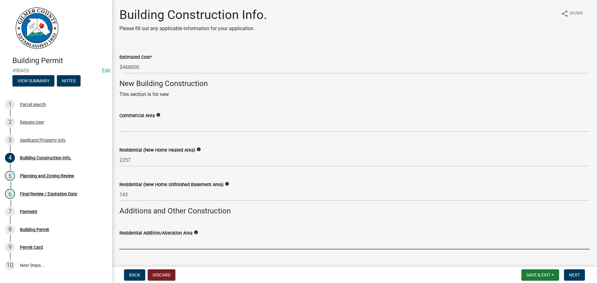
scroll to position [146, 0]
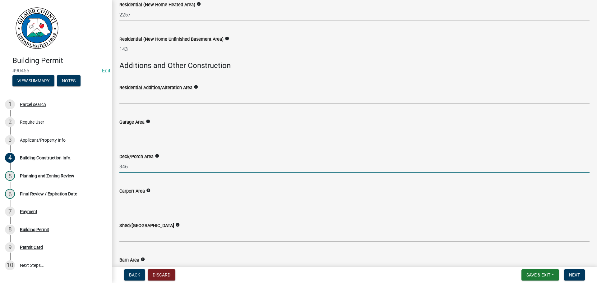
type input "346"
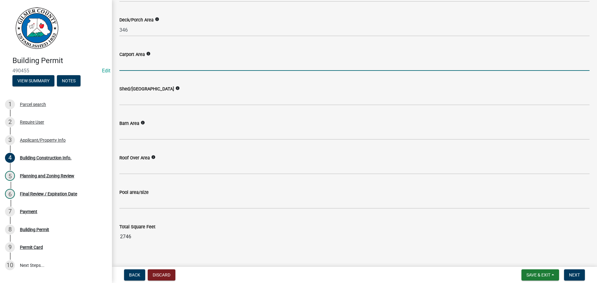
scroll to position [291, 0]
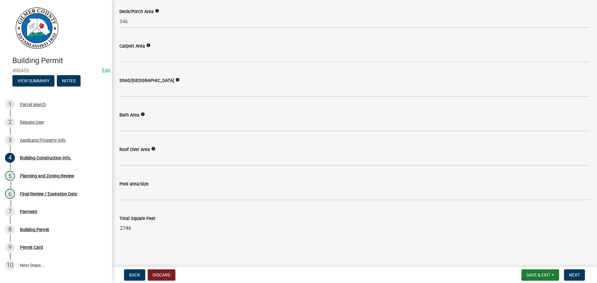
click at [586, 275] on form "Save & Exit Save Save & Exit Next" at bounding box center [553, 275] width 68 height 11
click at [579, 276] on span "Next" at bounding box center [574, 275] width 11 height 5
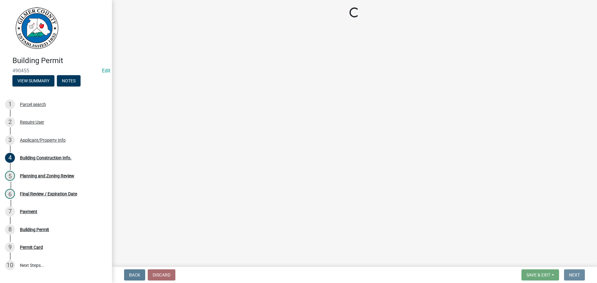
scroll to position [0, 0]
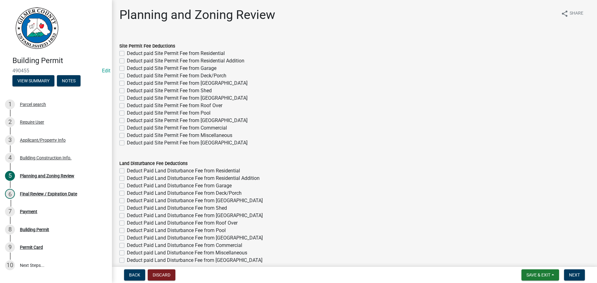
click at [172, 53] on label "Deduct paid Site Permit Fee from Residential" at bounding box center [176, 53] width 98 height 7
click at [131, 53] on input "Deduct paid Site Permit Fee from Residential" at bounding box center [129, 52] width 4 height 4
checkbox input "true"
checkbox input "false"
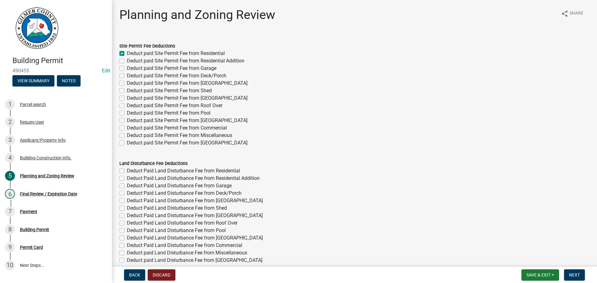
checkbox input "false"
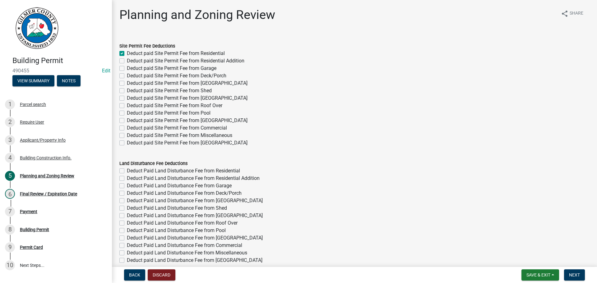
checkbox input "false"
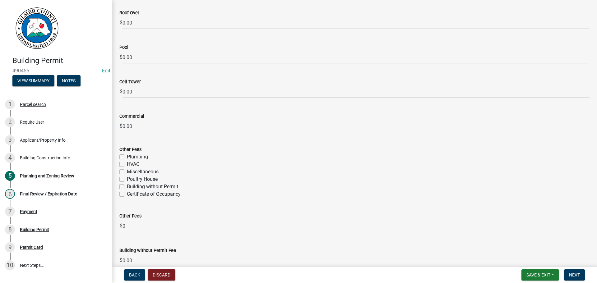
scroll to position [880, 0]
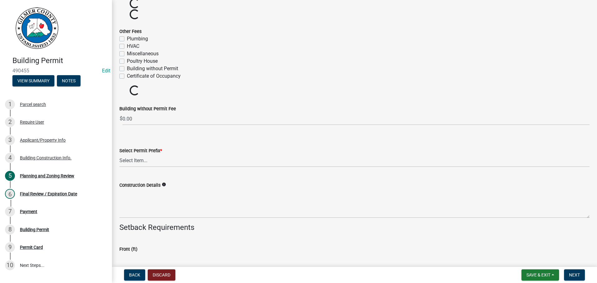
click at [148, 78] on label "Certificate of Occupancy" at bounding box center [154, 75] width 54 height 7
click at [131, 76] on input "Certificate of Occupancy" at bounding box center [129, 74] width 4 height 4
checkbox input "true"
checkbox input "false"
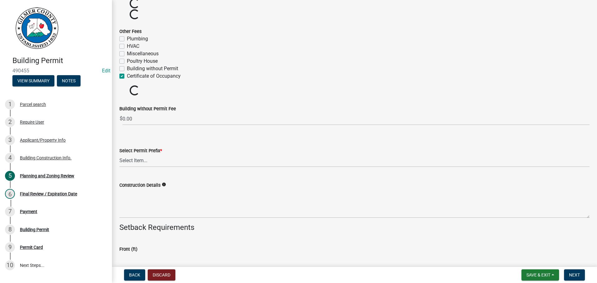
checkbox input "false"
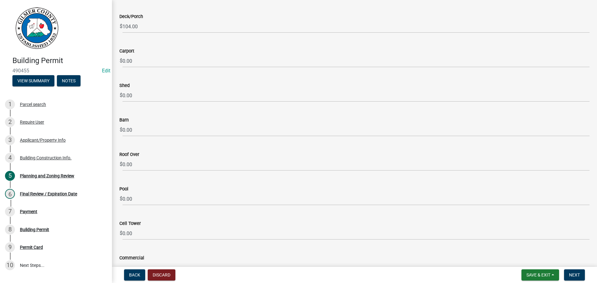
scroll to position [1128, 0]
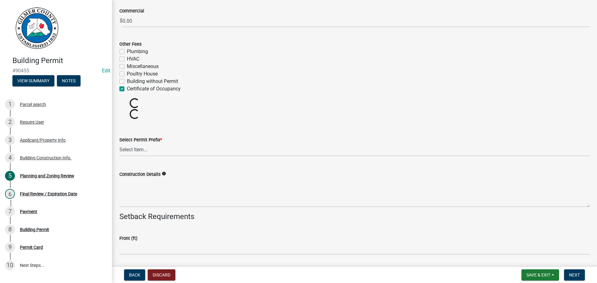
click at [160, 178] on div "Construction Details info" at bounding box center [354, 174] width 470 height 7
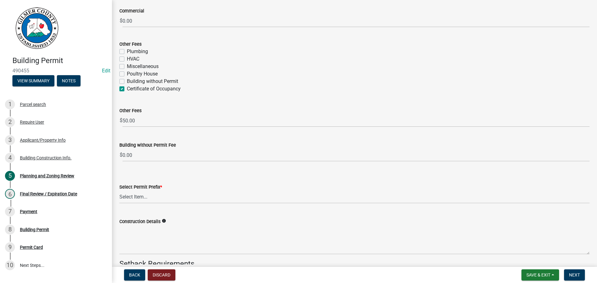
click at [141, 89] on label "Certificate of Occupancy" at bounding box center [154, 88] width 54 height 7
click at [131, 89] on input "Certificate of Occupancy" at bounding box center [129, 87] width 4 height 4
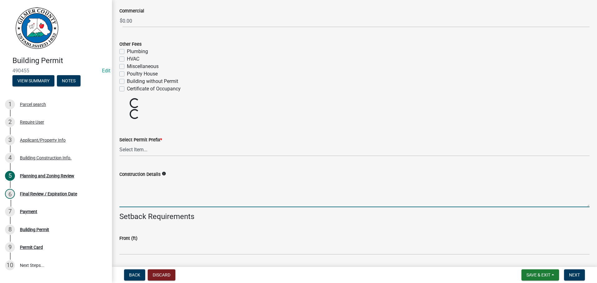
drag, startPoint x: 187, startPoint y: 187, endPoint x: 373, endPoint y: 192, distance: 186.0
click at [187, 187] on textarea "Construction Details" at bounding box center [354, 192] width 470 height 29
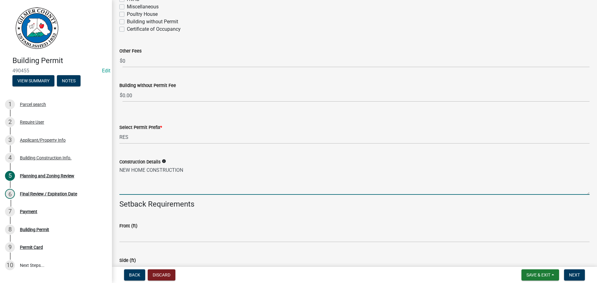
scroll to position [1190, 0]
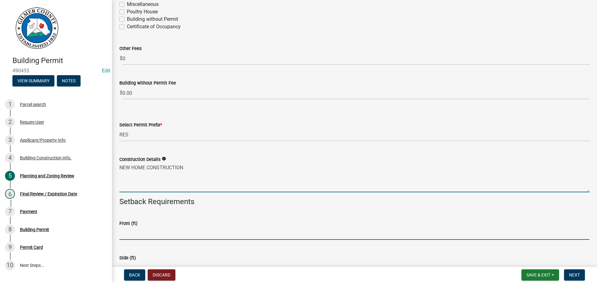
click at [157, 232] on input "text" at bounding box center [354, 233] width 470 height 13
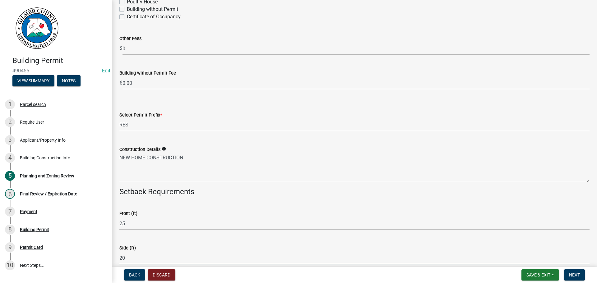
scroll to position [1310, 0]
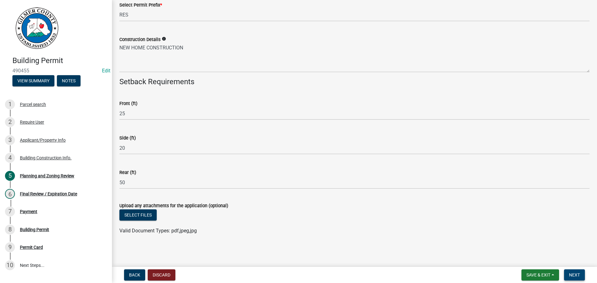
click at [574, 272] on button "Next" at bounding box center [574, 275] width 21 height 11
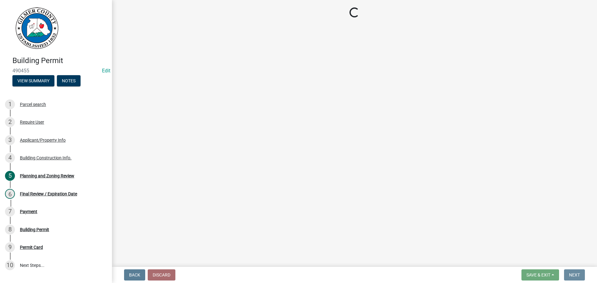
scroll to position [0, 0]
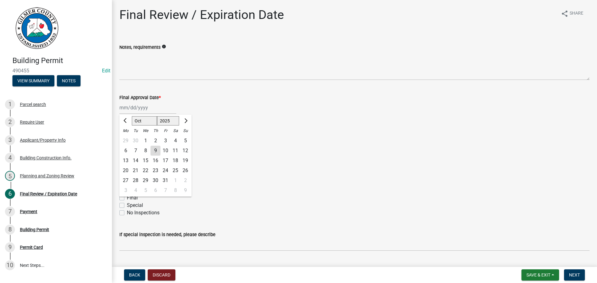
drag, startPoint x: 141, startPoint y: 108, endPoint x: 145, endPoint y: 114, distance: 6.4
click at [141, 109] on div "[PERSON_NAME] Feb Mar Apr [PERSON_NAME][DATE] Oct Nov [DATE] 1526 1527 1528 152…" at bounding box center [147, 107] width 57 height 13
click at [152, 147] on div "9" at bounding box center [155, 151] width 10 height 10
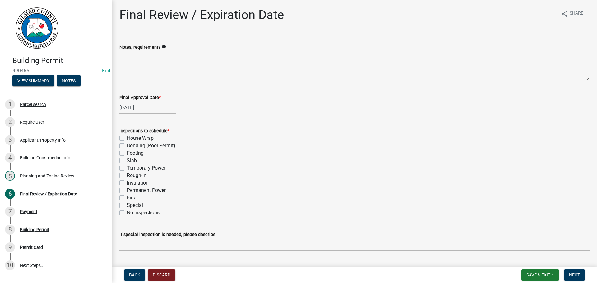
click at [138, 154] on label "Footing" at bounding box center [135, 153] width 17 height 7
click at [131, 154] on input "Footing" at bounding box center [129, 152] width 4 height 4
click at [132, 158] on label "Slab" at bounding box center [132, 160] width 10 height 7
click at [131, 158] on input "Slab" at bounding box center [129, 159] width 4 height 4
click at [143, 175] on label "Rough-in" at bounding box center [137, 175] width 20 height 7
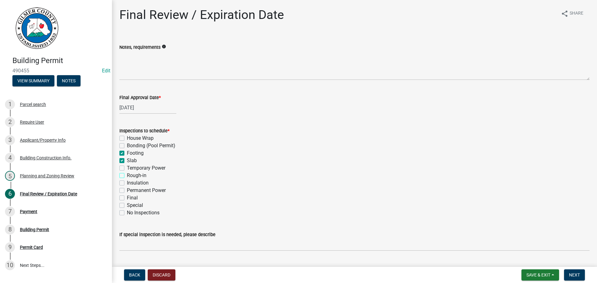
click at [131, 175] on input "Rough-in" at bounding box center [129, 174] width 4 height 4
click at [143, 183] on label "Insulation" at bounding box center [138, 182] width 22 height 7
click at [131, 183] on input "Insulation" at bounding box center [129, 181] width 4 height 4
click at [141, 183] on label "Insulation" at bounding box center [138, 182] width 22 height 7
click at [131, 183] on input "Insulation" at bounding box center [129, 181] width 4 height 4
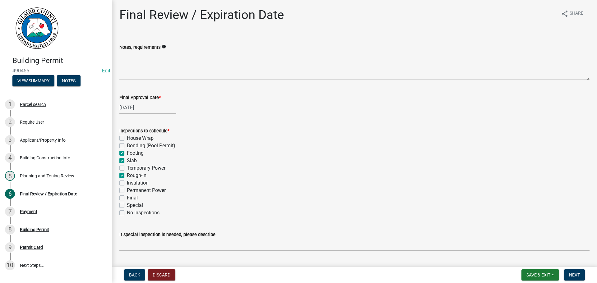
click at [145, 192] on label "Permanent Power" at bounding box center [146, 190] width 39 height 7
click at [131, 191] on input "Permanent Power" at bounding box center [129, 189] width 4 height 4
click at [135, 197] on label "Final" at bounding box center [132, 197] width 11 height 7
click at [131, 197] on input "Final" at bounding box center [129, 196] width 4 height 4
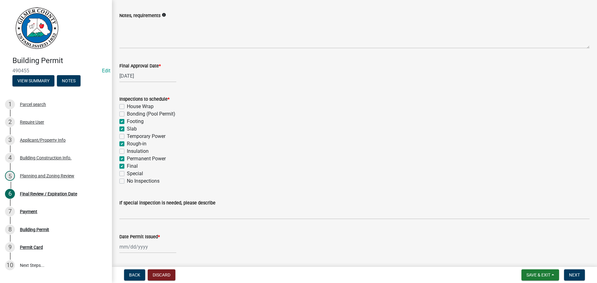
scroll to position [62, 0]
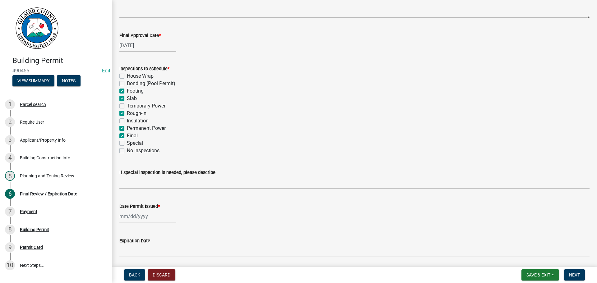
click at [134, 218] on div at bounding box center [147, 216] width 57 height 13
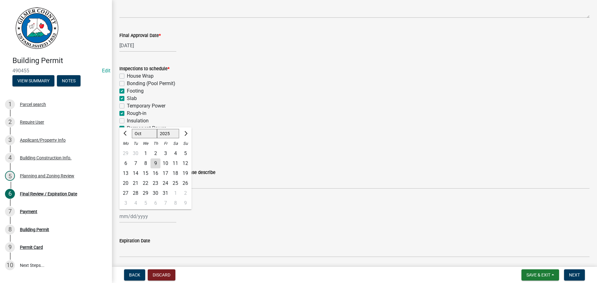
drag, startPoint x: 155, startPoint y: 163, endPoint x: 192, endPoint y: 172, distance: 38.2
click at [155, 163] on div "9" at bounding box center [155, 164] width 10 height 10
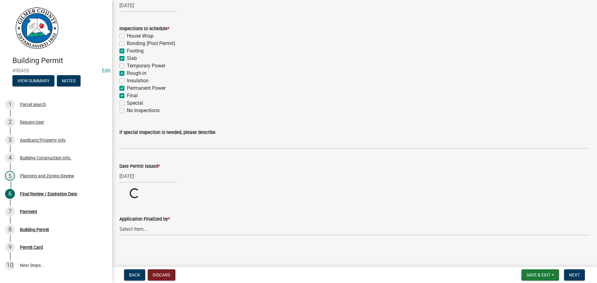
scroll to position [103, 0]
drag, startPoint x: 182, startPoint y: 232, endPoint x: 191, endPoint y: 232, distance: 9.3
click at [182, 232] on select "Select Item... [PERSON_NAME] [PERSON_NAME] [PERSON_NAME] [PERSON_NAME] [PERSON_…" at bounding box center [354, 228] width 470 height 13
click at [119, 246] on select "Select Item... [PERSON_NAME] [PERSON_NAME] [PERSON_NAME] [PERSON_NAME] [PERSON_…" at bounding box center [354, 252] width 470 height 13
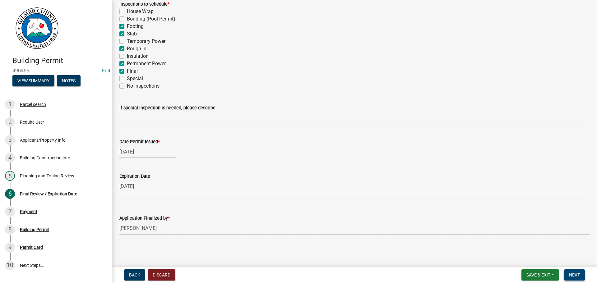
click at [575, 271] on button "Next" at bounding box center [574, 275] width 21 height 11
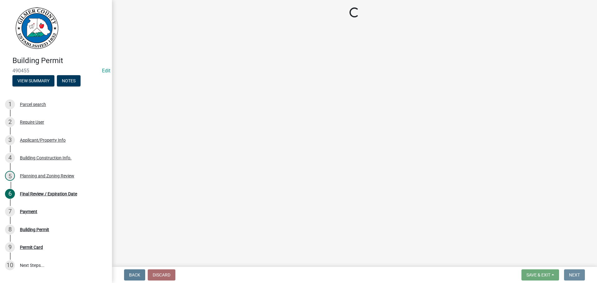
scroll to position [0, 0]
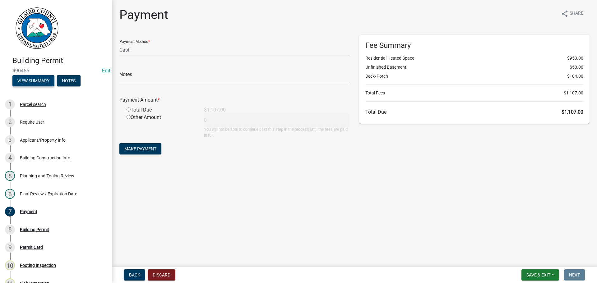
click at [35, 80] on button "View Summary" at bounding box center [33, 80] width 42 height 11
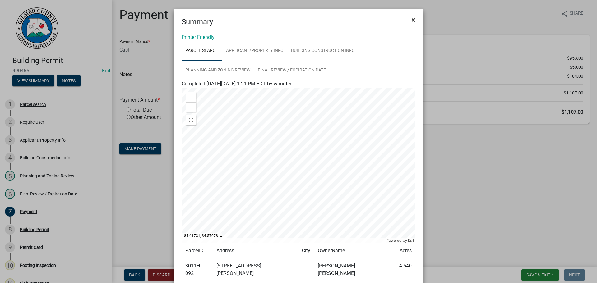
click at [411, 18] on span "×" at bounding box center [413, 20] width 4 height 9
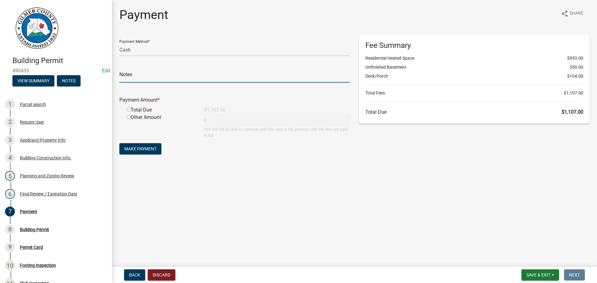
click at [135, 77] on input "text" at bounding box center [234, 76] width 230 height 13
click at [143, 55] on select "Credit Card POS Check Cash" at bounding box center [234, 50] width 230 height 13
click at [119, 44] on select "Credit Card POS Check Cash" at bounding box center [234, 50] width 230 height 13
click at [146, 71] on input "text" at bounding box center [234, 76] width 230 height 13
click at [127, 108] on input "radio" at bounding box center [129, 110] width 4 height 4
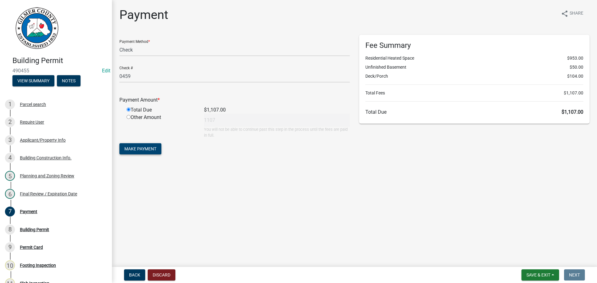
click at [145, 149] on span "Make Payment" at bounding box center [140, 148] width 32 height 5
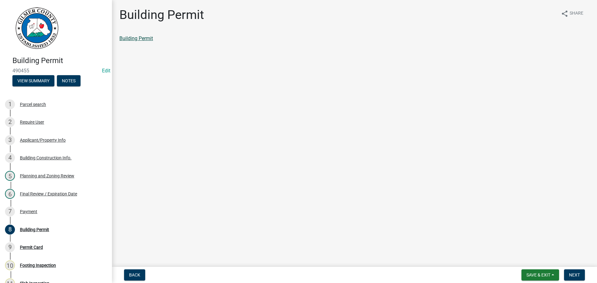
click at [132, 37] on link "Building Permit" at bounding box center [136, 38] width 34 height 6
click at [30, 210] on div "Payment" at bounding box center [28, 212] width 17 height 4
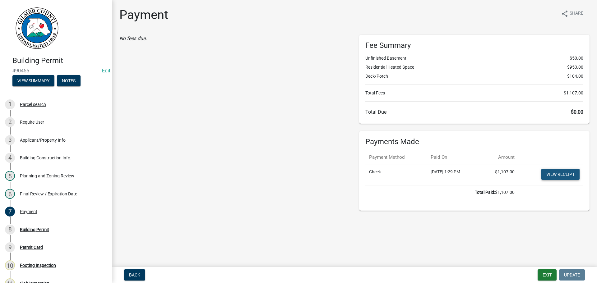
click at [568, 174] on link "View receipt" at bounding box center [560, 174] width 38 height 11
click at [55, 232] on div "8 Building Permit" at bounding box center [53, 230] width 97 height 10
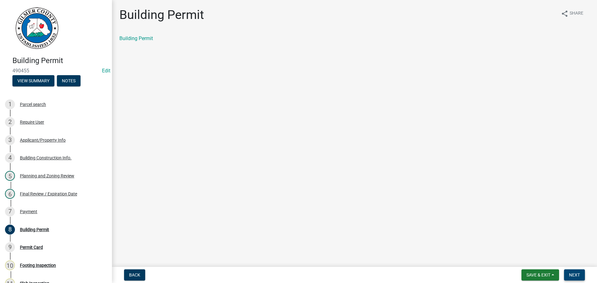
click at [578, 273] on span "Next" at bounding box center [574, 275] width 11 height 5
click at [138, 34] on div "Permit Card share Share Permit Card" at bounding box center [354, 29] width 479 height 45
click at [139, 40] on link "Permit Card" at bounding box center [132, 38] width 26 height 6
click at [42, 173] on div "5 Planning and Zoning Review" at bounding box center [53, 176] width 97 height 10
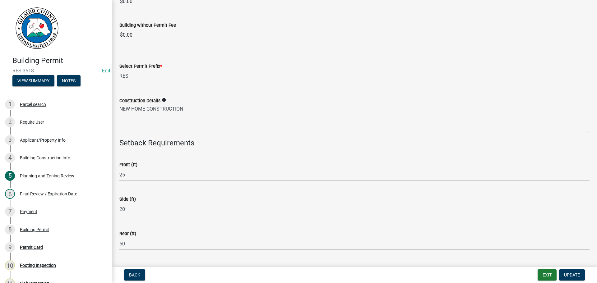
scroll to position [1053, 0]
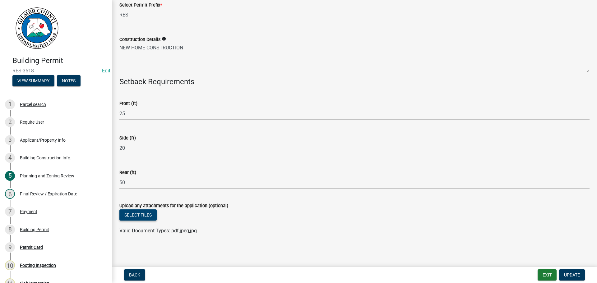
click at [143, 218] on button "Select files" at bounding box center [137, 215] width 37 height 11
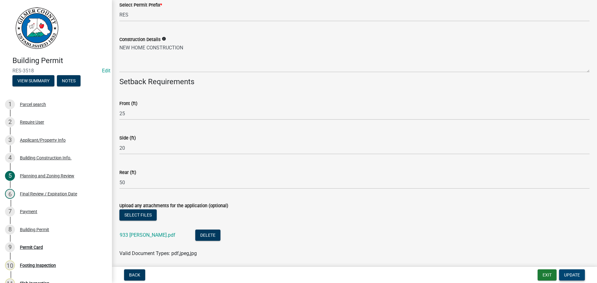
click at [582, 274] on button "Update" at bounding box center [572, 275] width 26 height 11
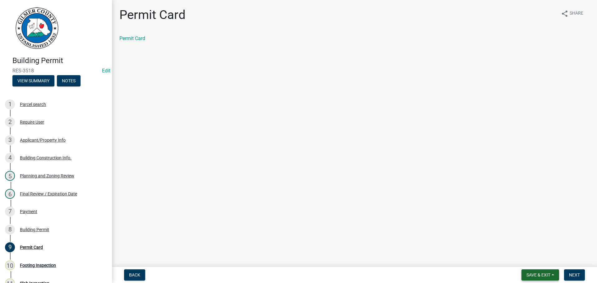
click at [544, 276] on span "Save & Exit" at bounding box center [538, 275] width 24 height 5
click at [523, 260] on button "Save & Exit" at bounding box center [534, 259] width 50 height 15
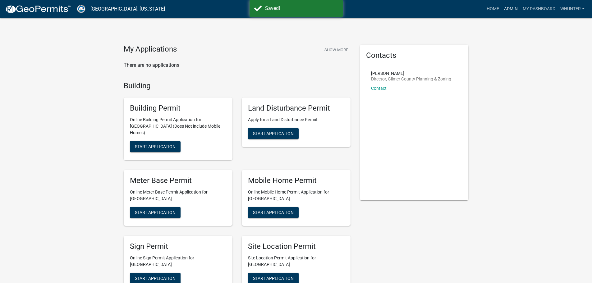
click at [513, 7] on link "Admin" at bounding box center [511, 9] width 19 height 12
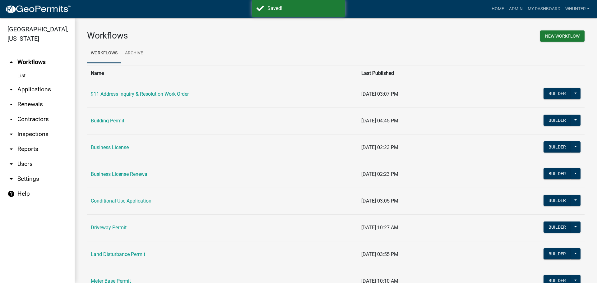
click at [18, 90] on link "arrow_drop_down Applications" at bounding box center [37, 89] width 75 height 15
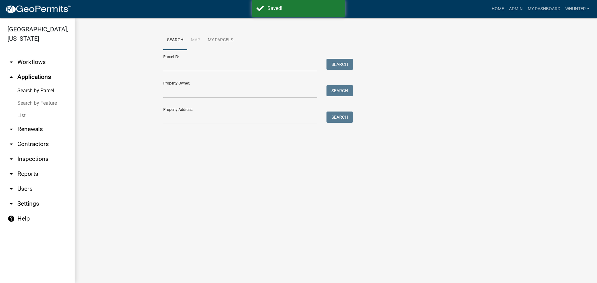
click at [26, 106] on link "Search by Feature" at bounding box center [37, 103] width 75 height 12
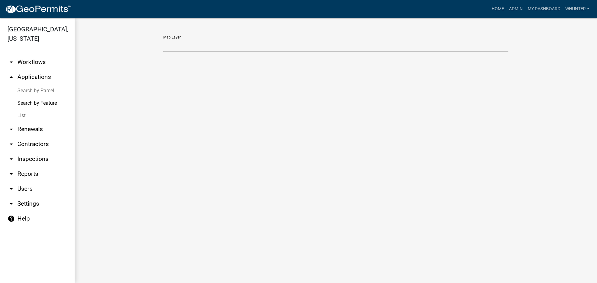
click at [26, 113] on link "List" at bounding box center [37, 115] width 75 height 12
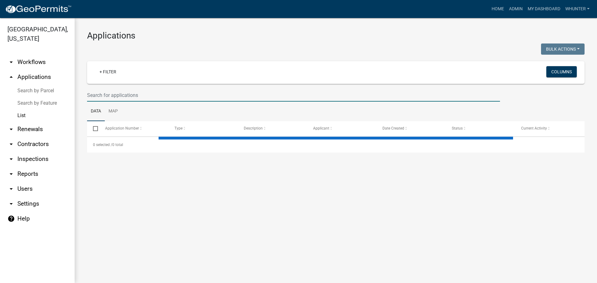
click at [146, 94] on input "text" at bounding box center [293, 95] width 413 height 13
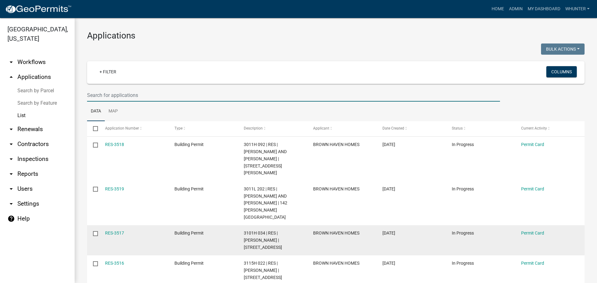
click at [113, 225] on datatable-body-cell "RES-3517" at bounding box center [133, 240] width 69 height 30
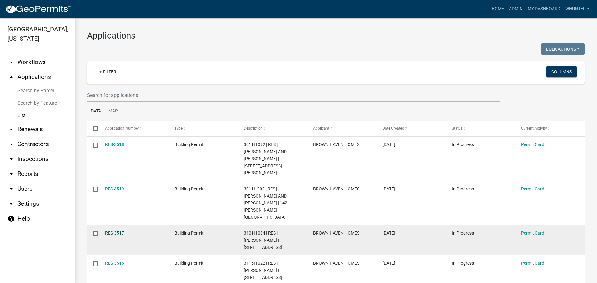
click at [113, 231] on link "RES-3517" at bounding box center [114, 233] width 19 height 5
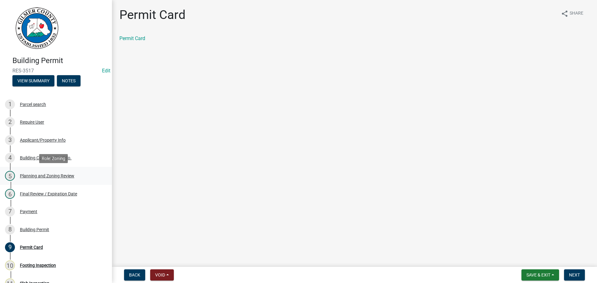
click at [56, 173] on div "5 Planning and Zoning Review" at bounding box center [53, 176] width 97 height 10
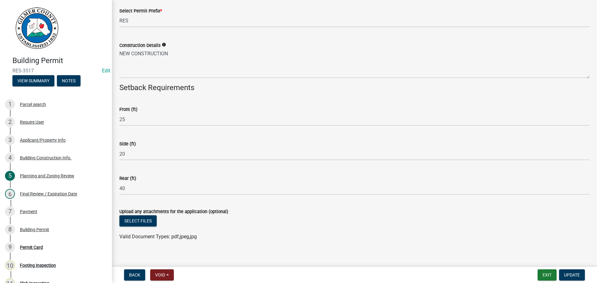
scroll to position [1052, 0]
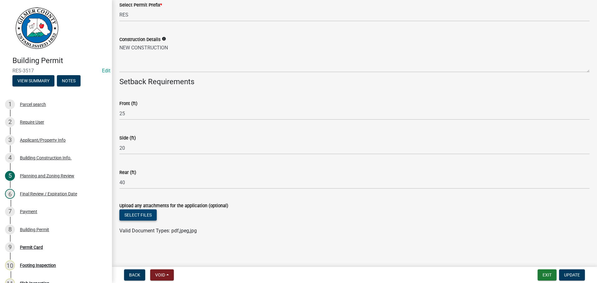
click at [134, 213] on button "Select files" at bounding box center [137, 215] width 37 height 11
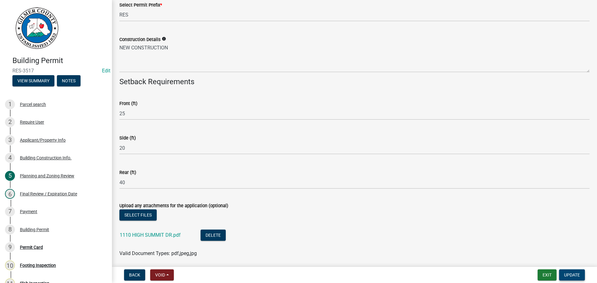
click at [575, 274] on span "Update" at bounding box center [572, 275] width 16 height 5
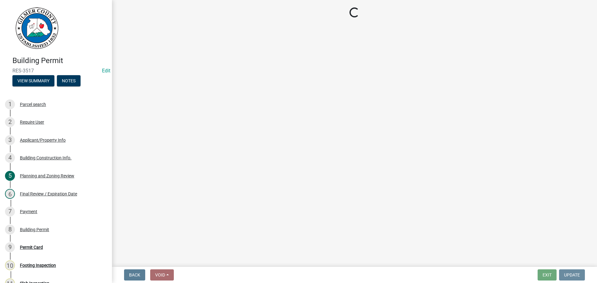
scroll to position [0, 0]
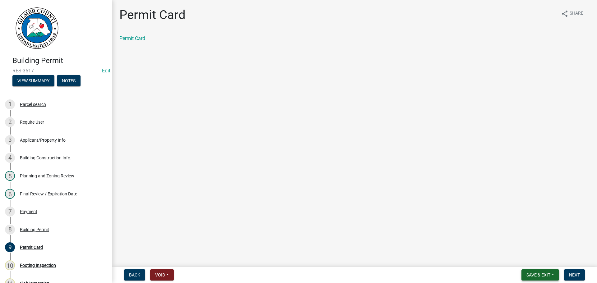
click at [534, 277] on span "Save & Exit" at bounding box center [538, 275] width 24 height 5
click at [517, 258] on button "Save & Exit" at bounding box center [534, 259] width 50 height 15
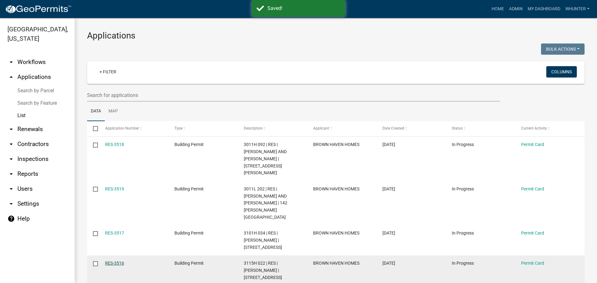
click at [113, 261] on link "RES-3516" at bounding box center [114, 263] width 19 height 5
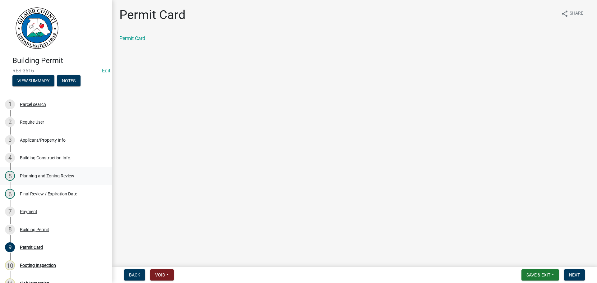
click at [56, 177] on div "Planning and Zoning Review" at bounding box center [47, 176] width 54 height 4
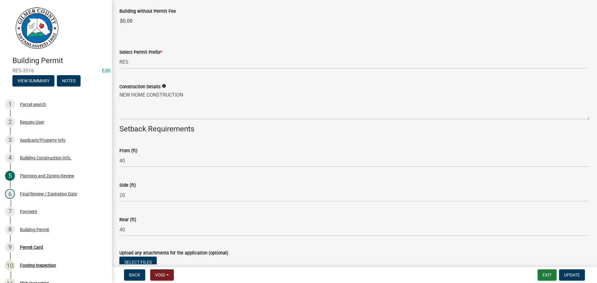
scroll to position [1053, 0]
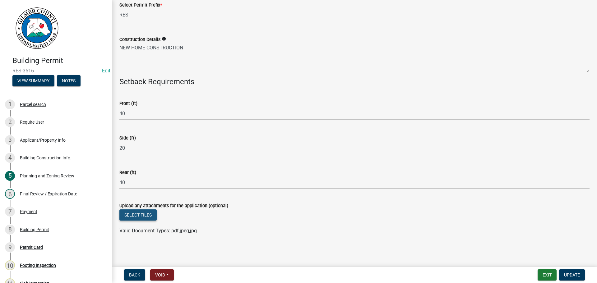
click at [150, 215] on button "Select files" at bounding box center [137, 215] width 37 height 11
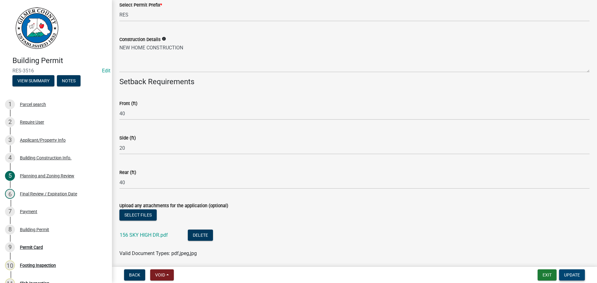
click at [570, 277] on span "Update" at bounding box center [572, 275] width 16 height 5
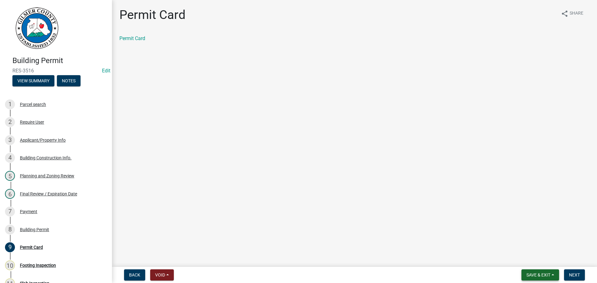
click at [544, 270] on button "Save & Exit" at bounding box center [540, 275] width 38 height 11
click at [529, 261] on button "Save & Exit" at bounding box center [534, 259] width 50 height 15
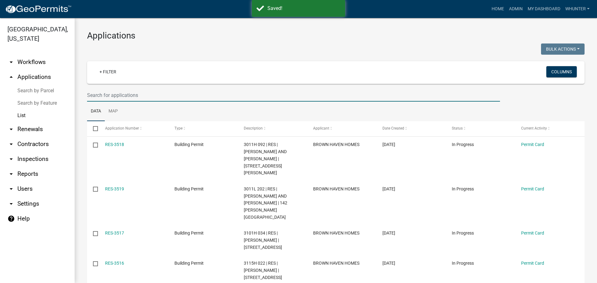
click at [135, 93] on input "text" at bounding box center [293, 95] width 413 height 13
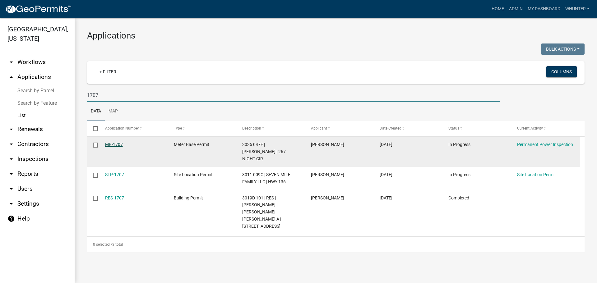
click at [118, 145] on link "MB-1707" at bounding box center [114, 144] width 18 height 5
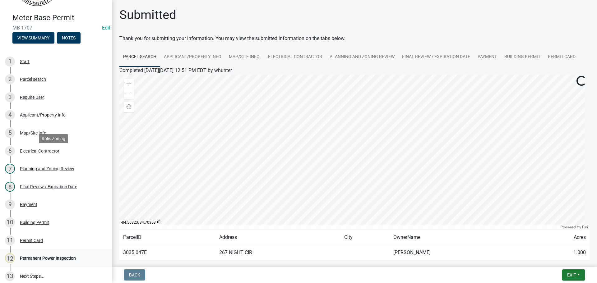
scroll to position [103, 0]
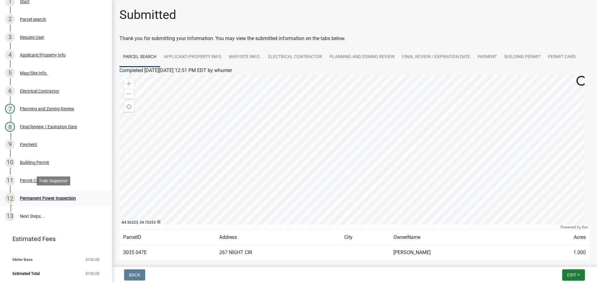
click at [37, 199] on div "Permanent Power Inspection" at bounding box center [48, 198] width 56 height 4
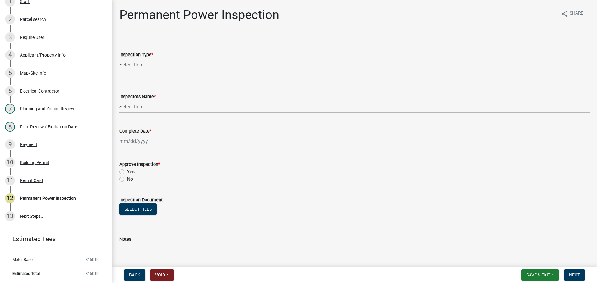
drag, startPoint x: 186, startPoint y: 59, endPoint x: 184, endPoint y: 71, distance: 11.6
click at [186, 62] on select "Select Item... Permanent Power" at bounding box center [354, 64] width 470 height 13
click at [119, 58] on select "Select Item... Permanent Power" at bounding box center [354, 64] width 470 height 13
click at [179, 107] on select "Select Item... [PERSON_NAME] ([PERSON_NAME]) [PERSON_NAME] ([PERSON_NAME]) Engi…" at bounding box center [354, 106] width 470 height 13
click at [119, 100] on select "Select Item... [PERSON_NAME] ([PERSON_NAME]) [PERSON_NAME] ([PERSON_NAME]) Engi…" at bounding box center [354, 106] width 470 height 13
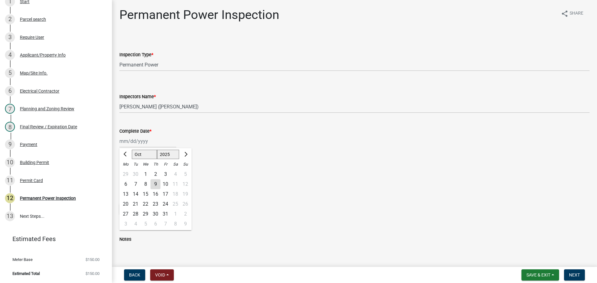
drag, startPoint x: 130, startPoint y: 137, endPoint x: 134, endPoint y: 143, distance: 7.6
click at [130, 138] on div "[PERSON_NAME] Feb Mar Apr [PERSON_NAME][DATE] Oct Nov [DATE] 1526 1527 1528 152…" at bounding box center [147, 141] width 57 height 13
click at [154, 182] on div "9" at bounding box center [155, 184] width 10 height 10
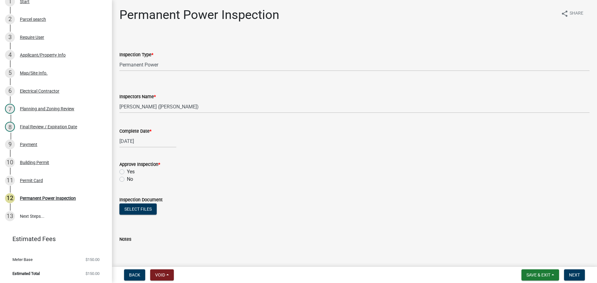
click at [134, 174] on label "Yes" at bounding box center [131, 171] width 8 height 7
click at [131, 172] on input "Yes" at bounding box center [129, 170] width 4 height 4
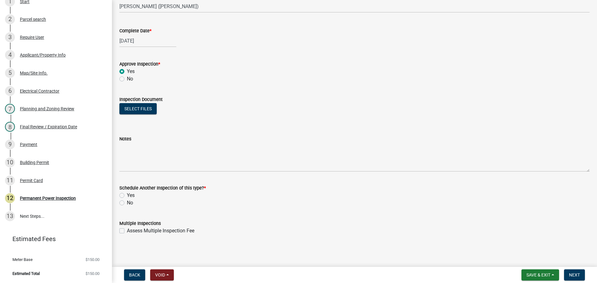
click at [130, 201] on label "No" at bounding box center [130, 202] width 6 height 7
click at [130, 201] on input "No" at bounding box center [129, 201] width 4 height 4
click at [570, 278] on button "Next" at bounding box center [574, 275] width 21 height 11
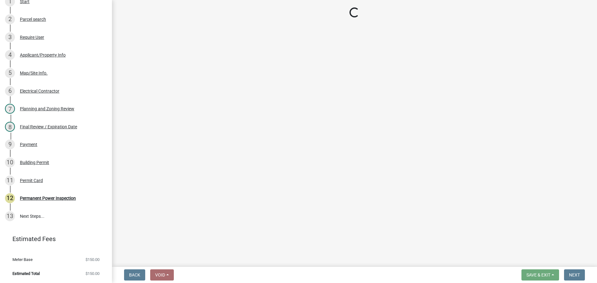
scroll to position [151, 0]
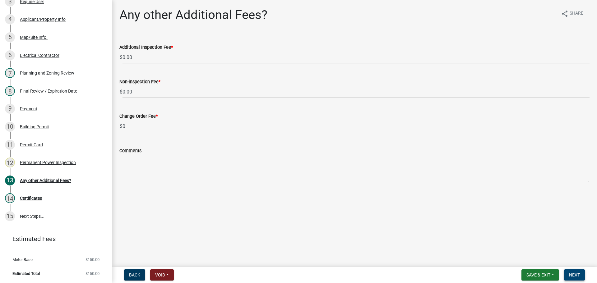
click at [575, 275] on span "Next" at bounding box center [574, 275] width 11 height 5
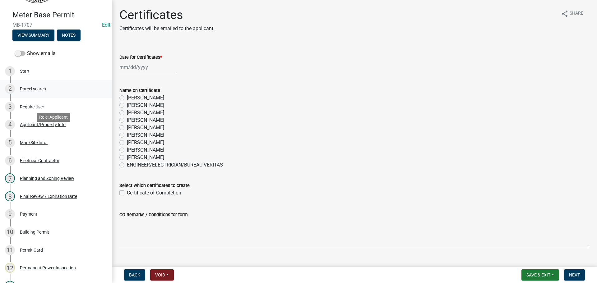
scroll to position [0, 0]
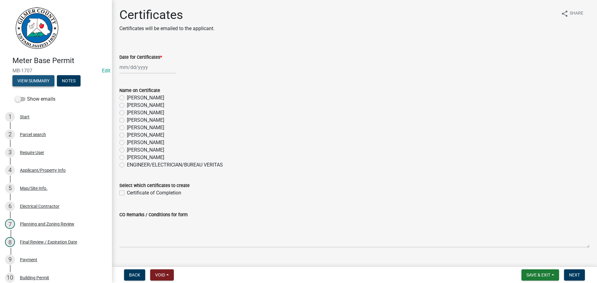
click at [37, 81] on button "View Summary" at bounding box center [33, 80] width 42 height 11
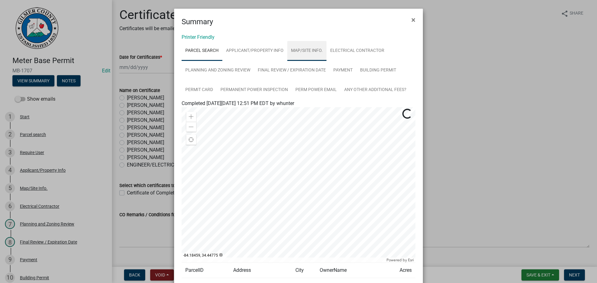
click at [314, 46] on link "Map/Site Info." at bounding box center [306, 51] width 39 height 20
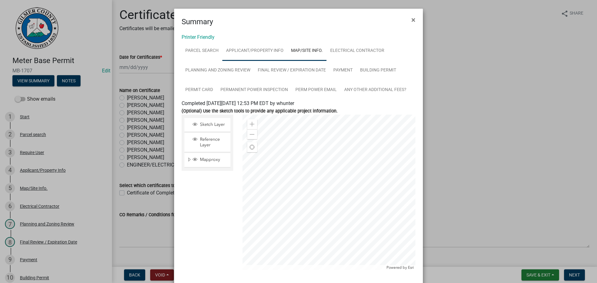
click at [245, 53] on link "Applicant/Property Info" at bounding box center [254, 51] width 65 height 20
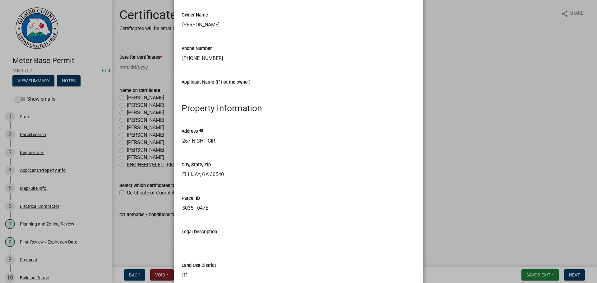
scroll to position [218, 0]
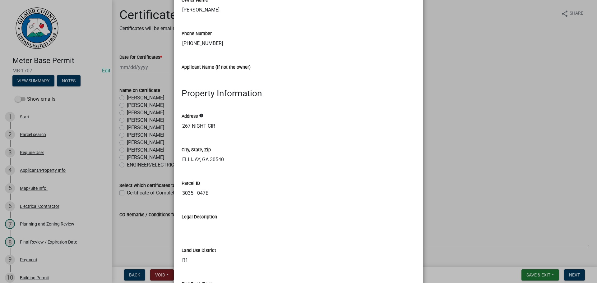
click at [526, 209] on ngb-modal-window "Summary × Printer Friendly Parcel search Applicant/Property Info Map/Site Info.…" at bounding box center [298, 141] width 597 height 283
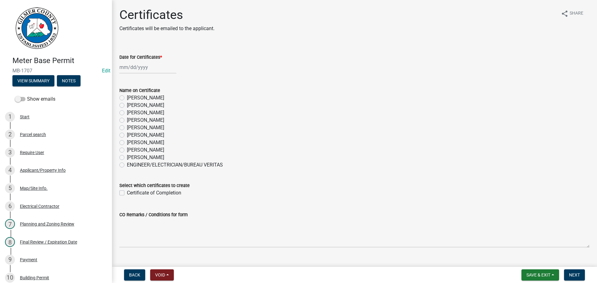
click at [150, 148] on label "[PERSON_NAME]" at bounding box center [145, 149] width 37 height 7
click at [131, 148] on input "[PERSON_NAME]" at bounding box center [129, 148] width 4 height 4
click at [141, 67] on div at bounding box center [147, 67] width 57 height 13
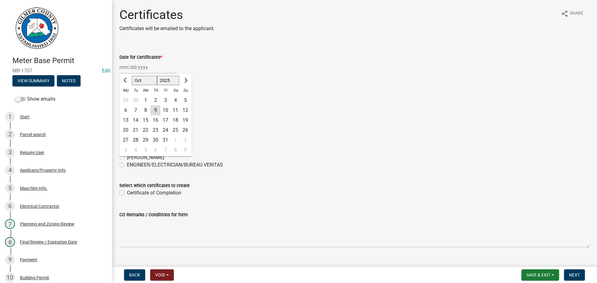
click at [156, 110] on div "9" at bounding box center [155, 110] width 10 height 10
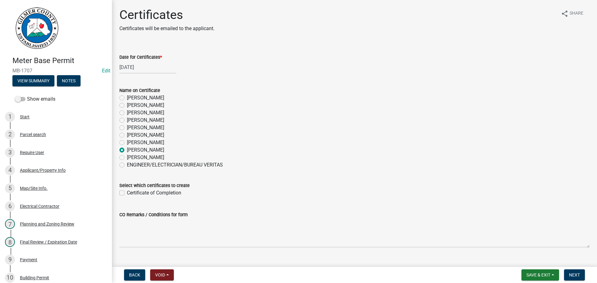
click at [146, 194] on label "Certificate of Completion" at bounding box center [154, 192] width 54 height 7
click at [131, 193] on input "Certificate of Completion" at bounding box center [129, 191] width 4 height 4
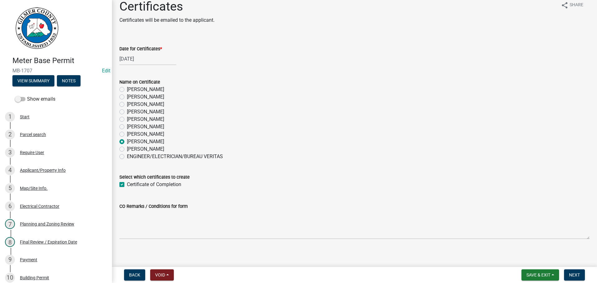
scroll to position [12, 0]
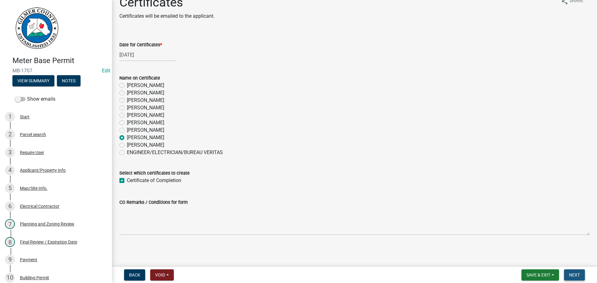
click at [574, 277] on span "Next" at bounding box center [574, 275] width 11 height 5
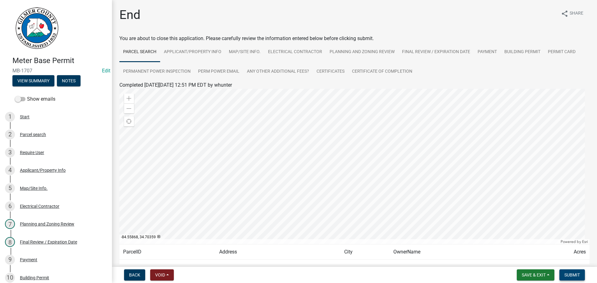
drag, startPoint x: 574, startPoint y: 275, endPoint x: 584, endPoint y: 268, distance: 13.4
click at [574, 275] on span "Submit" at bounding box center [572, 275] width 16 height 5
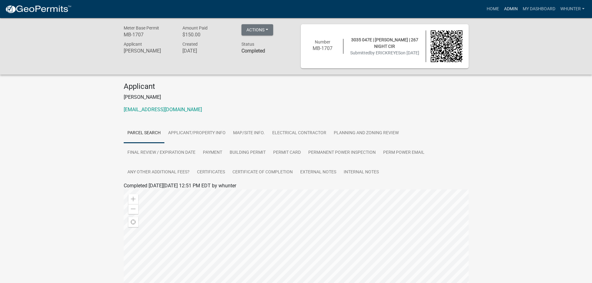
click at [512, 6] on link "Admin" at bounding box center [511, 9] width 19 height 12
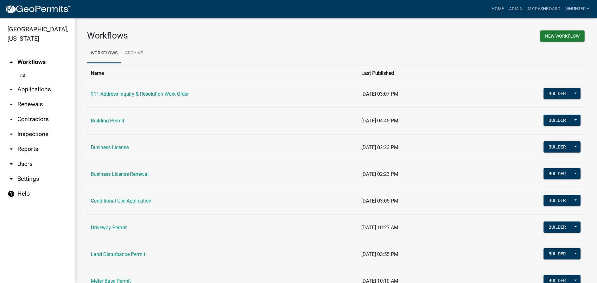
click at [44, 90] on link "arrow_drop_down Applications" at bounding box center [37, 89] width 75 height 15
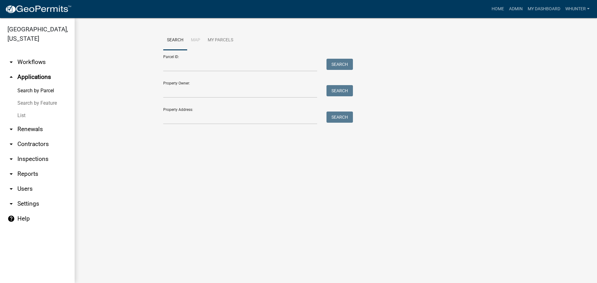
drag, startPoint x: 51, startPoint y: 115, endPoint x: 55, endPoint y: 114, distance: 4.7
click at [50, 115] on link "List" at bounding box center [37, 115] width 75 height 12
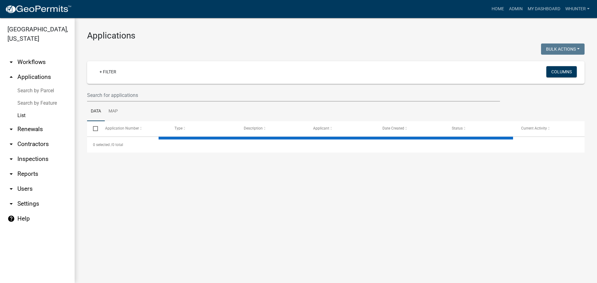
drag, startPoint x: 139, startPoint y: 104, endPoint x: 143, endPoint y: 104, distance: 4.1
click at [139, 104] on ul "Data Map" at bounding box center [335, 112] width 497 height 20
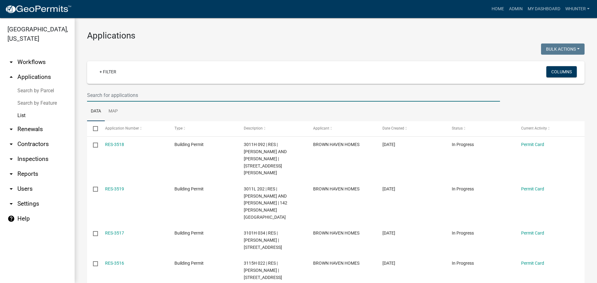
click at [151, 98] on input "text" at bounding box center [293, 95] width 413 height 13
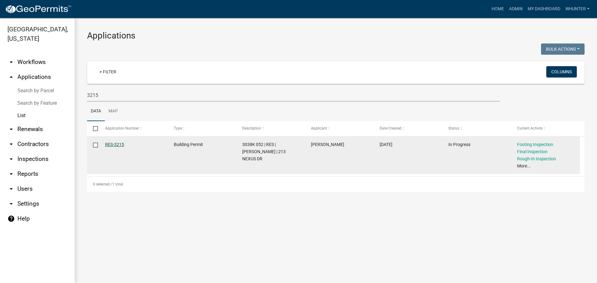
click at [120, 145] on link "RES-3215" at bounding box center [114, 144] width 19 height 5
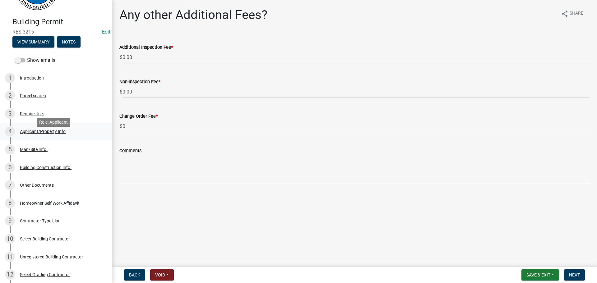
scroll to position [31, 0]
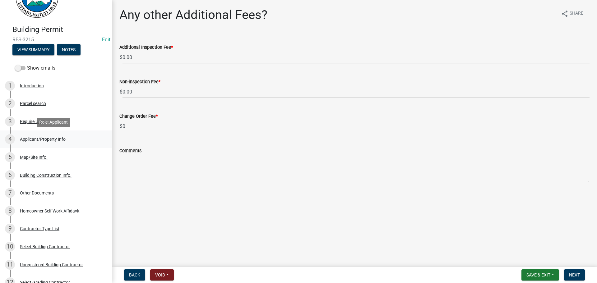
click at [39, 139] on div "Applicant/Property Info" at bounding box center [43, 139] width 46 height 4
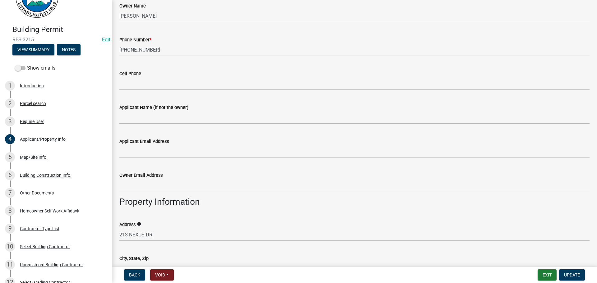
scroll to position [280, 0]
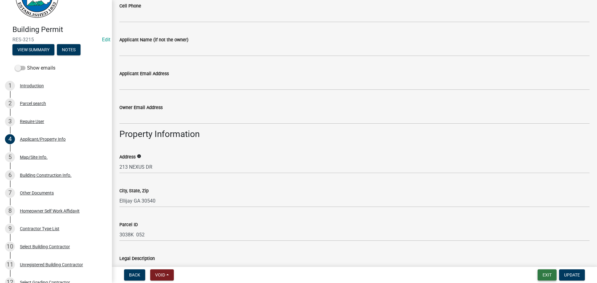
click at [542, 274] on button "Exit" at bounding box center [547, 275] width 19 height 11
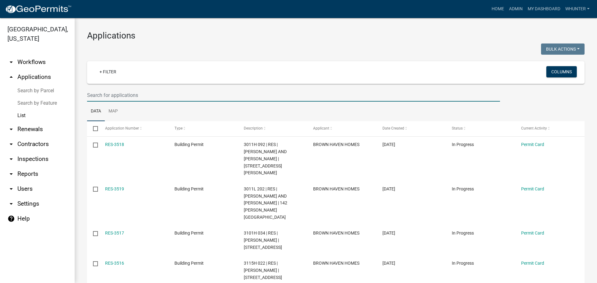
click at [161, 99] on input "text" at bounding box center [293, 95] width 413 height 13
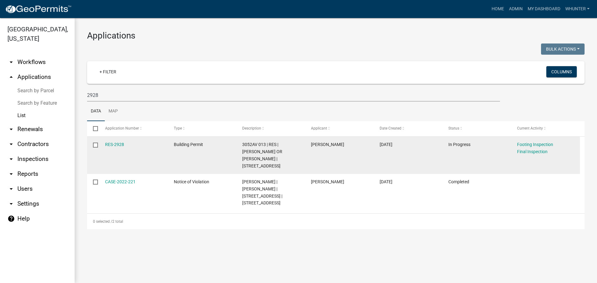
click at [120, 147] on div "RES-2928" at bounding box center [133, 144] width 57 height 7
click at [118, 145] on link "RES-2928" at bounding box center [114, 144] width 19 height 5
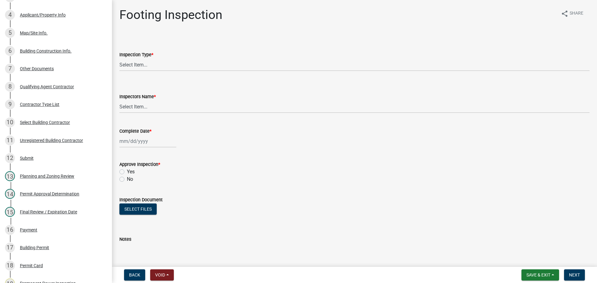
scroll to position [280, 0]
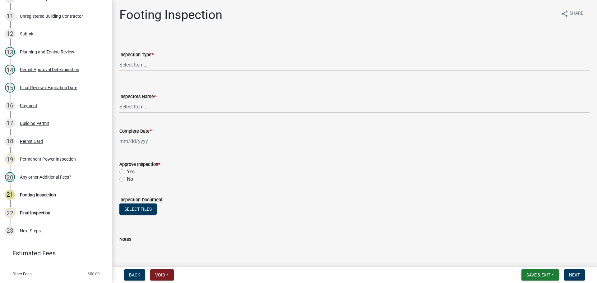
click at [166, 70] on select "Select Item... Footing" at bounding box center [354, 64] width 470 height 13
click at [119, 58] on select "Select Item... Footing" at bounding box center [354, 64] width 470 height 13
click at [164, 105] on select "Select Item... [PERSON_NAME] ([PERSON_NAME]) [PERSON_NAME] ([PERSON_NAME]) Engi…" at bounding box center [354, 106] width 470 height 13
click at [119, 100] on select "Select Item... [PERSON_NAME] ([PERSON_NAME]) [PERSON_NAME] ([PERSON_NAME]) Engi…" at bounding box center [354, 106] width 470 height 13
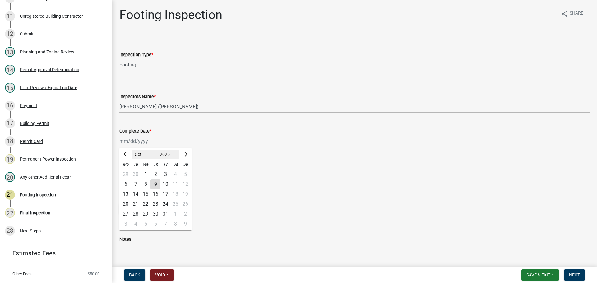
click at [136, 136] on div "[PERSON_NAME] Feb Mar Apr [PERSON_NAME][DATE] Oct Nov [DATE] 1526 1527 1528 152…" at bounding box center [147, 141] width 57 height 13
click at [156, 186] on div "9" at bounding box center [155, 184] width 10 height 10
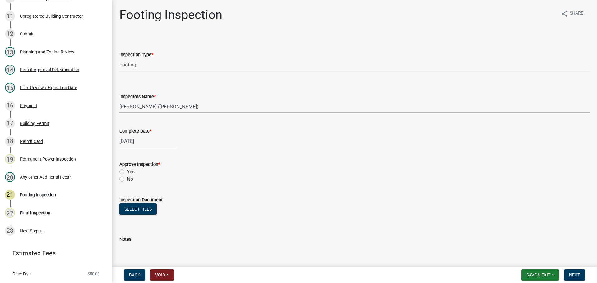
click at [128, 172] on label "Yes" at bounding box center [131, 171] width 8 height 7
click at [128, 172] on input "Yes" at bounding box center [129, 170] width 4 height 4
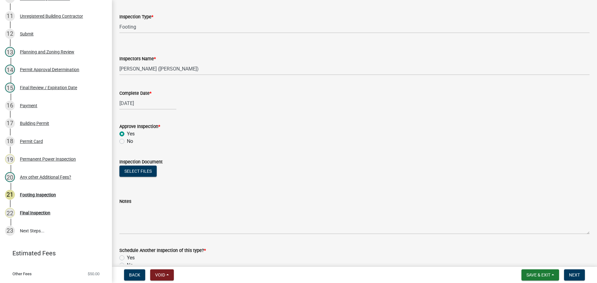
scroll to position [93, 0]
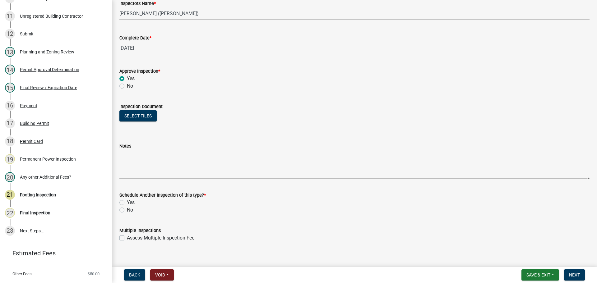
drag, startPoint x: 127, startPoint y: 210, endPoint x: 127, endPoint y: 213, distance: 3.2
click at [127, 210] on div "No" at bounding box center [354, 209] width 470 height 7
click at [127, 213] on label "No" at bounding box center [130, 209] width 6 height 7
click at [127, 212] on label "No" at bounding box center [130, 209] width 6 height 7
click at [127, 210] on input "No" at bounding box center [129, 208] width 4 height 4
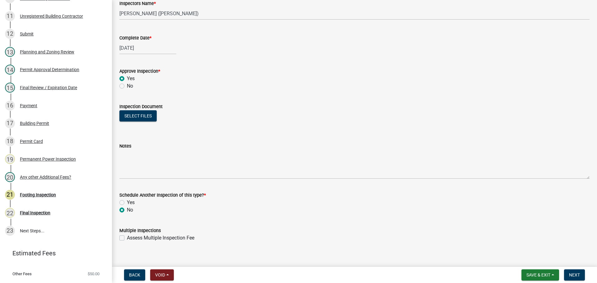
click at [129, 211] on label "No" at bounding box center [130, 209] width 6 height 7
click at [129, 210] on input "No" at bounding box center [129, 208] width 4 height 4
click at [573, 266] on div "Building Permit RES-2928 Edit View Summary Notes Show emails 1 Introduction 2 P…" at bounding box center [298, 141] width 597 height 283
click at [573, 271] on button "Next" at bounding box center [574, 275] width 21 height 11
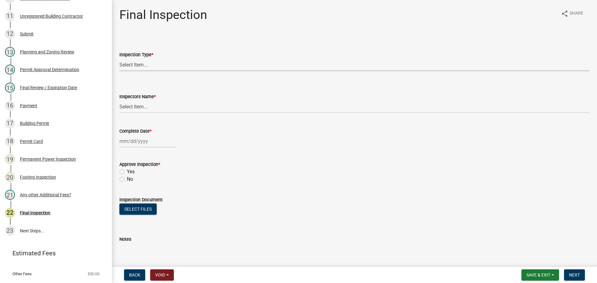
click at [204, 67] on select "Select Item... Final" at bounding box center [354, 64] width 470 height 13
click at [119, 58] on select "Select Item... Final" at bounding box center [354, 64] width 470 height 13
click at [179, 106] on select "Select Item... [PERSON_NAME] ([PERSON_NAME]) [PERSON_NAME] ([PERSON_NAME]) Engi…" at bounding box center [354, 106] width 470 height 13
click at [119, 100] on select "Select Item... [PERSON_NAME] ([PERSON_NAME]) [PERSON_NAME] ([PERSON_NAME]) Engi…" at bounding box center [354, 106] width 470 height 13
click at [142, 147] on div at bounding box center [147, 141] width 57 height 13
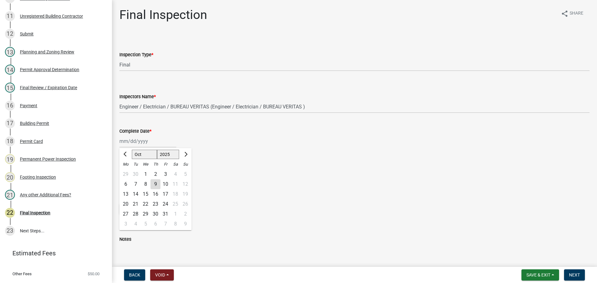
click at [159, 184] on div "9" at bounding box center [155, 184] width 10 height 10
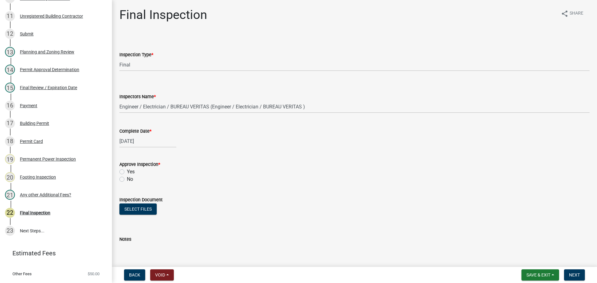
click at [134, 169] on label "Yes" at bounding box center [131, 171] width 8 height 7
click at [131, 169] on input "Yes" at bounding box center [129, 170] width 4 height 4
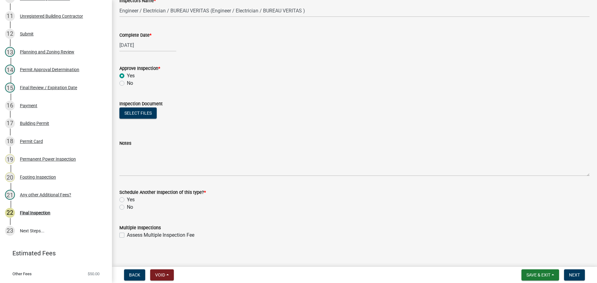
scroll to position [100, 0]
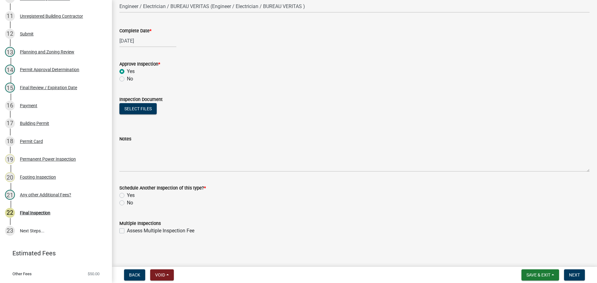
click at [126, 201] on div "Schedule Another Inspection of this type? * Yes No" at bounding box center [354, 195] width 470 height 22
click at [127, 202] on label "No" at bounding box center [130, 202] width 6 height 7
click at [127, 202] on input "No" at bounding box center [129, 201] width 4 height 4
click at [584, 274] on button "Next" at bounding box center [574, 275] width 21 height 11
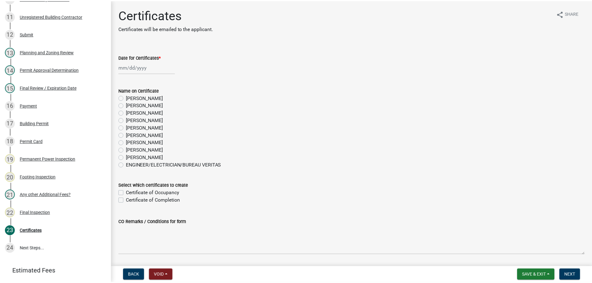
scroll to position [298, 0]
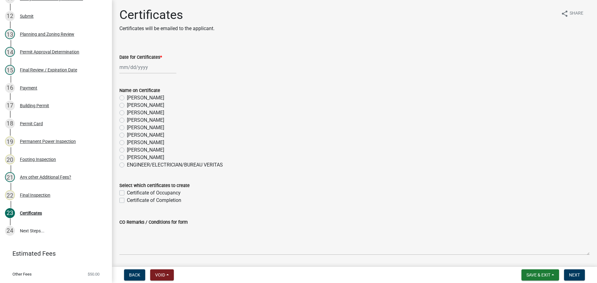
drag, startPoint x: 138, startPoint y: 148, endPoint x: 150, endPoint y: 140, distance: 13.8
click at [138, 148] on label "[PERSON_NAME]" at bounding box center [145, 149] width 37 height 7
click at [131, 148] on input "[PERSON_NAME]" at bounding box center [129, 148] width 4 height 4
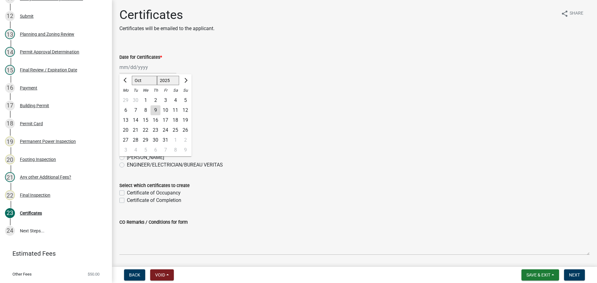
click at [151, 66] on div "[PERSON_NAME] Feb Mar Apr [PERSON_NAME][DATE] Oct Nov [DATE] 1526 1527 1528 152…" at bounding box center [147, 67] width 57 height 13
click at [153, 108] on div "9" at bounding box center [155, 110] width 10 height 10
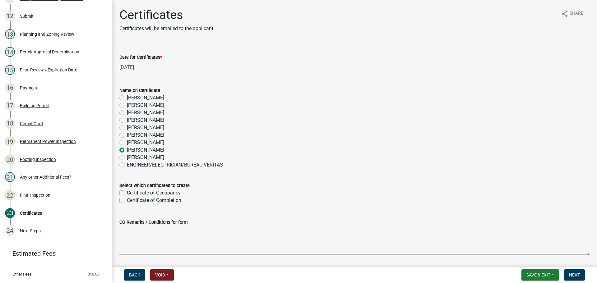
click at [164, 192] on label "Certificate of Occupancy" at bounding box center [154, 192] width 54 height 7
click at [131, 192] on input "Certificate of Occupancy" at bounding box center [129, 191] width 4 height 4
click at [576, 274] on span "Next" at bounding box center [574, 275] width 11 height 5
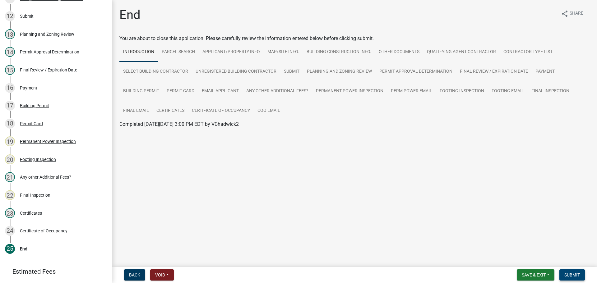
click at [577, 273] on span "Submit" at bounding box center [572, 275] width 16 height 5
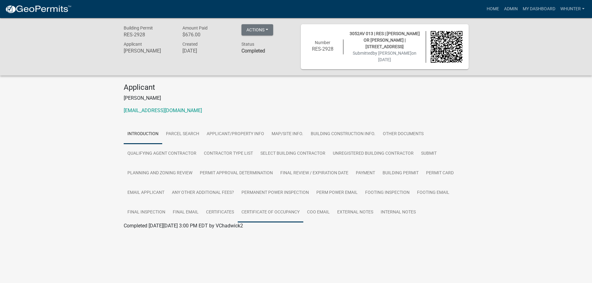
click at [276, 210] on link "Certificate of Occupancy" at bounding box center [271, 213] width 66 height 20
click at [170, 234] on link "Certificate of Occupancy" at bounding box center [151, 233] width 54 height 6
click at [170, 233] on link "Certificate of Occupancy" at bounding box center [151, 233] width 54 height 6
click at [490, 11] on link "Home" at bounding box center [492, 9] width 17 height 12
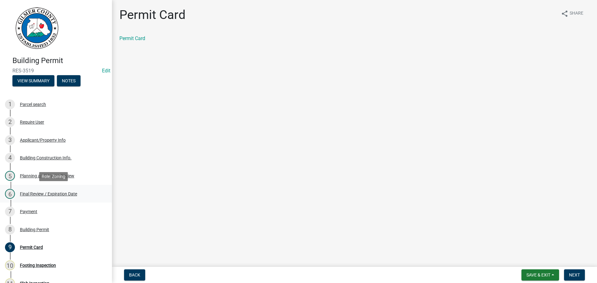
click at [49, 194] on div "Final Review / Expiration Date" at bounding box center [48, 194] width 57 height 4
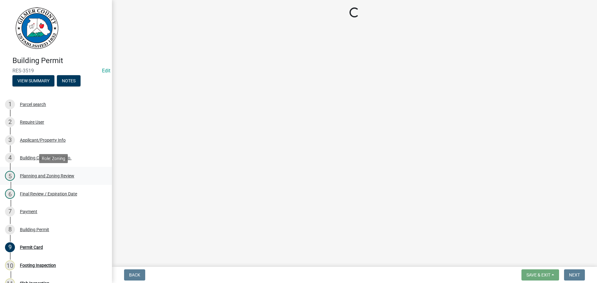
click at [54, 178] on div "Planning and Zoning Review" at bounding box center [47, 176] width 54 height 4
select select "5ce200eb-feb1-496b-8127-7891293955f5"
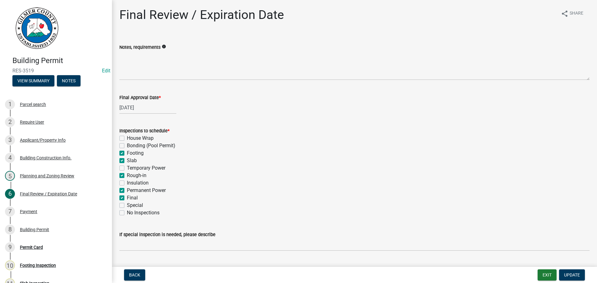
select select "b5c39336-92b9-49ce-a0a5-4e9e9babf743"
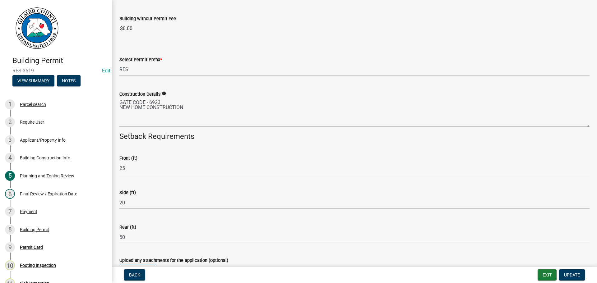
scroll to position [1053, 0]
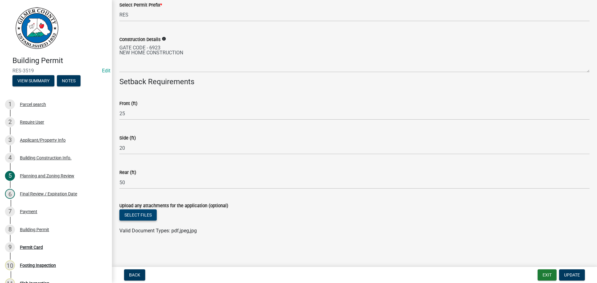
click at [145, 215] on button "Select files" at bounding box center [137, 215] width 37 height 11
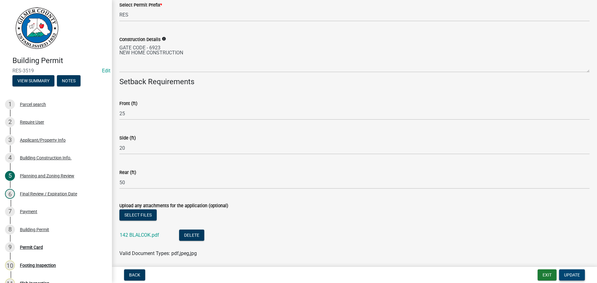
click at [572, 275] on span "Update" at bounding box center [572, 275] width 16 height 5
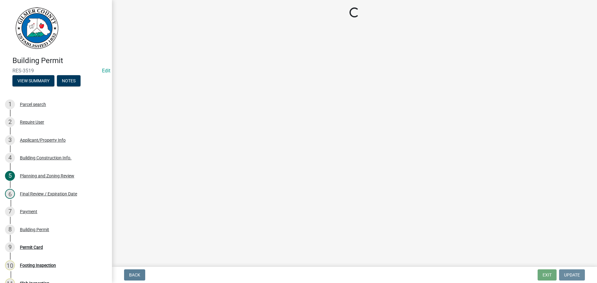
scroll to position [0, 0]
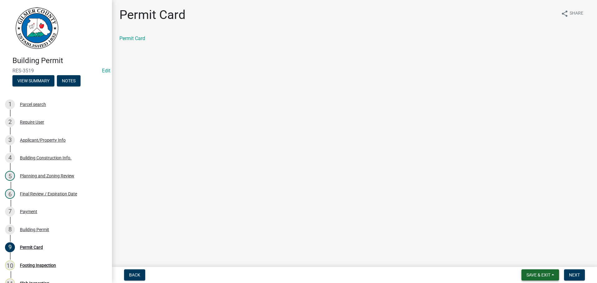
click at [533, 277] on span "Save & Exit" at bounding box center [538, 275] width 24 height 5
click at [534, 261] on button "Save & Exit" at bounding box center [534, 259] width 50 height 15
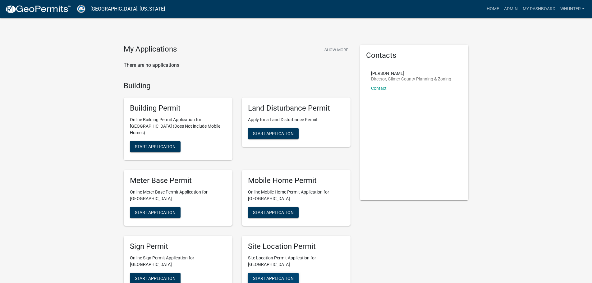
click at [277, 276] on span "Start Application" at bounding box center [273, 278] width 41 height 5
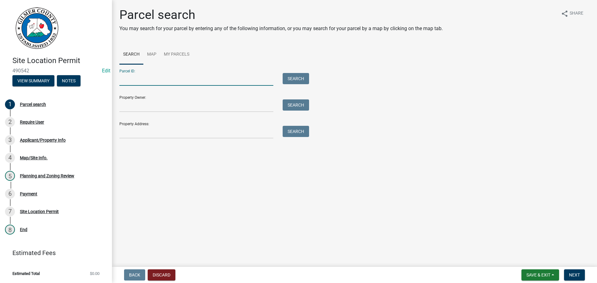
click at [142, 80] on input "Parcel ID:" at bounding box center [196, 79] width 154 height 13
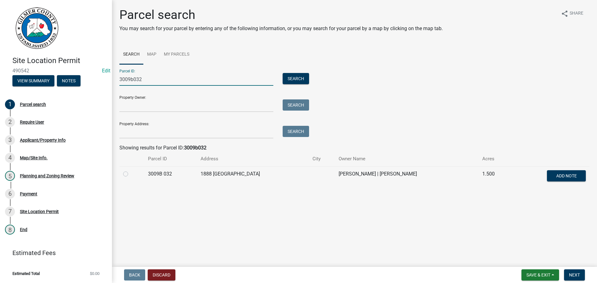
type input "3009b032"
click at [131, 170] on label at bounding box center [131, 170] width 0 height 0
click at [131, 174] on 032 "radio" at bounding box center [133, 172] width 4 height 4
radio 032 "true"
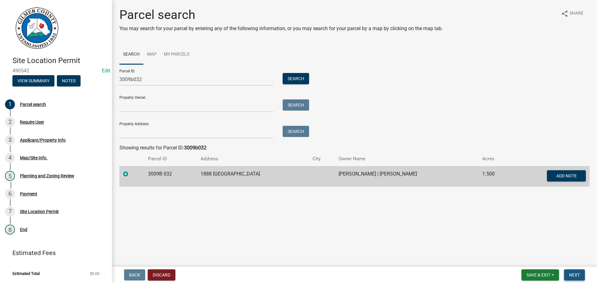
drag, startPoint x: 578, startPoint y: 273, endPoint x: 574, endPoint y: 272, distance: 3.8
click at [577, 273] on span "Next" at bounding box center [574, 275] width 11 height 5
click at [581, 273] on button "Next" at bounding box center [574, 275] width 21 height 11
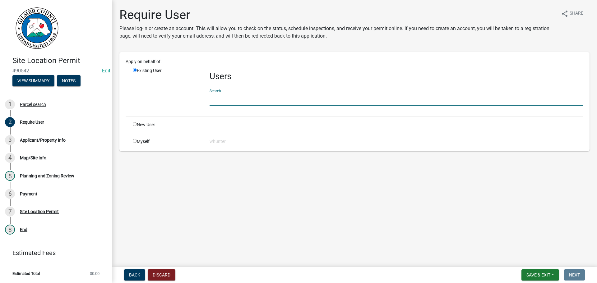
click at [277, 104] on input "text" at bounding box center [397, 99] width 374 height 13
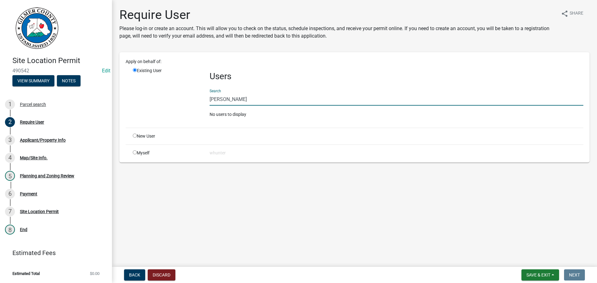
type input "[PERSON_NAME]"
click at [132, 135] on div "New User" at bounding box center [166, 136] width 77 height 7
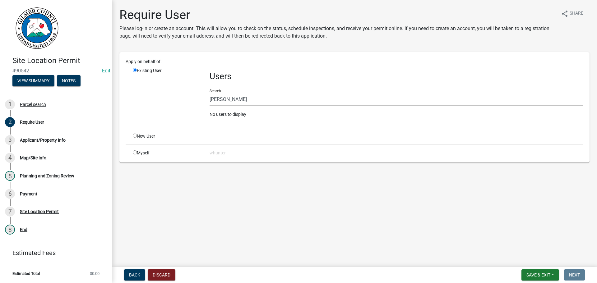
click at [134, 135] on input "radio" at bounding box center [135, 136] width 4 height 4
radio input "true"
radio input "false"
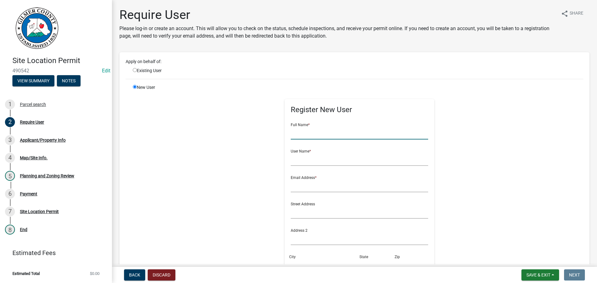
click at [320, 135] on input "text" at bounding box center [360, 133] width 138 height 13
type input "[PERSON_NAME]"
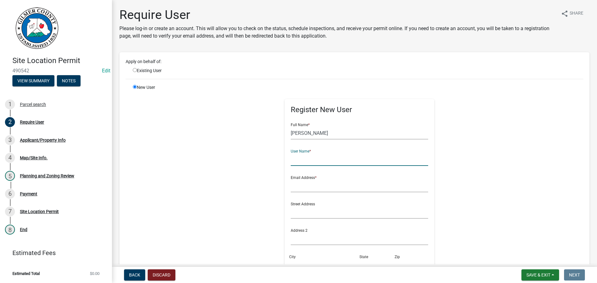
type input "U"
type input "MIKEYALE"
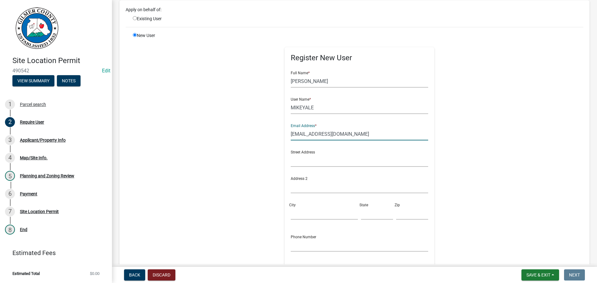
scroll to position [147, 0]
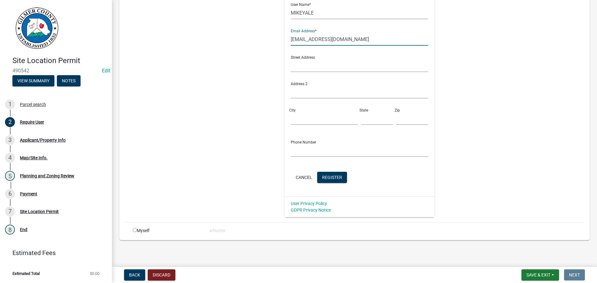
click at [296, 38] on input "[EMAIL_ADDRESS][DOMAIN_NAME]" at bounding box center [360, 39] width 138 height 13
type input "[EMAIL_ADDRESS][DOMAIN_NAME]"
click at [330, 179] on span "Register" at bounding box center [332, 177] width 20 height 5
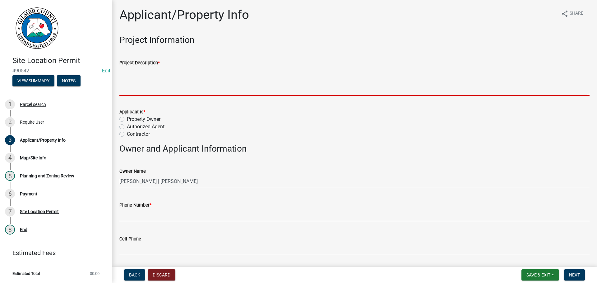
click at [185, 84] on textarea "Project Description *" at bounding box center [354, 81] width 470 height 29
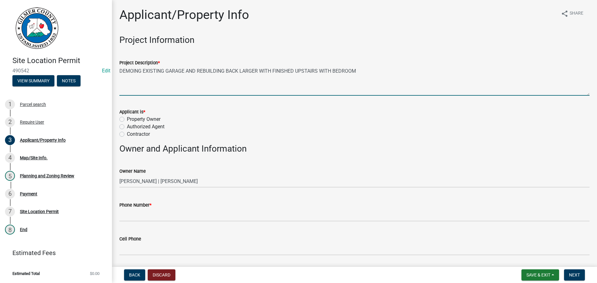
type textarea "DEMOING EXISTING GARAGE AND REBUILDING BACK LARGER WITH FINISHED UPSTAIRS WITH …"
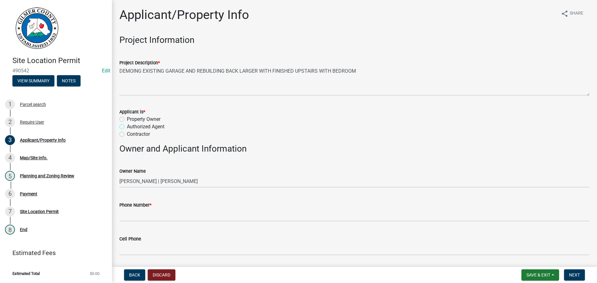
click at [127, 123] on input "Authorized Agent" at bounding box center [129, 125] width 4 height 4
radio input "true"
click at [127, 131] on input "Contractor" at bounding box center [129, 133] width 4 height 4
radio input "true"
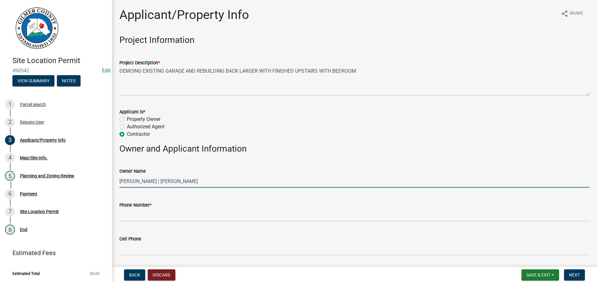
click at [138, 183] on input "[PERSON_NAME] | [PERSON_NAME]" at bounding box center [354, 181] width 470 height 13
drag, startPoint x: 141, startPoint y: 183, endPoint x: 224, endPoint y: 186, distance: 83.4
click at [143, 183] on input "[PERSON_NAME] | [PERSON_NAME]" at bounding box center [354, 181] width 470 height 13
type input "[PERSON_NAME] AND [PERSON_NAME]"
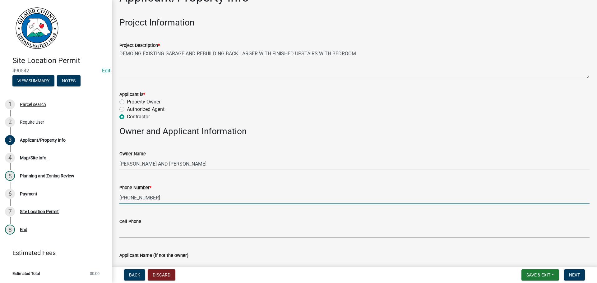
scroll to position [62, 0]
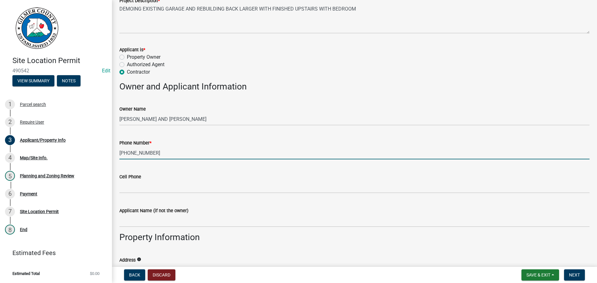
type input "[PHONE_NUMBER]"
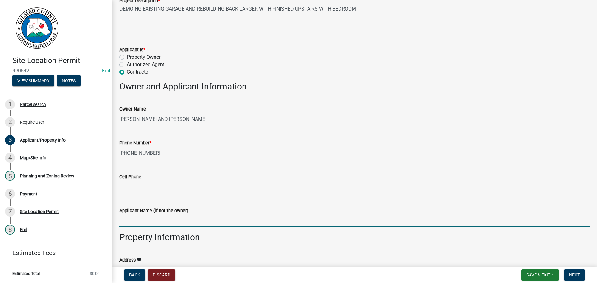
click at [151, 220] on input "Applicant Name (if not the owner)" at bounding box center [354, 221] width 470 height 13
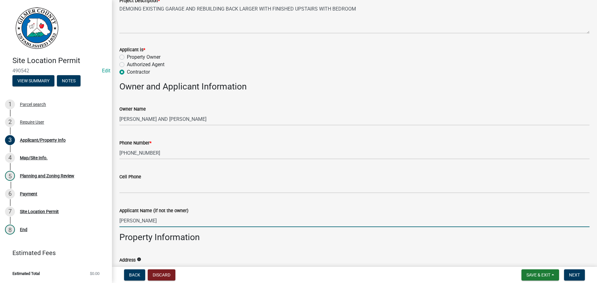
type input "[PERSON_NAME]"
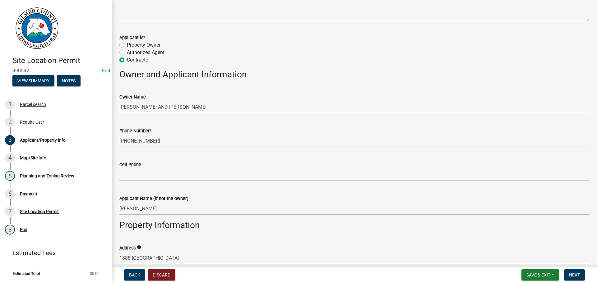
scroll to position [234, 0]
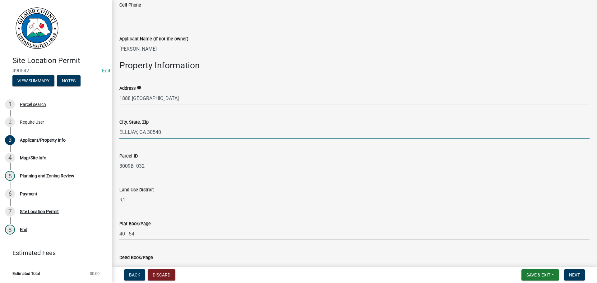
type input "ELLIJAY, GA 30540"
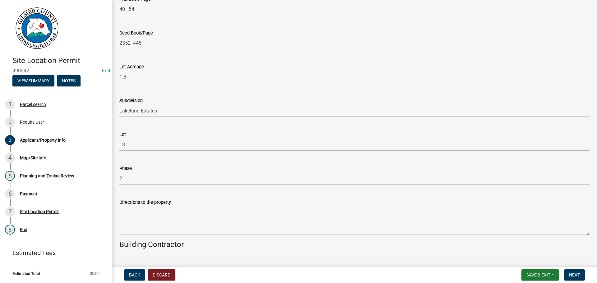
scroll to position [514, 0]
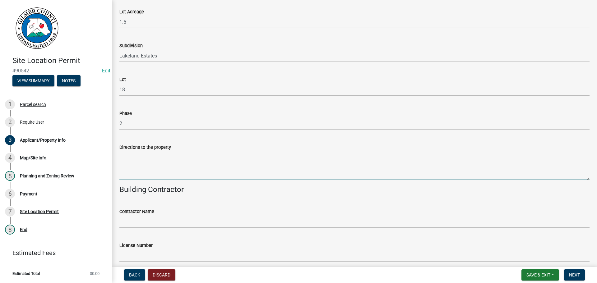
click at [136, 154] on textarea "Directions to the property" at bounding box center [354, 165] width 470 height 29
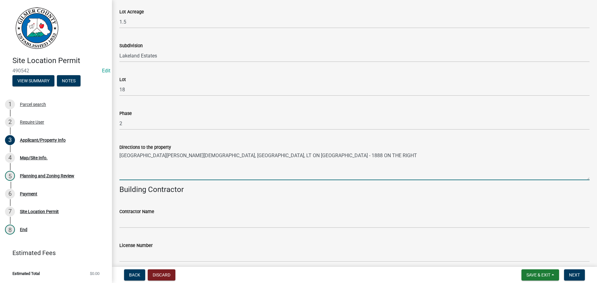
type textarea "[GEOGRAPHIC_DATA][PERSON_NAME][DEMOGRAPHIC_DATA], [GEOGRAPHIC_DATA], LT ON [GEO…"
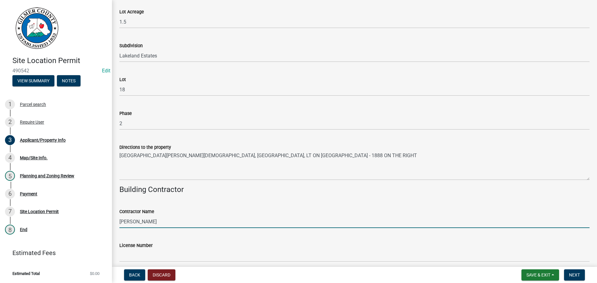
type input "[PERSON_NAME]"
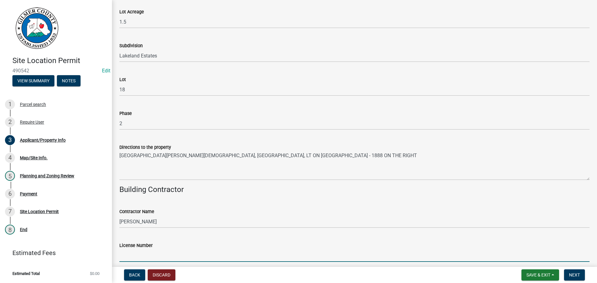
scroll to position [575, 0]
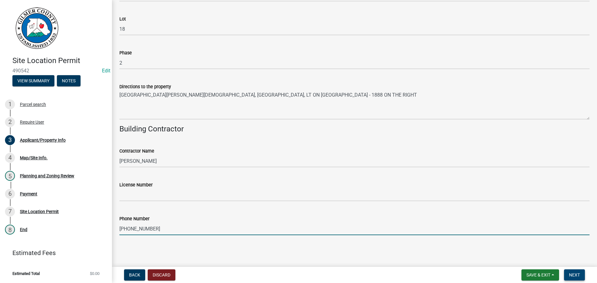
type input "[PHONE_NUMBER]"
click at [576, 276] on span "Next" at bounding box center [574, 275] width 11 height 5
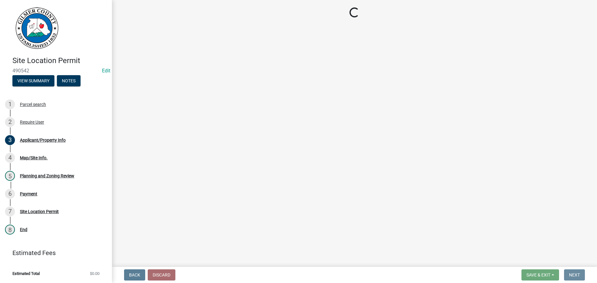
scroll to position [0, 0]
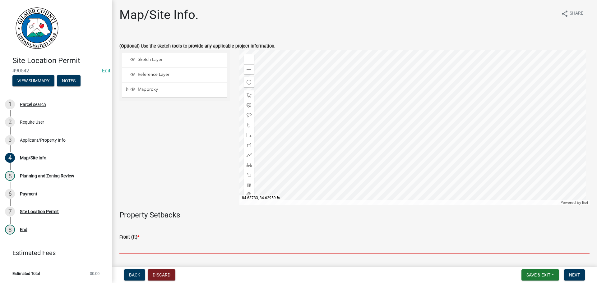
click at [231, 246] on input "text" at bounding box center [354, 247] width 470 height 13
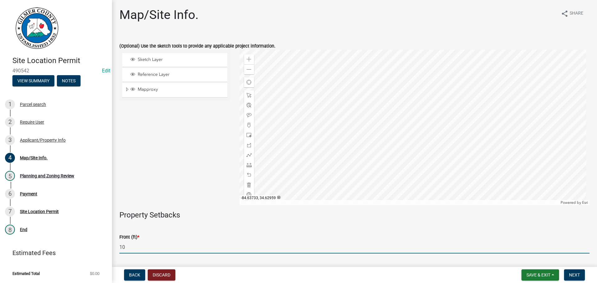
type input "10"
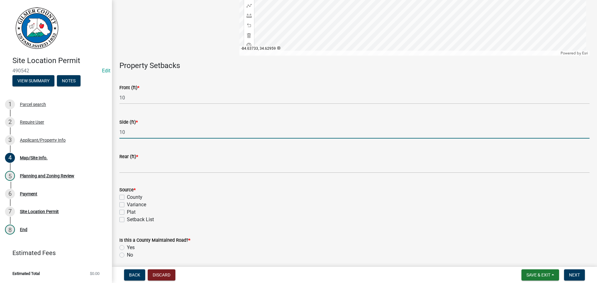
type input "10"
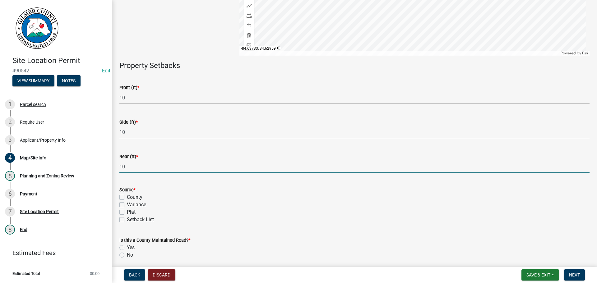
type input "10"
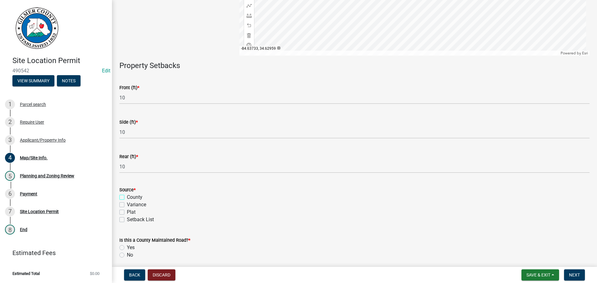
click at [127, 194] on input "County" at bounding box center [129, 196] width 4 height 4
checkbox input "true"
checkbox input "false"
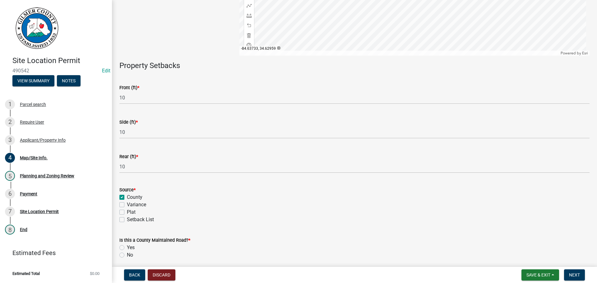
click at [126, 253] on div "No" at bounding box center [354, 255] width 470 height 7
drag, startPoint x: 126, startPoint y: 256, endPoint x: 131, endPoint y: 257, distance: 4.8
click at [127, 256] on div "No" at bounding box center [354, 255] width 470 height 7
click at [131, 257] on label "No" at bounding box center [130, 255] width 6 height 7
click at [131, 256] on input "No" at bounding box center [129, 254] width 4 height 4
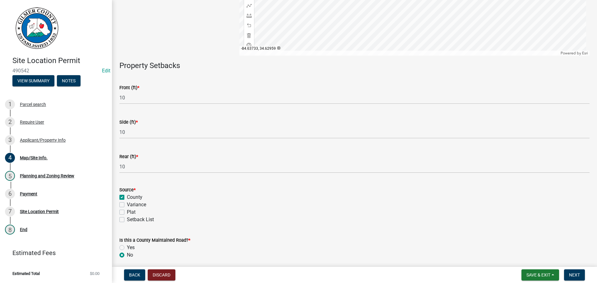
radio input "true"
click at [575, 273] on span "Next" at bounding box center [574, 275] width 11 height 5
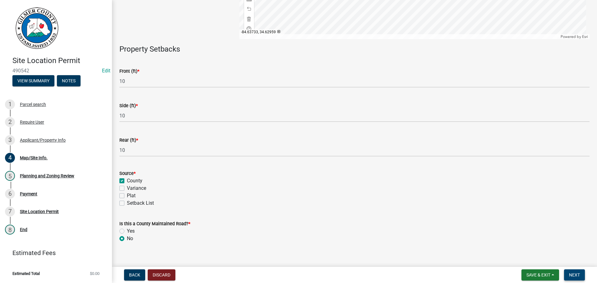
scroll to position [174, 0]
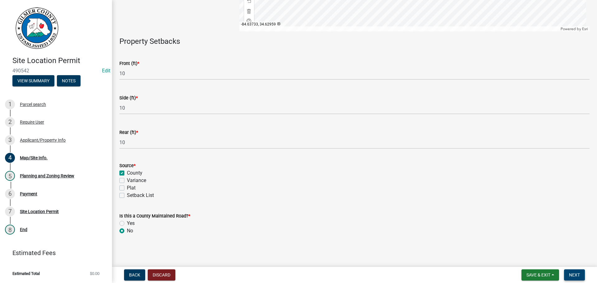
drag, startPoint x: 574, startPoint y: 269, endPoint x: 576, endPoint y: 272, distance: 3.5
click at [574, 270] on nav "Back Discard Save & Exit Save Save & Exit Next" at bounding box center [354, 275] width 485 height 16
click at [576, 272] on button "Next" at bounding box center [574, 275] width 21 height 11
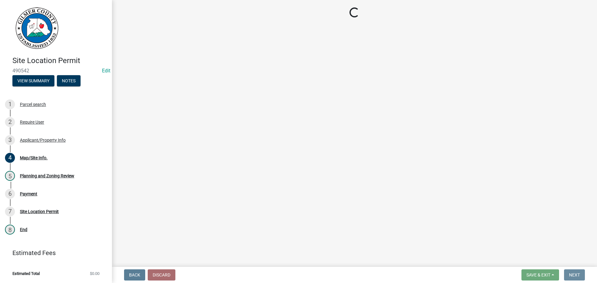
scroll to position [0, 0]
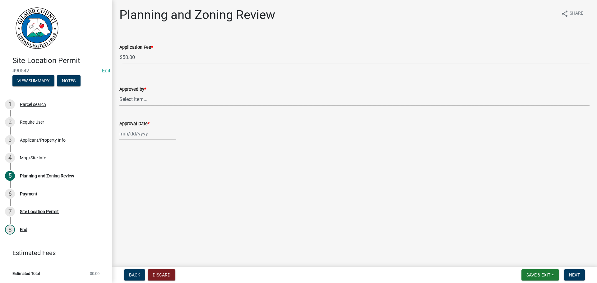
drag, startPoint x: 183, startPoint y: 100, endPoint x: 181, endPoint y: 105, distance: 5.4
click at [183, 101] on select "Select Item... [PERSON_NAME] [PERSON_NAME] [PERSON_NAME] [PERSON_NAME] [PERSON_…" at bounding box center [354, 99] width 470 height 13
click at [119, 93] on select "Select Item... [PERSON_NAME] [PERSON_NAME] [PERSON_NAME] [PERSON_NAME] [PERSON_…" at bounding box center [354, 99] width 470 height 13
select select "5ce200eb-feb1-496b-8127-7891293955f5"
click at [139, 138] on div at bounding box center [147, 133] width 57 height 13
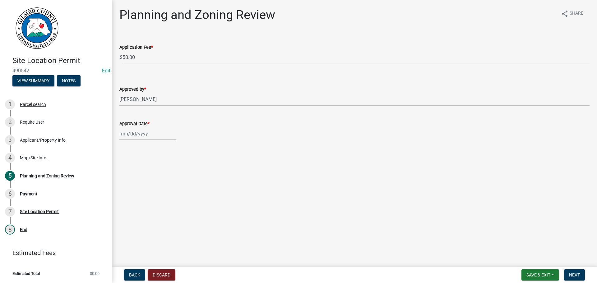
select select "10"
select select "2025"
click at [157, 177] on div "9" at bounding box center [155, 177] width 10 height 10
type input "[DATE]"
click at [571, 276] on span "Next" at bounding box center [574, 275] width 11 height 5
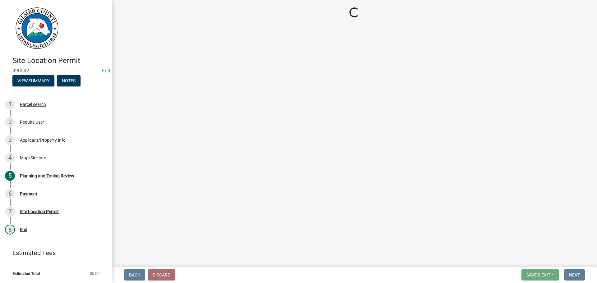
select select "2: 1"
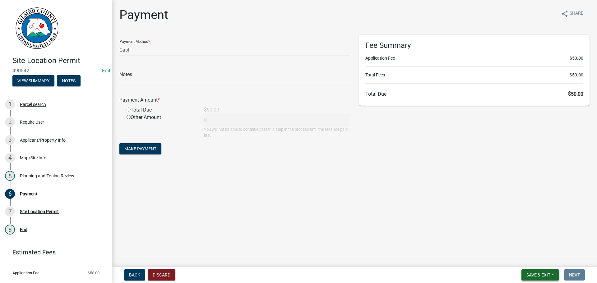
click at [537, 275] on span "Save & Exit" at bounding box center [538, 275] width 24 height 5
click at [521, 264] on button "Save & Exit" at bounding box center [534, 259] width 50 height 15
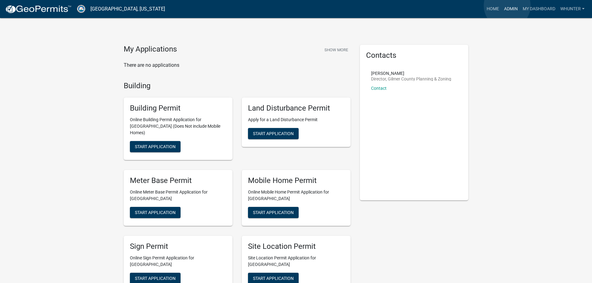
click at [507, 6] on link "Admin" at bounding box center [511, 9] width 19 height 12
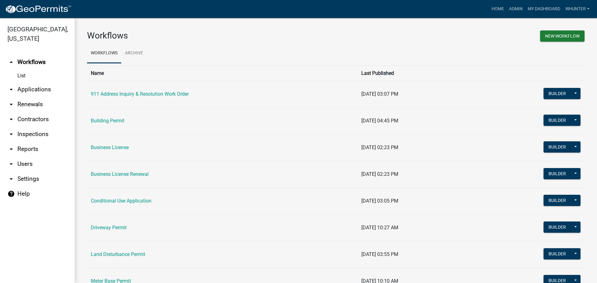
click at [54, 90] on link "arrow_drop_down Applications" at bounding box center [37, 89] width 75 height 15
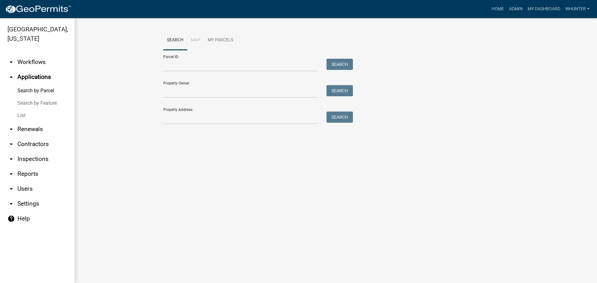
click at [28, 112] on link "List" at bounding box center [37, 115] width 75 height 12
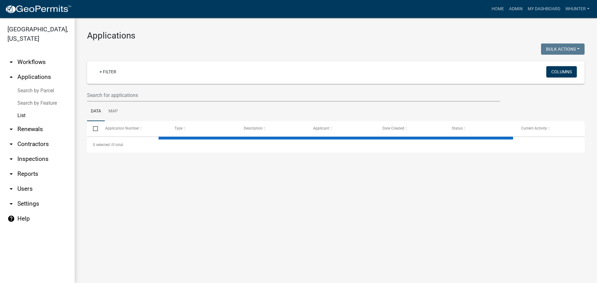
click at [104, 88] on wm-filter-builder "+ Filter Columns" at bounding box center [335, 81] width 497 height 40
click at [105, 92] on input "text" at bounding box center [293, 95] width 413 height 13
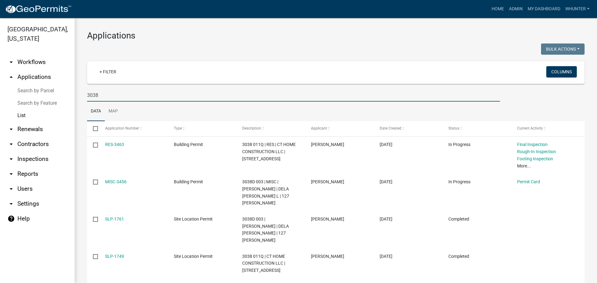
click at [86, 98] on div "3038" at bounding box center [293, 95] width 422 height 13
click at [88, 97] on input "3038" at bounding box center [293, 95] width 413 height 13
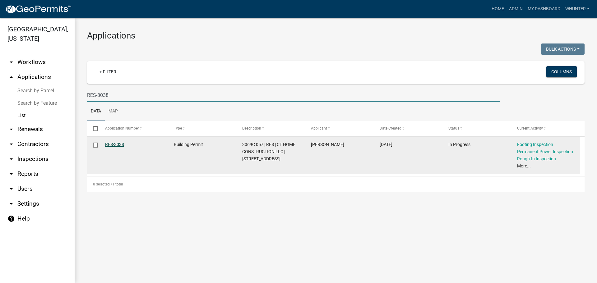
type input "RES-3038"
click at [116, 143] on link "RES-3038" at bounding box center [114, 144] width 19 height 5
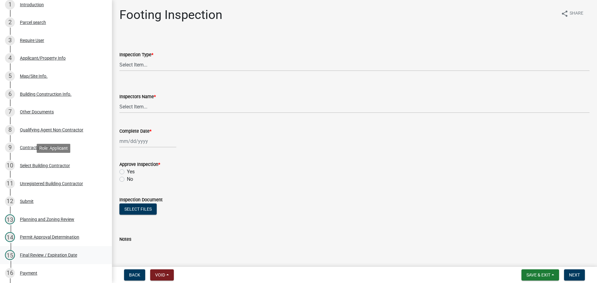
scroll to position [155, 0]
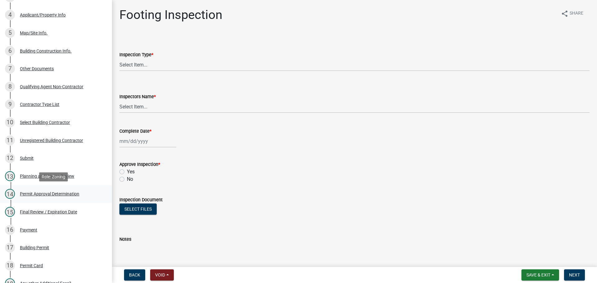
click at [44, 192] on div "Permit Approval Determination" at bounding box center [49, 194] width 59 height 4
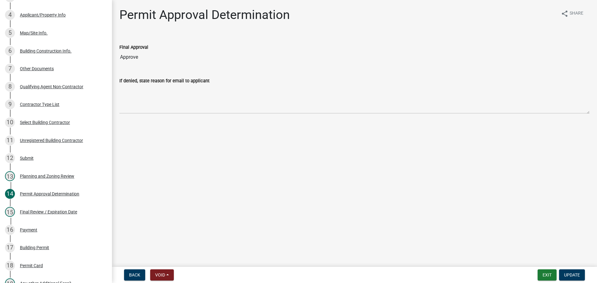
click at [62, 177] on div "Planning and Zoning Review" at bounding box center [47, 176] width 54 height 4
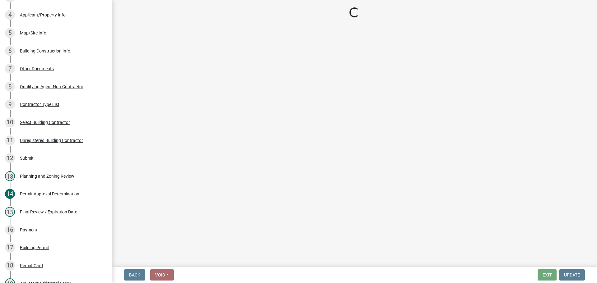
select select "b5c39336-92b9-49ce-a0a5-4e9e9babf743"
select select "f66b4cef-93c9-440c-84d8-a2c8d35cb7c1"
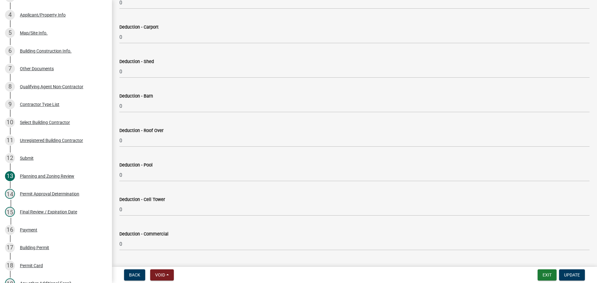
scroll to position [249, 0]
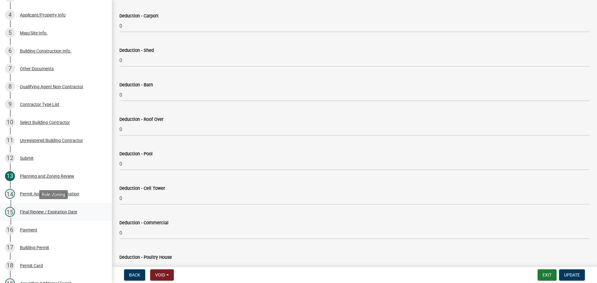
click at [60, 212] on div "Final Review / Expiration Date" at bounding box center [48, 212] width 57 height 4
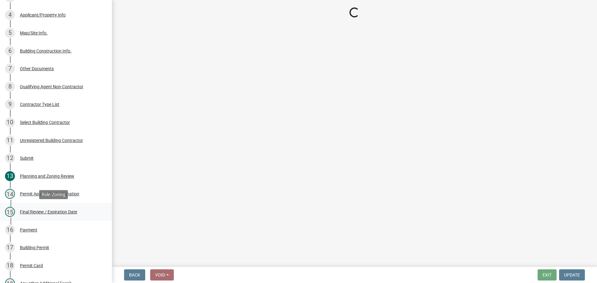
scroll to position [0, 0]
select select "f66b4cef-93c9-440c-84d8-a2c8d35cb7c1"
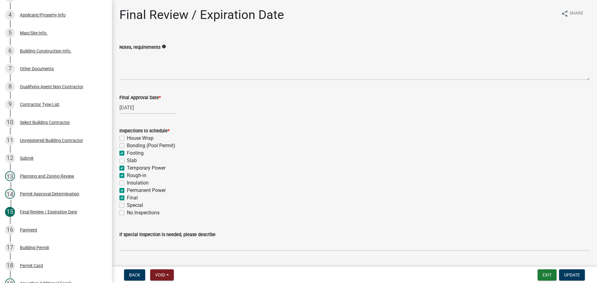
click at [139, 155] on label "Footing" at bounding box center [135, 153] width 17 height 7
click at [131, 154] on input "Footing" at bounding box center [129, 152] width 4 height 4
checkbox input "false"
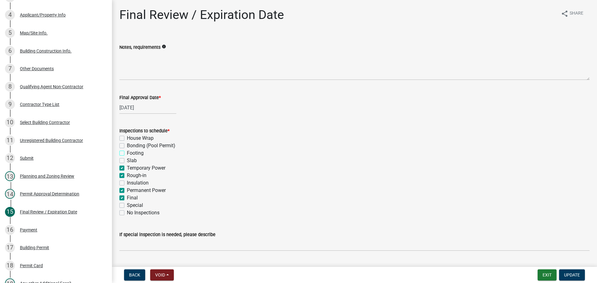
checkbox input "false"
checkbox input "true"
checkbox input "false"
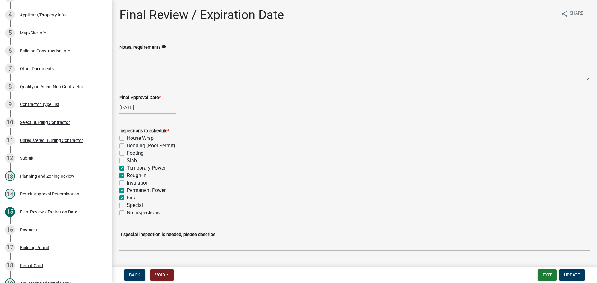
checkbox input "true"
checkbox input "false"
click at [139, 166] on label "Temporary Power" at bounding box center [146, 167] width 39 height 7
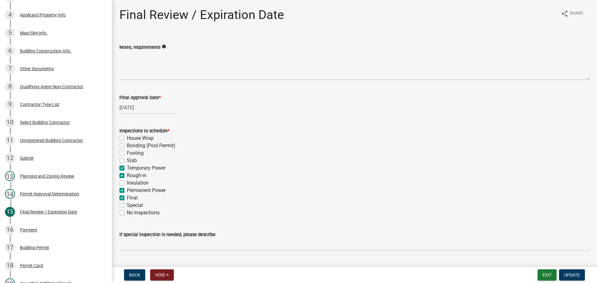
click at [131, 166] on input "Temporary Power" at bounding box center [129, 166] width 4 height 4
checkbox input "false"
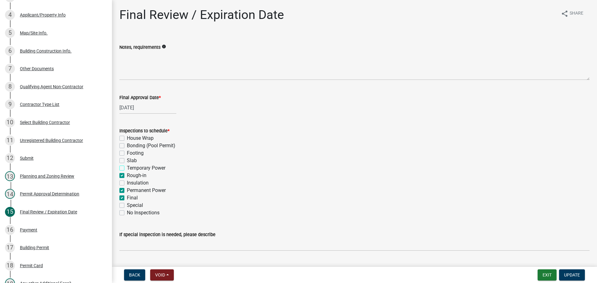
checkbox input "false"
checkbox input "true"
checkbox input "false"
checkbox input "true"
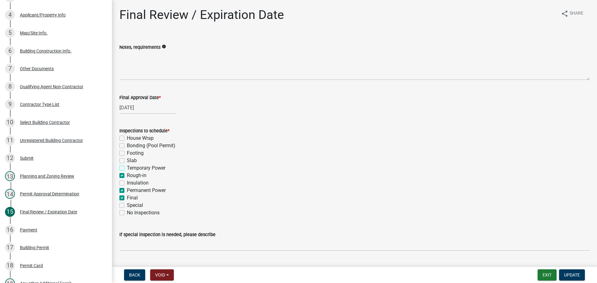
checkbox input "true"
checkbox input "false"
drag, startPoint x: 142, startPoint y: 175, endPoint x: 141, endPoint y: 178, distance: 3.8
click at [142, 175] on label "Rough-in" at bounding box center [137, 175] width 20 height 7
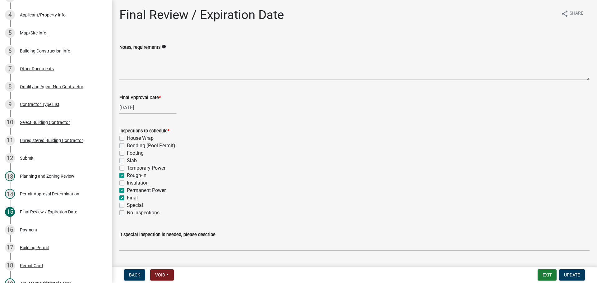
click at [131, 175] on input "Rough-in" at bounding box center [129, 174] width 4 height 4
checkbox input "false"
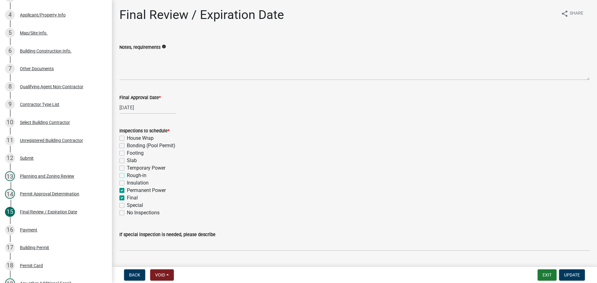
checkbox input "false"
checkbox input "true"
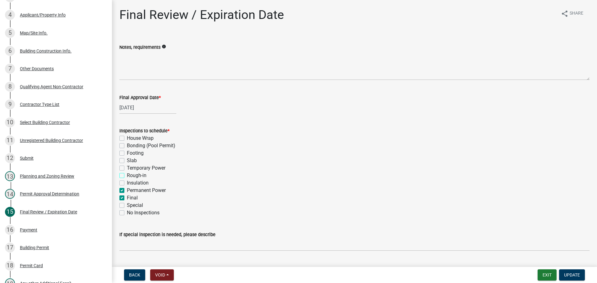
checkbox input "true"
checkbox input "false"
click at [138, 190] on label "Permanent Power" at bounding box center [146, 190] width 39 height 7
click at [131, 190] on input "Permanent Power" at bounding box center [129, 189] width 4 height 4
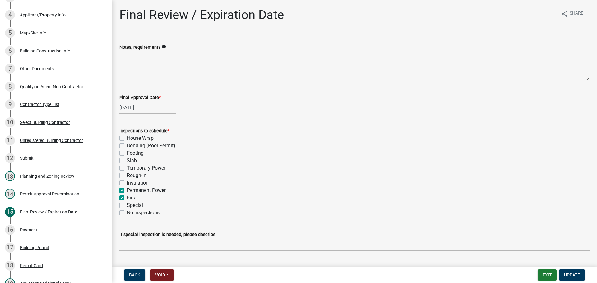
checkbox input "false"
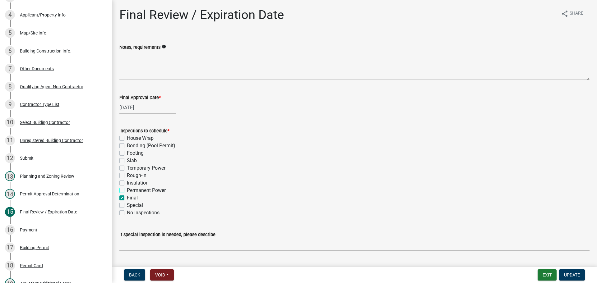
checkbox input "false"
checkbox input "true"
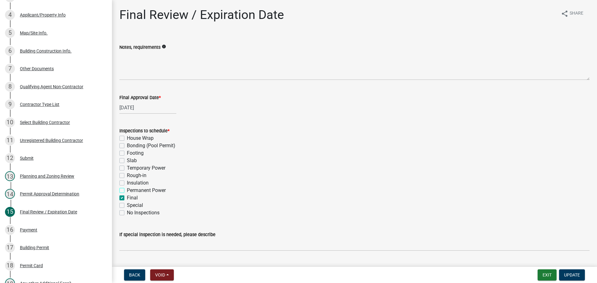
checkbox input "false"
click at [570, 275] on span "Update" at bounding box center [572, 275] width 16 height 5
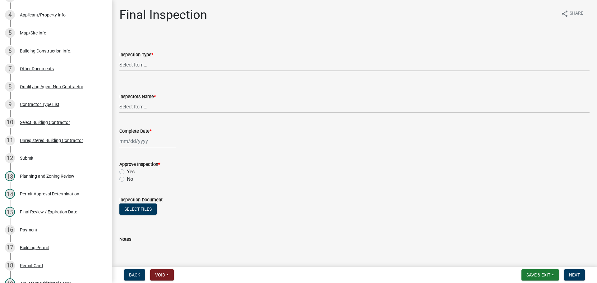
click at [151, 64] on select "Select Item... Final" at bounding box center [354, 64] width 470 height 13
click at [119, 58] on select "Select Item... Final" at bounding box center [354, 64] width 470 height 13
select select "895eead6-d784-4fdc-a4a3-66a9075c153d"
drag, startPoint x: 152, startPoint y: 99, endPoint x: 153, endPoint y: 103, distance: 4.1
click at [152, 100] on div "Inspectors Name *" at bounding box center [354, 96] width 470 height 7
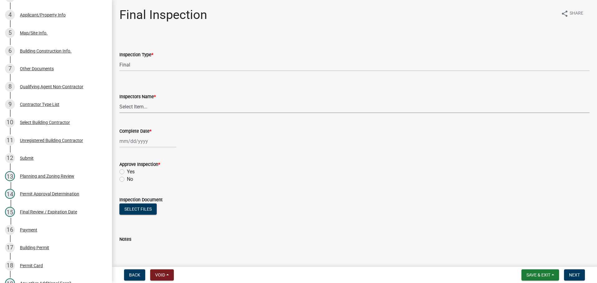
click at [154, 106] on select "Select Item... [PERSON_NAME] ([PERSON_NAME]) [PERSON_NAME] ([PERSON_NAME]) Engi…" at bounding box center [354, 106] width 470 height 13
select select "7c10ce63-ccfd-4257-ac60-a1c0b24e7b7a"
click at [119, 100] on select "Select Item... [PERSON_NAME] ([PERSON_NAME]) [PERSON_NAME] ([PERSON_NAME]) Engi…" at bounding box center [354, 106] width 470 height 13
select select "10"
select select "2025"
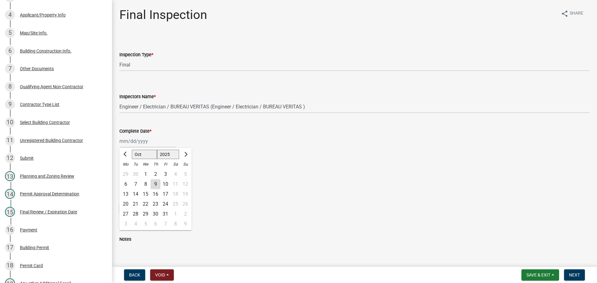
click at [138, 143] on div "[PERSON_NAME] Feb Mar Apr [PERSON_NAME][DATE] Oct Nov [DATE] 1526 1527 1528 152…" at bounding box center [147, 141] width 57 height 13
click at [145, 184] on div "8" at bounding box center [146, 184] width 10 height 10
type input "[DATE]"
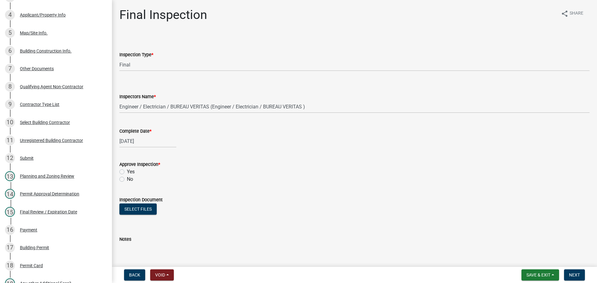
click at [127, 171] on label "Yes" at bounding box center [131, 171] width 8 height 7
click at [127, 171] on input "Yes" at bounding box center [129, 170] width 4 height 4
radio input "true"
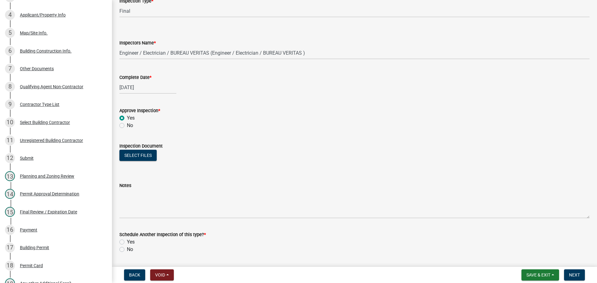
scroll to position [100, 0]
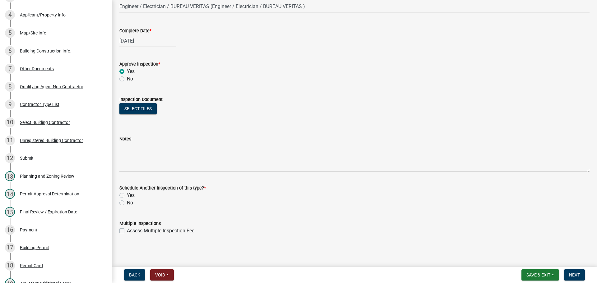
click at [130, 204] on label "No" at bounding box center [130, 202] width 6 height 7
click at [130, 203] on input "No" at bounding box center [129, 201] width 4 height 4
radio input "true"
click at [576, 275] on span "Next" at bounding box center [574, 275] width 11 height 5
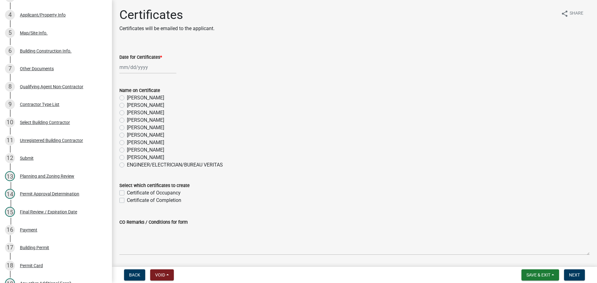
click at [145, 70] on div at bounding box center [147, 67] width 57 height 13
select select "10"
select select "2025"
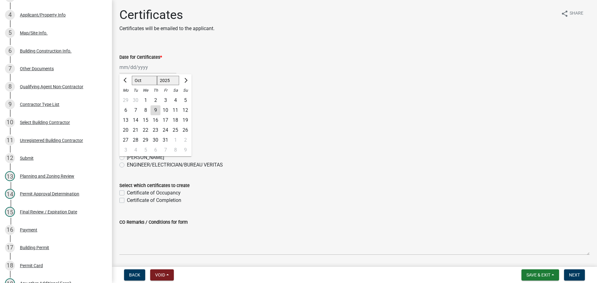
click at [146, 109] on div "8" at bounding box center [146, 110] width 10 height 10
type input "[DATE]"
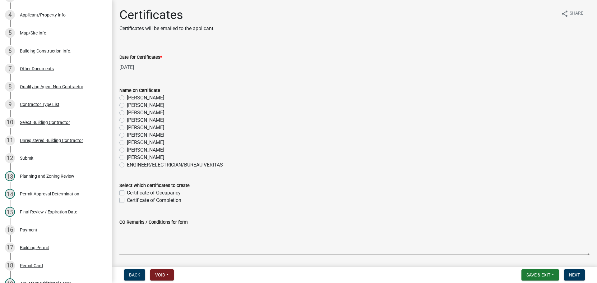
click at [155, 194] on label "Certificate of Occupancy" at bounding box center [154, 192] width 54 height 7
click at [131, 193] on input "Certificate of Occupancy" at bounding box center [129, 191] width 4 height 4
checkbox input "true"
checkbox input "false"
click at [136, 146] on label "[PERSON_NAME]" at bounding box center [145, 142] width 37 height 7
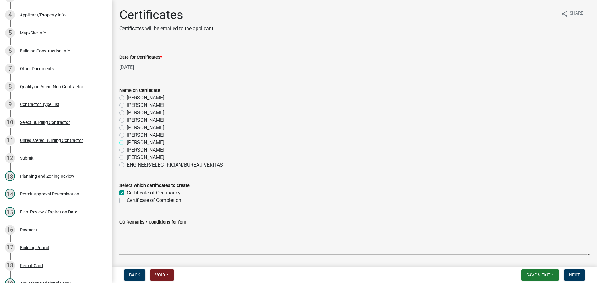
click at [131, 143] on input "[PERSON_NAME]" at bounding box center [129, 141] width 4 height 4
radio input "true"
click at [139, 150] on label "[PERSON_NAME]" at bounding box center [145, 149] width 37 height 7
click at [131, 150] on input "[PERSON_NAME]" at bounding box center [129, 148] width 4 height 4
radio input "true"
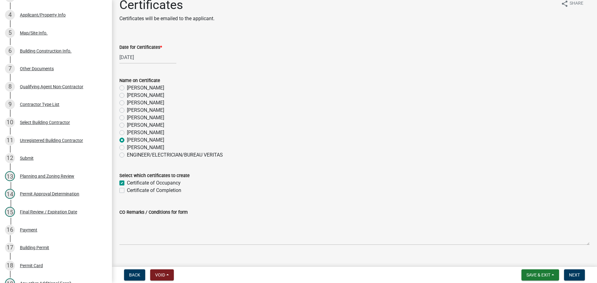
scroll to position [20, 0]
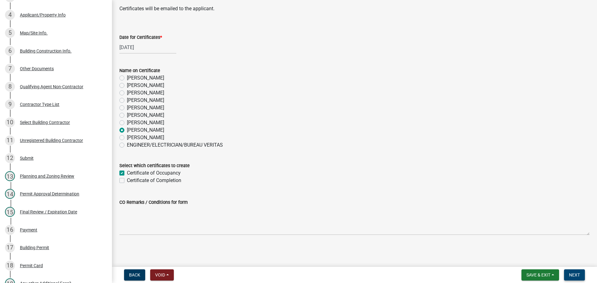
click at [575, 275] on span "Next" at bounding box center [574, 275] width 11 height 5
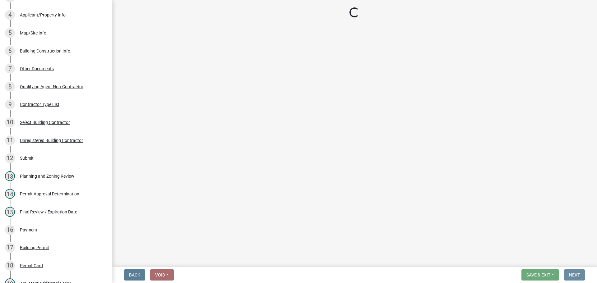
scroll to position [0, 0]
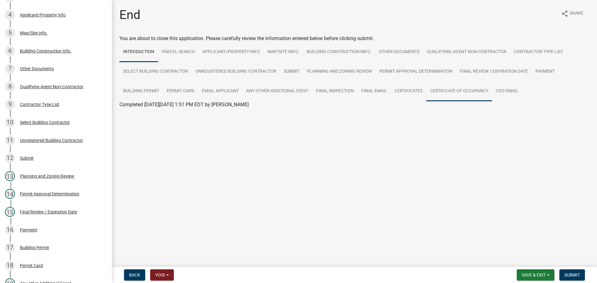
click at [471, 85] on link "Certificate of Occupancy" at bounding box center [459, 91] width 66 height 20
click at [147, 113] on link "Certificate of Occupancy" at bounding box center [146, 112] width 54 height 6
drag, startPoint x: 578, startPoint y: 273, endPoint x: 585, endPoint y: 269, distance: 7.8
click at [578, 273] on span "Submit" at bounding box center [572, 275] width 16 height 5
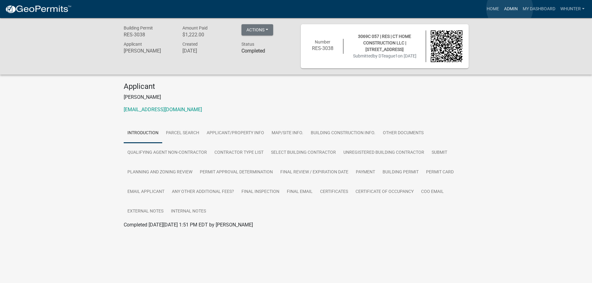
click at [510, 8] on link "Admin" at bounding box center [511, 9] width 19 height 12
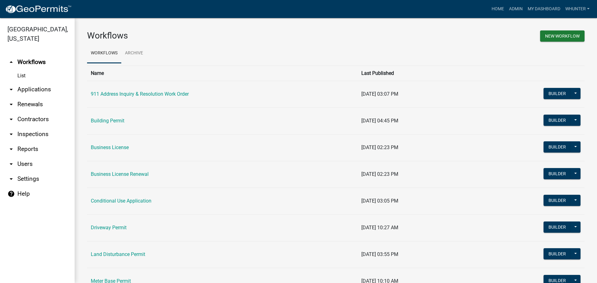
click at [47, 81] on link "List" at bounding box center [37, 76] width 75 height 12
click at [40, 88] on link "arrow_drop_down Applications" at bounding box center [37, 89] width 75 height 15
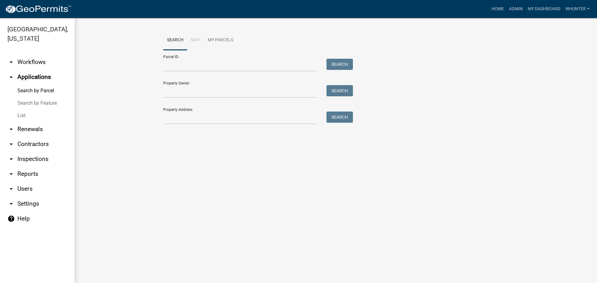
click at [29, 111] on link "List" at bounding box center [37, 115] width 75 height 12
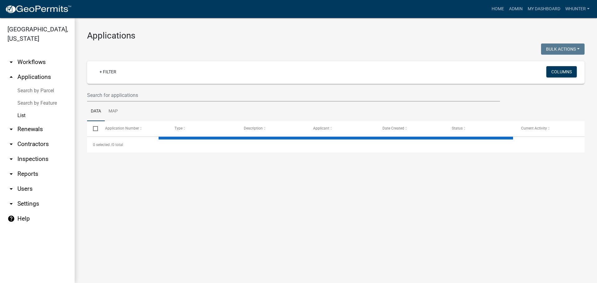
drag, startPoint x: 135, startPoint y: 102, endPoint x: 136, endPoint y: 95, distance: 6.6
click at [135, 99] on wm-datatable "Bulk Actions Void Expire Lock Withdraw + Filter Columns Data Map Select Applica…" at bounding box center [335, 98] width 497 height 109
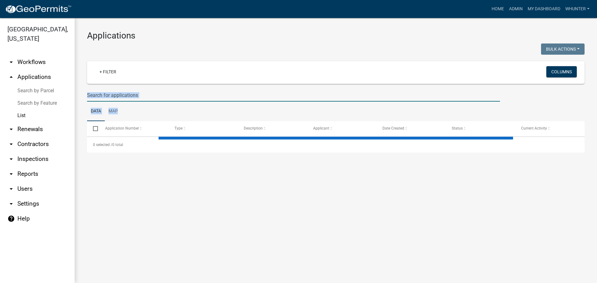
click at [136, 95] on input "text" at bounding box center [293, 95] width 413 height 13
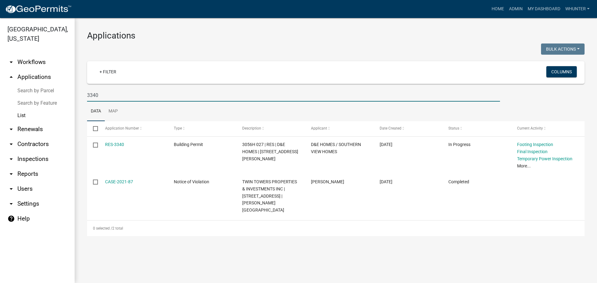
type input "3340"
click at [504, 6] on link "Home" at bounding box center [497, 9] width 17 height 12
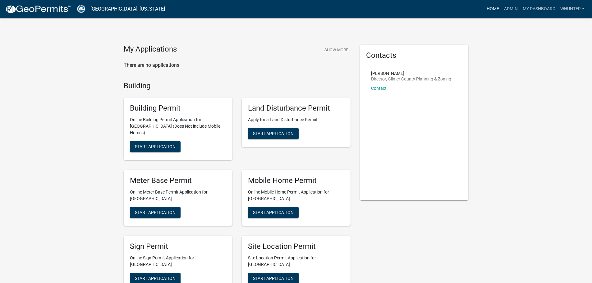
click at [493, 3] on link "Home" at bounding box center [492, 9] width 17 height 12
click at [509, 8] on link "Admin" at bounding box center [511, 9] width 19 height 12
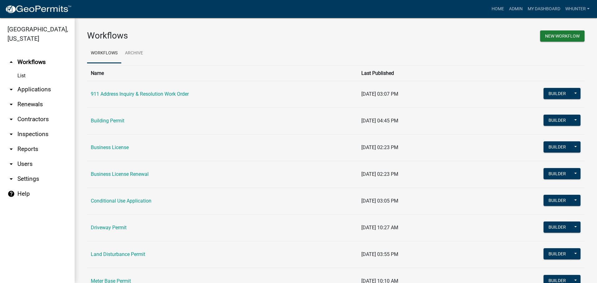
drag, startPoint x: 14, startPoint y: 88, endPoint x: 23, endPoint y: 97, distance: 13.4
click at [14, 88] on icon "arrow_drop_down" at bounding box center [10, 89] width 7 height 7
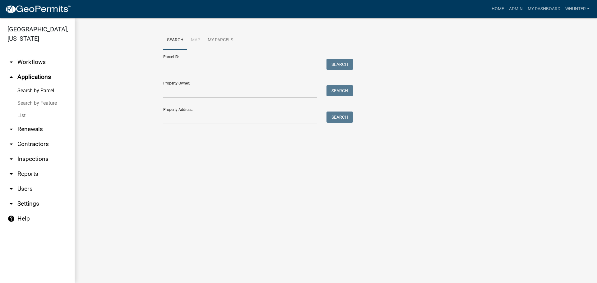
click at [32, 119] on link "List" at bounding box center [37, 115] width 75 height 12
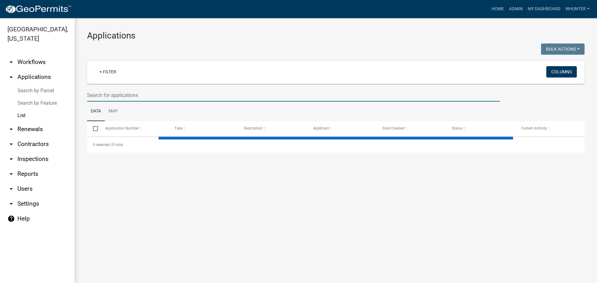
click at [110, 93] on input "text" at bounding box center [293, 95] width 413 height 13
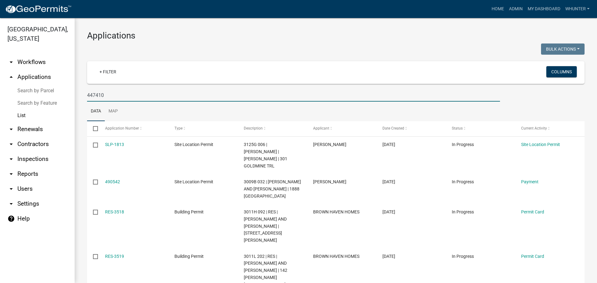
type input "447410"
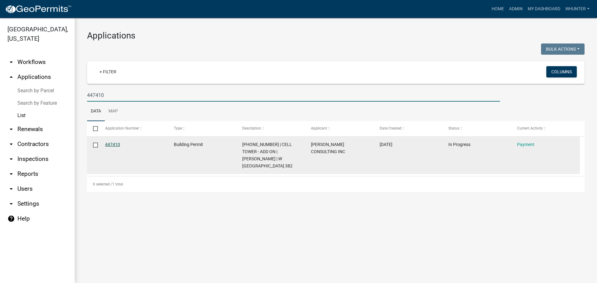
click at [110, 142] on link "447410" at bounding box center [112, 144] width 15 height 5
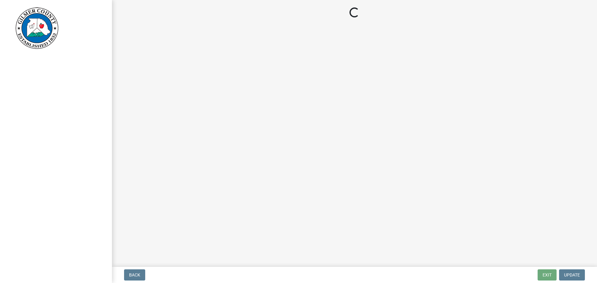
select select "2: 1"
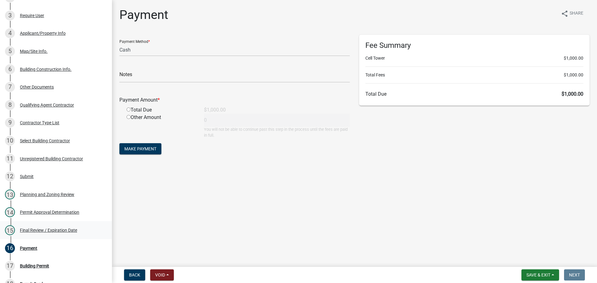
scroll to position [124, 0]
click at [48, 229] on div "Final Review / Expiration Date" at bounding box center [48, 231] width 57 height 4
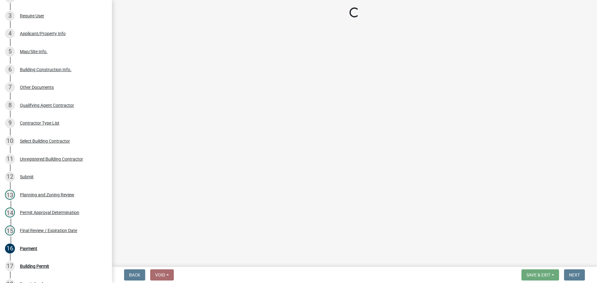
select select "5ce200eb-feb1-496b-8127-7891293955f5"
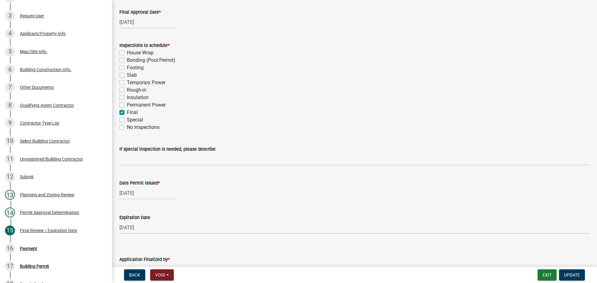
scroll to position [62, 0]
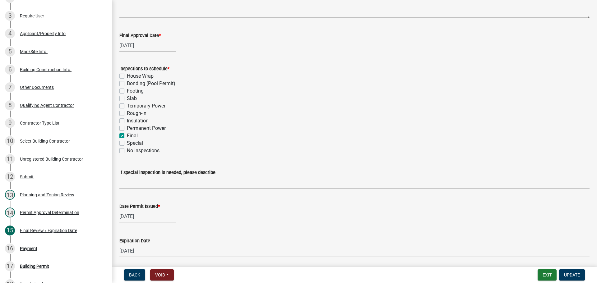
click at [137, 219] on div "[DATE]" at bounding box center [147, 216] width 57 height 13
select select "7"
select select "2025"
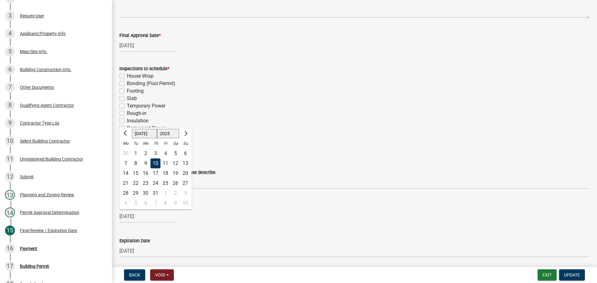
click at [140, 134] on select "Jan Feb Mar Apr May Jun [DATE] Aug Sep Oct Nov Dec" at bounding box center [144, 133] width 25 height 9
select select "10"
click at [132, 129] on select "Jan Feb Mar Apr May Jun [DATE] Aug Sep Oct Nov Dec" at bounding box center [144, 133] width 25 height 9
click at [156, 161] on div "9" at bounding box center [155, 164] width 10 height 10
type input "[DATE]"
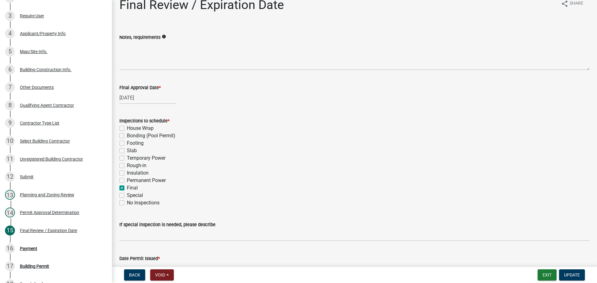
scroll to position [0, 0]
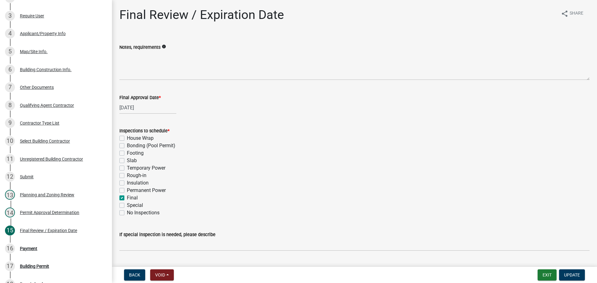
type input "[DATE]"
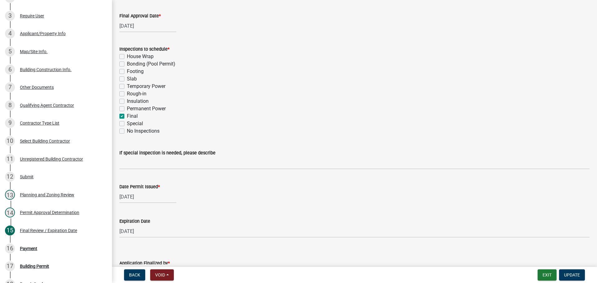
scroll to position [127, 0]
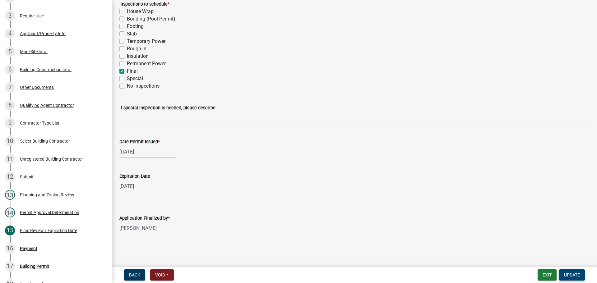
click at [574, 273] on span "Update" at bounding box center [572, 275] width 16 height 5
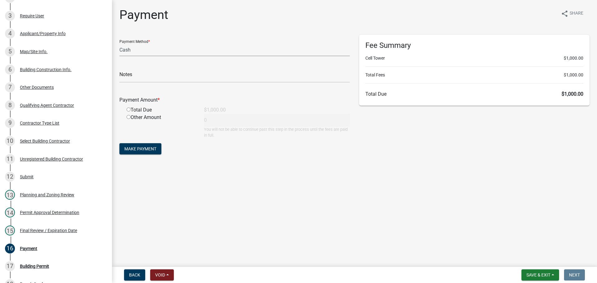
drag, startPoint x: 162, startPoint y: 49, endPoint x: 160, endPoint y: 56, distance: 7.6
click at [162, 49] on select "Credit Card POS Check Cash" at bounding box center [234, 50] width 230 height 13
select select "1: 0"
click at [119, 44] on select "Credit Card POS Check Cash" at bounding box center [234, 50] width 230 height 13
click at [150, 75] on input "text" at bounding box center [234, 76] width 230 height 13
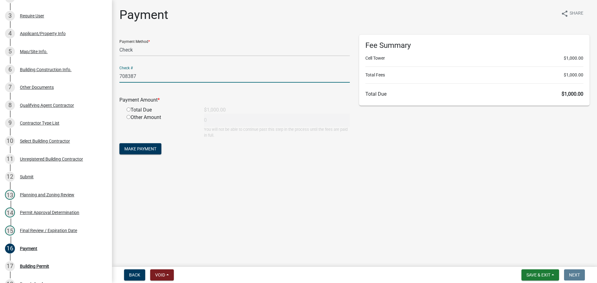
type input "708387"
click at [130, 109] on input "radio" at bounding box center [129, 110] width 4 height 4
radio input "true"
type input "1000"
click at [138, 154] on button "Make Payment" at bounding box center [140, 148] width 42 height 11
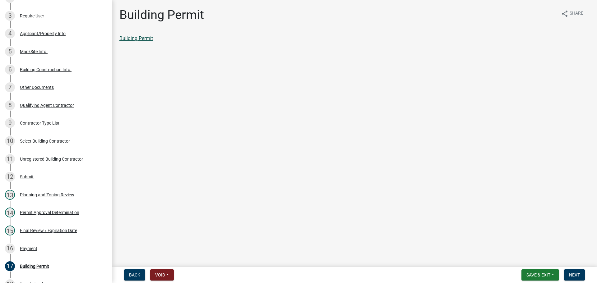
click at [146, 36] on link "Building Permit" at bounding box center [136, 38] width 34 height 6
click at [30, 242] on link "16 Payment" at bounding box center [56, 249] width 112 height 18
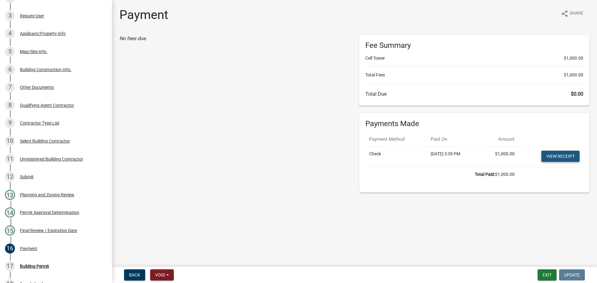
click at [566, 153] on link "View receipt" at bounding box center [560, 156] width 38 height 11
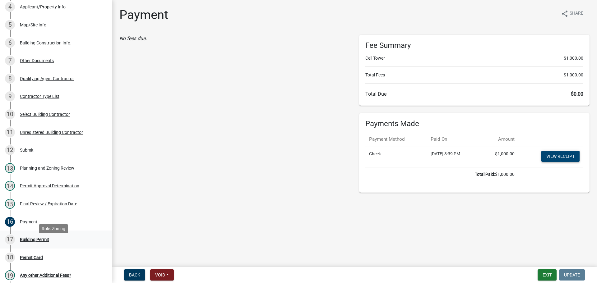
scroll to position [187, 0]
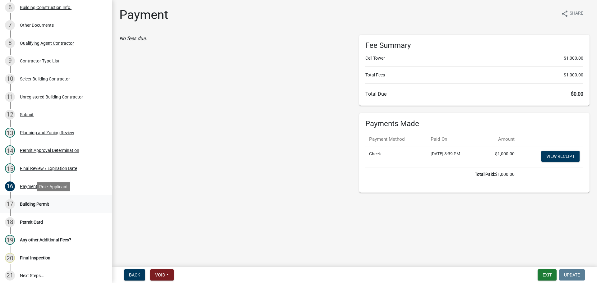
click at [26, 204] on div "Building Permit" at bounding box center [34, 204] width 29 height 4
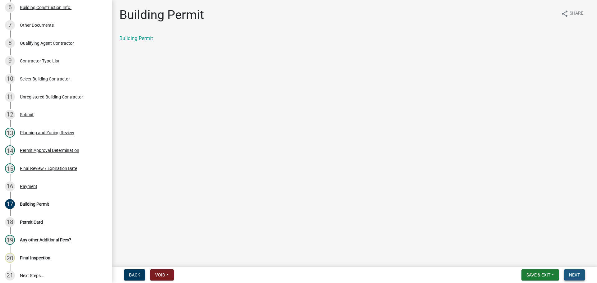
click at [574, 274] on span "Next" at bounding box center [574, 275] width 11 height 5
click at [121, 40] on link "Permit Card" at bounding box center [132, 38] width 26 height 6
click at [41, 209] on div "17 Building Permit" at bounding box center [53, 204] width 97 height 10
click at [145, 39] on link "Building Permit" at bounding box center [136, 38] width 34 height 6
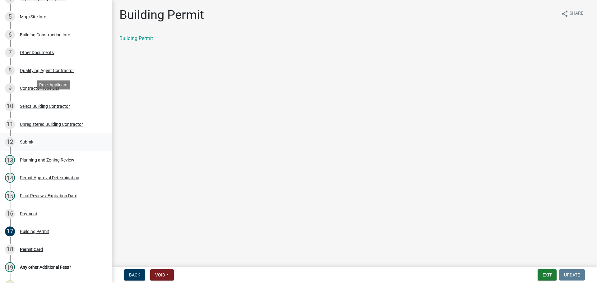
scroll to position [218, 0]
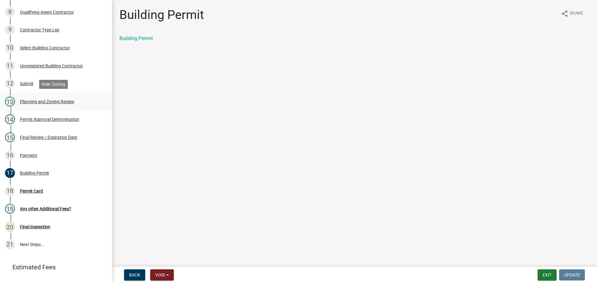
click at [47, 101] on div "Planning and Zoning Review" at bounding box center [47, 101] width 54 height 4
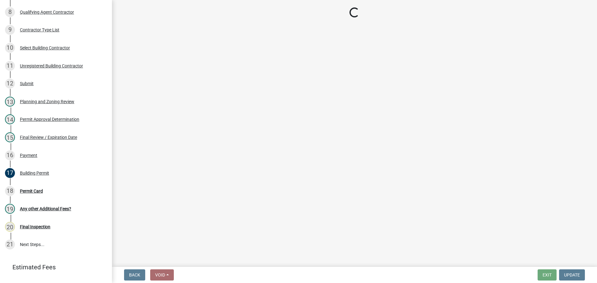
select select "37ffacb3-1c00-4710-bba7-573400237fd8"
select select "5ce200eb-feb1-496b-8127-7891293955f5"
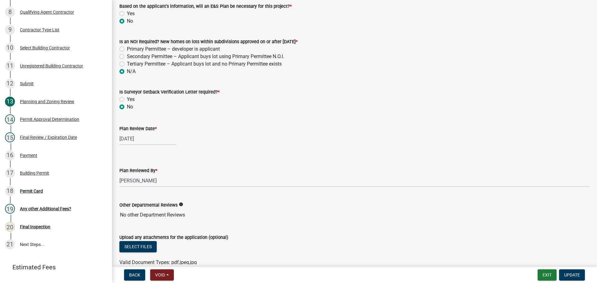
scroll to position [1279, 0]
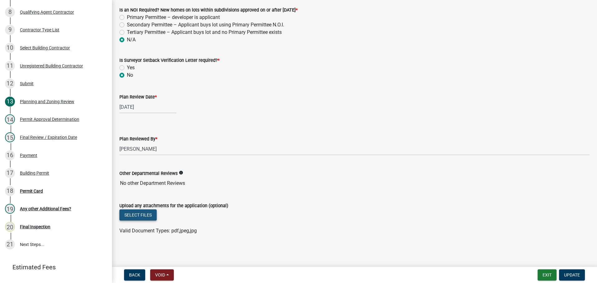
click at [136, 216] on button "Select files" at bounding box center [137, 215] width 37 height 11
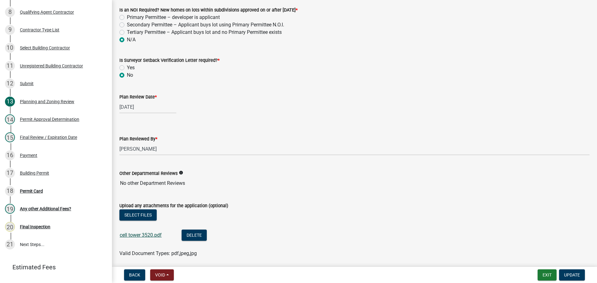
click at [150, 237] on link "cell tower 3520.pdf" at bounding box center [141, 235] width 42 height 6
click at [579, 275] on span "Update" at bounding box center [572, 275] width 16 height 5
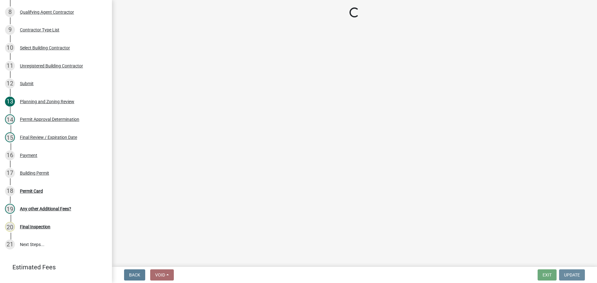
scroll to position [0, 0]
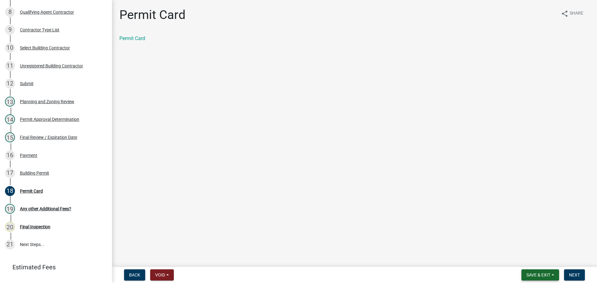
click at [538, 274] on span "Save & Exit" at bounding box center [538, 275] width 24 height 5
click at [533, 265] on button "Save & Exit" at bounding box center [534, 259] width 50 height 15
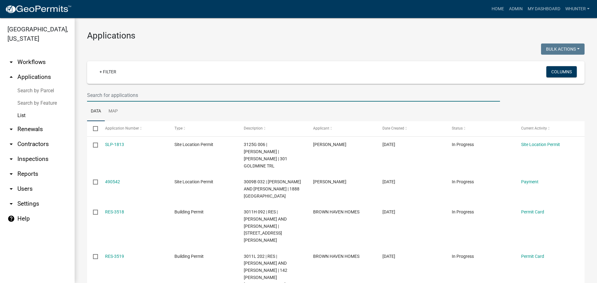
drag, startPoint x: 163, startPoint y: 97, endPoint x: 169, endPoint y: 96, distance: 6.8
click at [163, 97] on input "text" at bounding box center [293, 95] width 413 height 13
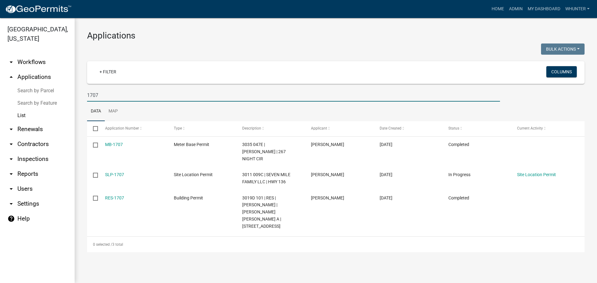
drag, startPoint x: 125, startPoint y: 95, endPoint x: 7, endPoint y: 90, distance: 118.3
click at [12, 90] on div "[GEOGRAPHIC_DATA], [US_STATE] arrow_drop_down Workflows List arrow_drop_up Appl…" at bounding box center [298, 150] width 597 height 265
type input "NUGGET"
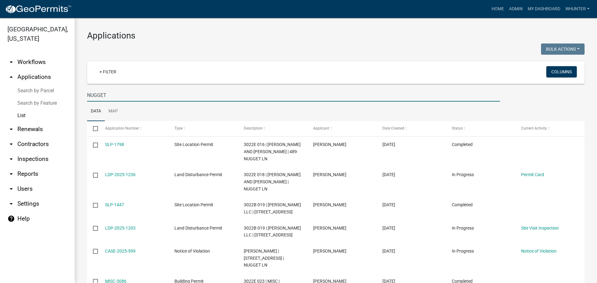
drag, startPoint x: 116, startPoint y: 99, endPoint x: 23, endPoint y: 65, distance: 99.3
click at [0, 67] on div "[GEOGRAPHIC_DATA], [US_STATE] arrow_drop_down Workflows List arrow_drop_up Appl…" at bounding box center [298, 150] width 597 height 265
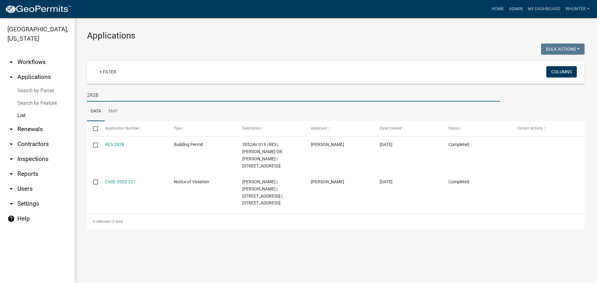
drag, startPoint x: 104, startPoint y: 93, endPoint x: 13, endPoint y: 87, distance: 91.6
click at [17, 87] on div "[GEOGRAPHIC_DATA], [US_STATE] arrow_drop_down Workflows List arrow_drop_up Appl…" at bounding box center [298, 150] width 597 height 265
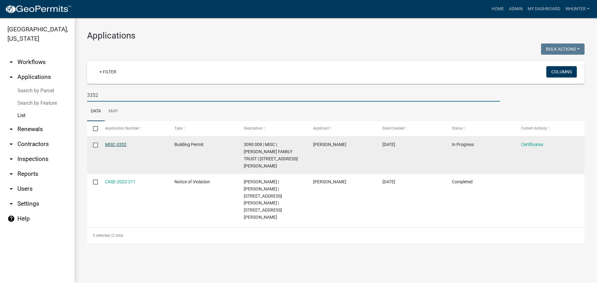
type input "3352"
click at [119, 143] on link "MISC-3352" at bounding box center [115, 144] width 21 height 5
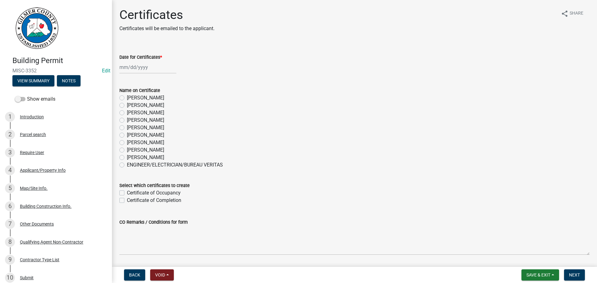
click at [141, 150] on label "[PERSON_NAME]" at bounding box center [145, 149] width 37 height 7
click at [131, 150] on input "[PERSON_NAME]" at bounding box center [129, 148] width 4 height 4
radio input "true"
select select "10"
select select "2025"
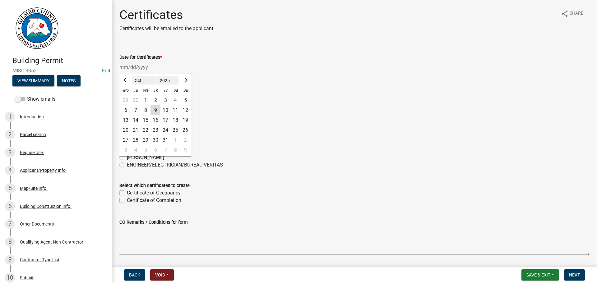
click at [141, 67] on div "[PERSON_NAME] Feb Mar Apr [PERSON_NAME][DATE] Oct Nov [DATE] 1526 1527 1528 152…" at bounding box center [147, 67] width 57 height 13
click at [157, 111] on div "9" at bounding box center [155, 110] width 10 height 10
type input "[DATE]"
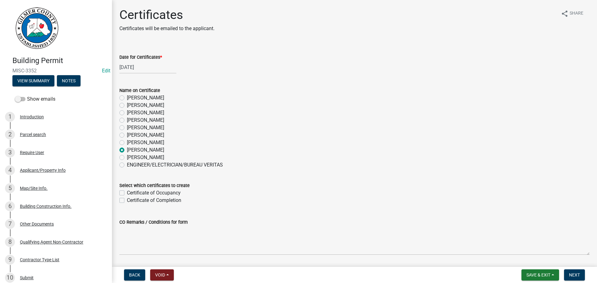
click at [159, 206] on wm-data-entity-input "Select which certificates to create Certificate of Occupancy Certificate of Com…" at bounding box center [354, 191] width 470 height 35
click at [159, 203] on label "Certificate of Completion" at bounding box center [154, 200] width 54 height 7
click at [131, 201] on input "Certificate of Completion" at bounding box center [129, 199] width 4 height 4
checkbox input "true"
checkbox input "false"
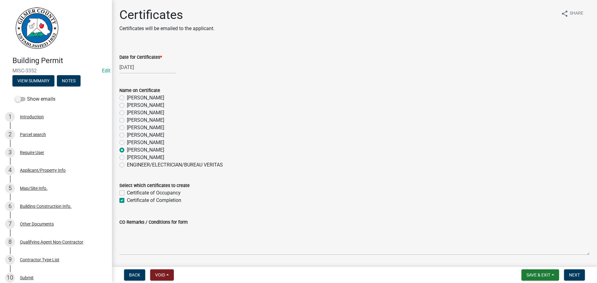
checkbox input "true"
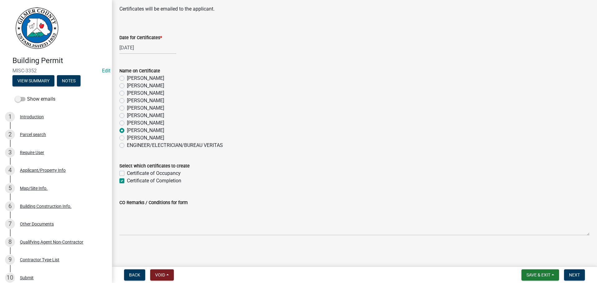
scroll to position [20, 0]
click at [569, 278] on button "Next" at bounding box center [574, 275] width 21 height 11
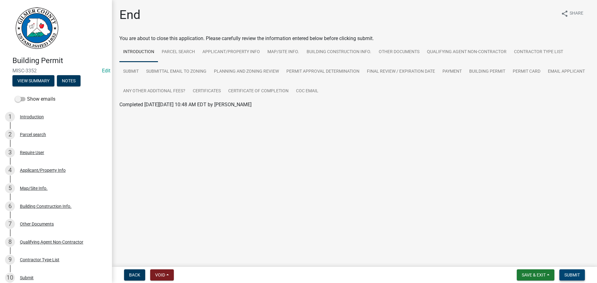
click at [572, 276] on span "Submit" at bounding box center [572, 275] width 16 height 5
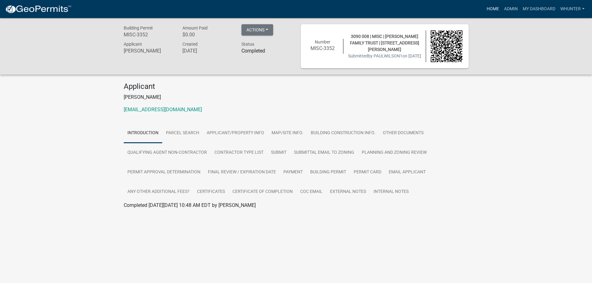
click at [487, 9] on link "Home" at bounding box center [492, 9] width 17 height 12
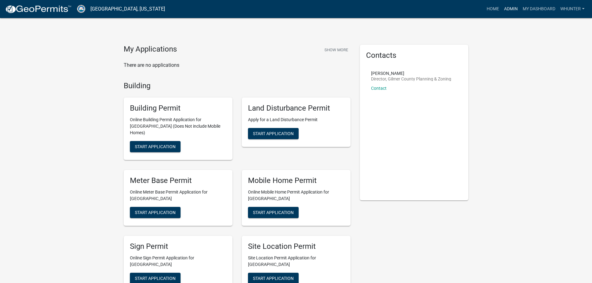
click at [514, 10] on link "Admin" at bounding box center [511, 9] width 19 height 12
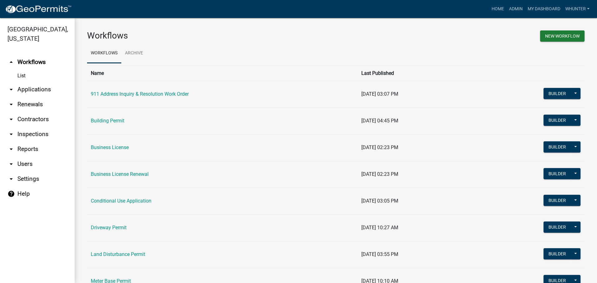
click at [41, 92] on link "arrow_drop_down Applications" at bounding box center [37, 89] width 75 height 15
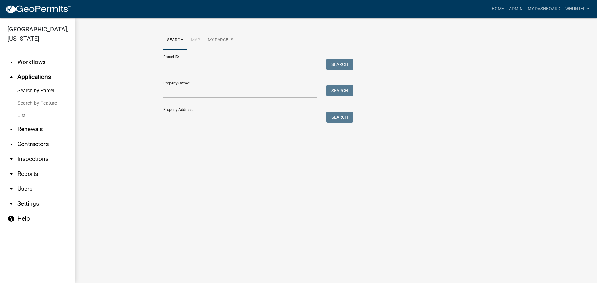
click at [34, 114] on link "List" at bounding box center [37, 115] width 75 height 12
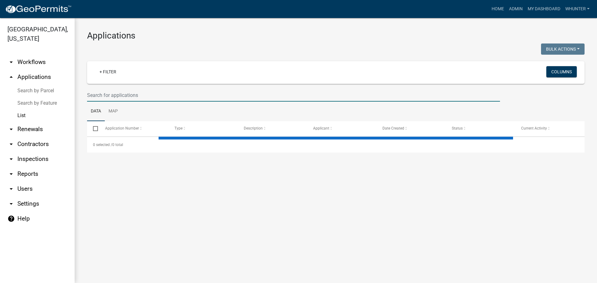
click at [157, 90] on input "text" at bounding box center [293, 95] width 413 height 13
click at [159, 96] on input "text" at bounding box center [293, 95] width 413 height 13
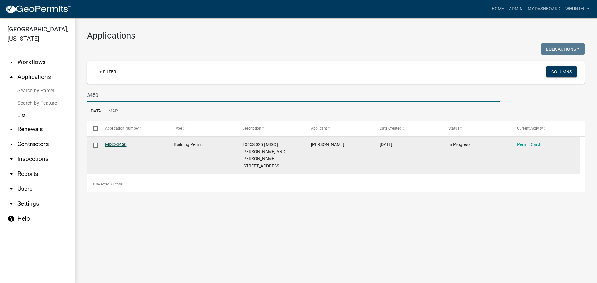
type input "3450"
click at [116, 146] on link "MISC-3450" at bounding box center [115, 144] width 21 height 5
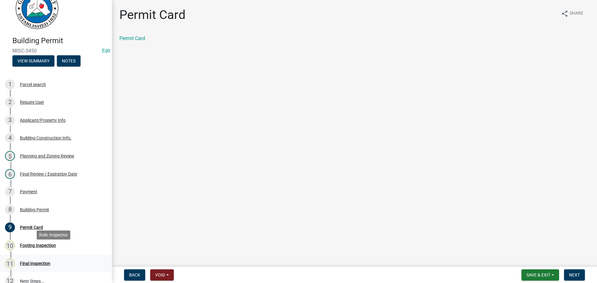
scroll to position [31, 0]
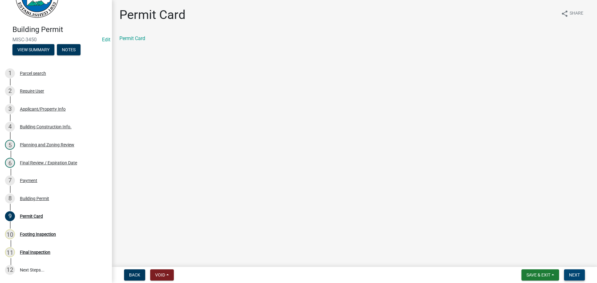
click at [578, 276] on span "Next" at bounding box center [574, 275] width 11 height 5
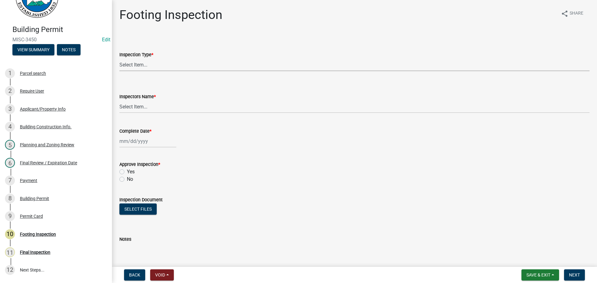
click at [146, 64] on select "Select Item... Footing" at bounding box center [354, 64] width 470 height 13
click at [119, 58] on select "Select Item... Footing" at bounding box center [354, 64] width 470 height 13
select select "8aa0fa75-bb70-4f22-832f-48224da25d1e"
click at [139, 105] on select "Select Item... [PERSON_NAME] ([PERSON_NAME]) [PERSON_NAME] ([PERSON_NAME]) Engi…" at bounding box center [354, 106] width 470 height 13
select select "b7f275ba-f507-42fd-b9cd-cd9544451c64"
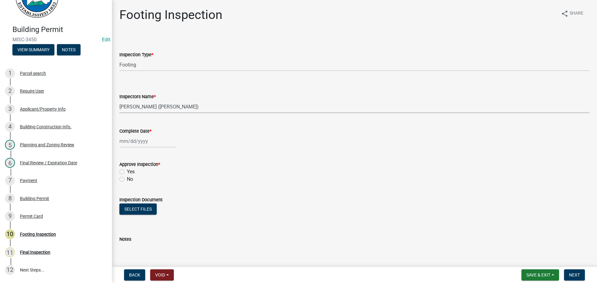
click at [119, 100] on select "Select Item... [PERSON_NAME] ([PERSON_NAME]) [PERSON_NAME] ([PERSON_NAME]) Engi…" at bounding box center [354, 106] width 470 height 13
click at [134, 144] on div at bounding box center [147, 141] width 57 height 13
select select "10"
select select "2025"
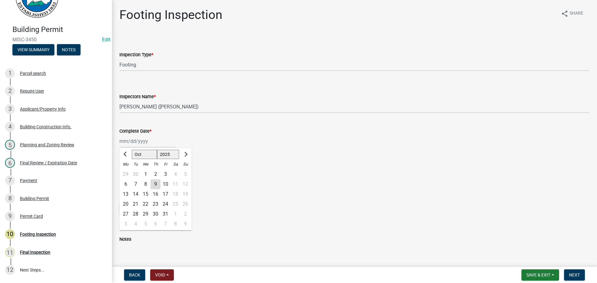
click at [155, 185] on div "9" at bounding box center [155, 184] width 10 height 10
type input "[DATE]"
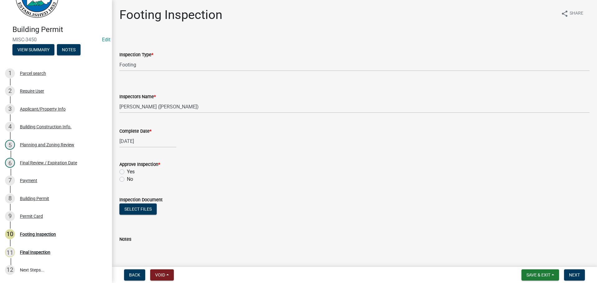
click at [129, 172] on label "Yes" at bounding box center [131, 171] width 8 height 7
click at [129, 172] on input "Yes" at bounding box center [129, 170] width 4 height 4
radio input "true"
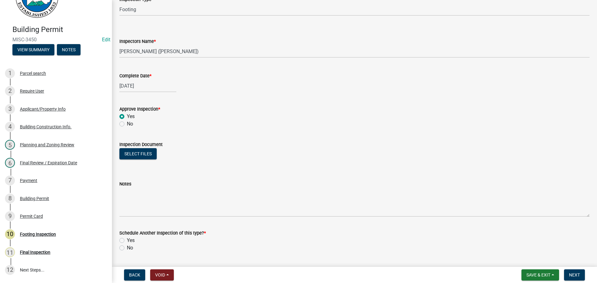
scroll to position [100, 0]
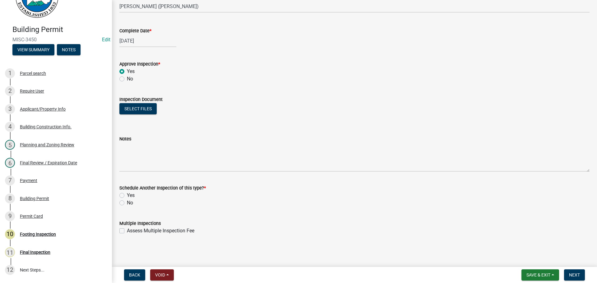
click at [131, 203] on label "No" at bounding box center [130, 202] width 6 height 7
click at [131, 203] on input "No" at bounding box center [129, 201] width 4 height 4
radio input "true"
click at [575, 273] on span "Next" at bounding box center [574, 275] width 11 height 5
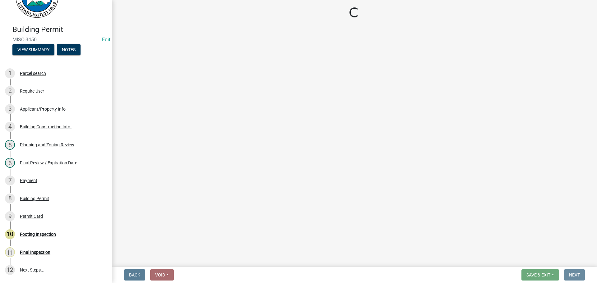
scroll to position [0, 0]
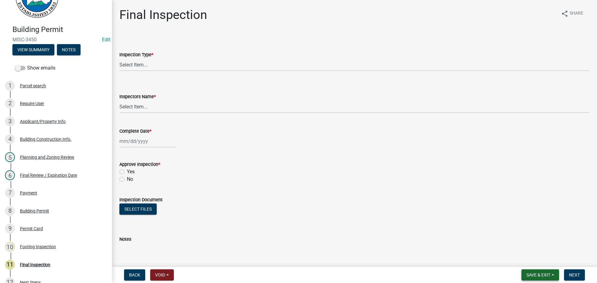
click at [527, 271] on button "Save & Exit" at bounding box center [540, 275] width 38 height 11
click at [520, 260] on button "Save & Exit" at bounding box center [534, 259] width 50 height 15
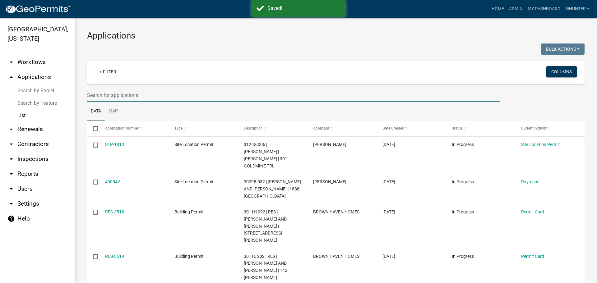
click at [176, 98] on input "text" at bounding box center [293, 95] width 413 height 13
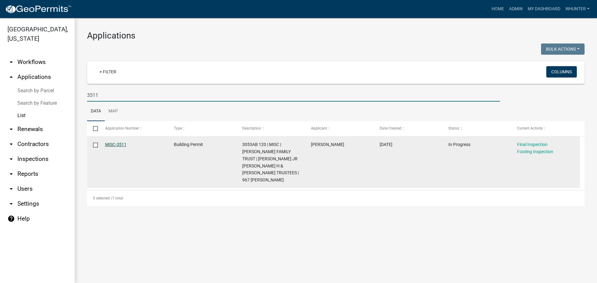
type input "3511"
click at [119, 142] on link "MISC-3511" at bounding box center [115, 144] width 21 height 5
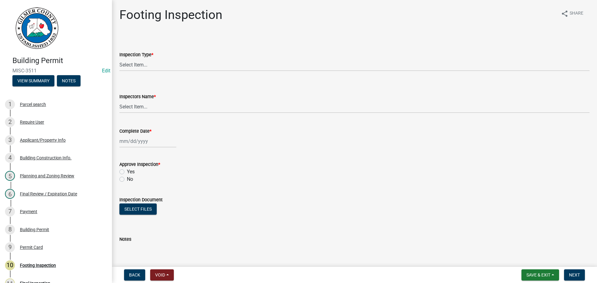
click at [153, 53] on span "*" at bounding box center [152, 54] width 2 height 5
click at [154, 58] on select "Select Item... Footing" at bounding box center [354, 64] width 470 height 13
click at [159, 47] on form "Inspection Type * Select Item... Footing" at bounding box center [354, 58] width 470 height 28
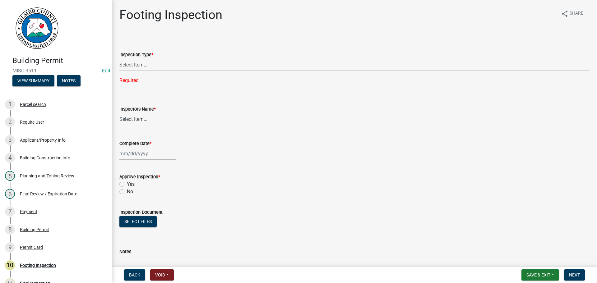
click at [156, 70] on select "Select Item... Footing" at bounding box center [354, 64] width 470 height 13
click at [119, 58] on select "Select Item... Footing" at bounding box center [354, 64] width 470 height 13
select select "8aa0fa75-bb70-4f22-832f-48224da25d1e"
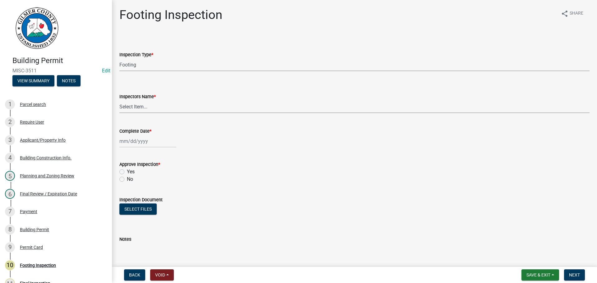
drag, startPoint x: 143, startPoint y: 107, endPoint x: 142, endPoint y: 110, distance: 3.5
click at [143, 107] on select "Select Item... [PERSON_NAME] ([PERSON_NAME]) [PERSON_NAME] ([PERSON_NAME]) Engi…" at bounding box center [354, 106] width 470 height 13
select select "b7f275ba-f507-42fd-b9cd-cd9544451c64"
click at [119, 100] on select "Select Item... [PERSON_NAME] ([PERSON_NAME]) [PERSON_NAME] ([PERSON_NAME]) Engi…" at bounding box center [354, 106] width 470 height 13
select select "10"
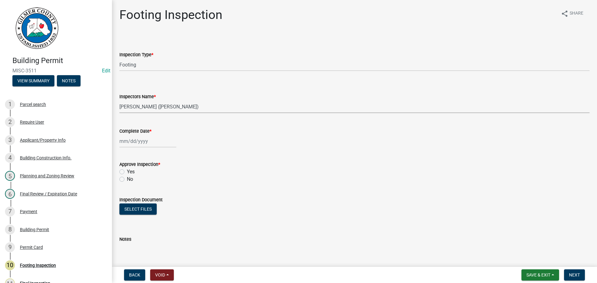
select select "2025"
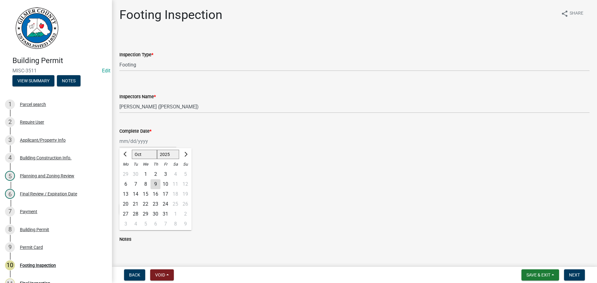
click at [133, 139] on div "[PERSON_NAME] Feb Mar Apr [PERSON_NAME][DATE] Oct Nov [DATE] 1526 1527 1528 152…" at bounding box center [147, 141] width 57 height 13
click at [153, 185] on div "9" at bounding box center [155, 184] width 10 height 10
type input "[DATE]"
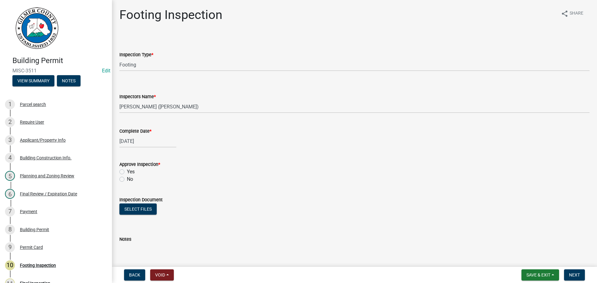
click at [131, 173] on label "Yes" at bounding box center [131, 171] width 8 height 7
click at [131, 172] on input "Yes" at bounding box center [129, 170] width 4 height 4
radio input "true"
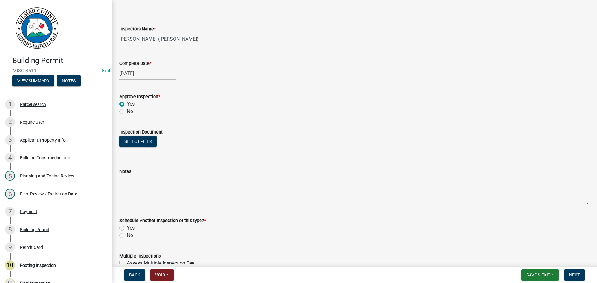
scroll to position [100, 0]
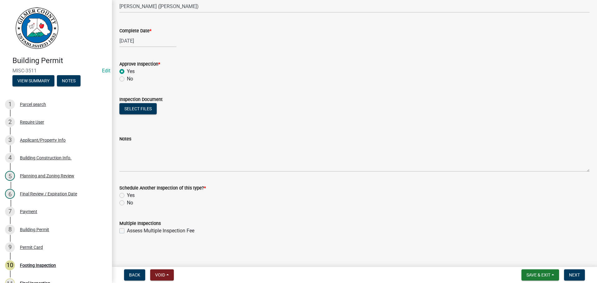
click at [124, 206] on div "No" at bounding box center [354, 202] width 470 height 7
click at [126, 202] on div "No" at bounding box center [354, 202] width 470 height 7
click at [130, 202] on label "No" at bounding box center [130, 202] width 6 height 7
click at [130, 202] on input "No" at bounding box center [129, 201] width 4 height 4
radio input "true"
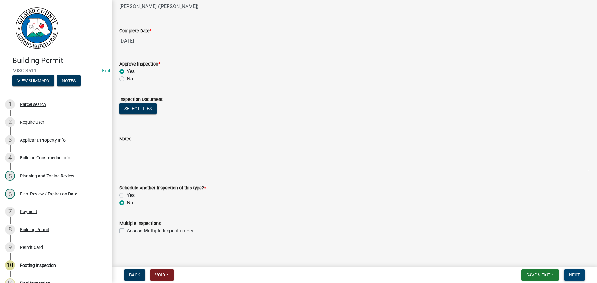
click at [577, 276] on span "Next" at bounding box center [574, 275] width 11 height 5
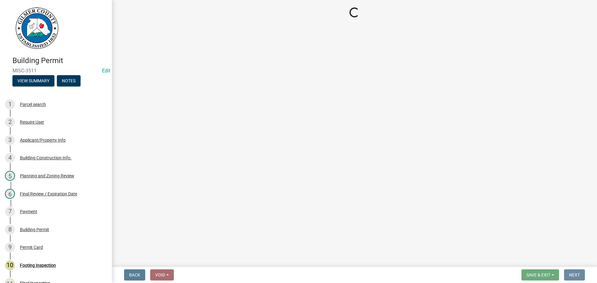
scroll to position [0, 0]
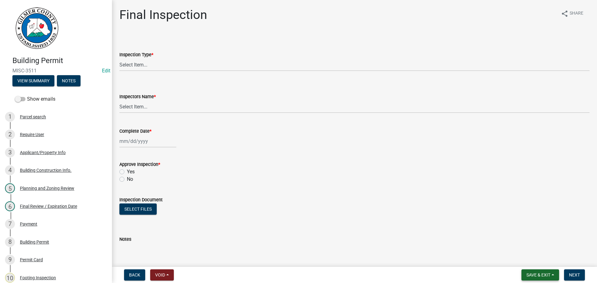
click at [538, 276] on span "Save & Exit" at bounding box center [538, 275] width 24 height 5
click at [528, 261] on button "Save & Exit" at bounding box center [534, 259] width 50 height 15
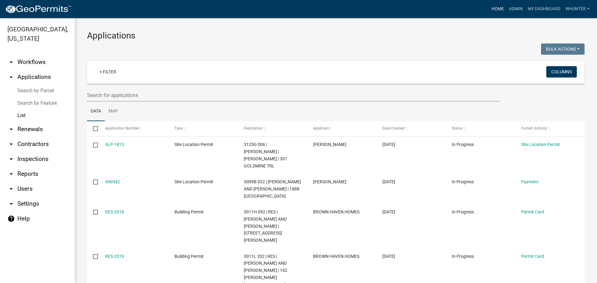
click at [497, 10] on link "Home" at bounding box center [497, 9] width 17 height 12
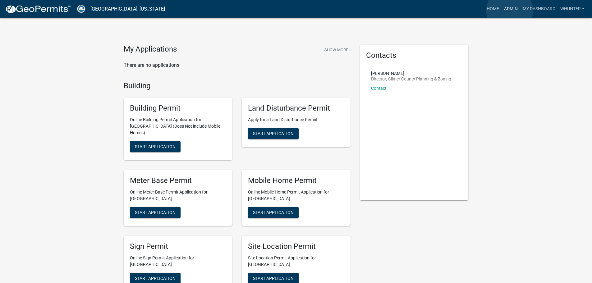
click at [510, 11] on link "Admin" at bounding box center [511, 9] width 19 height 12
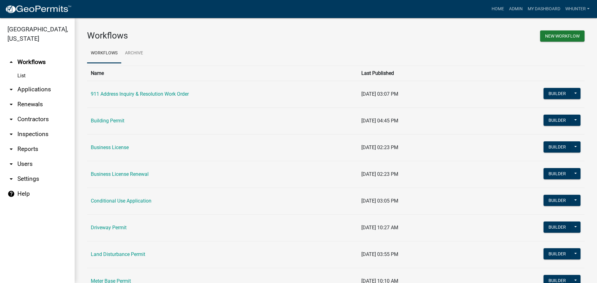
click at [21, 87] on link "arrow_drop_down Applications" at bounding box center [37, 89] width 75 height 15
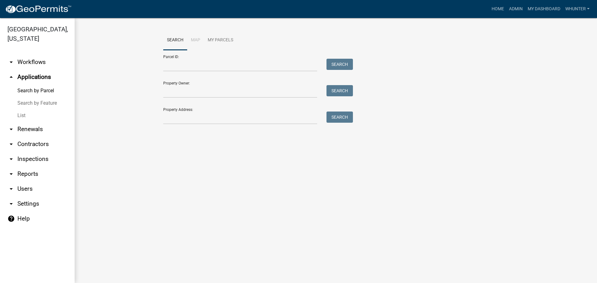
click at [37, 112] on link "List" at bounding box center [37, 115] width 75 height 12
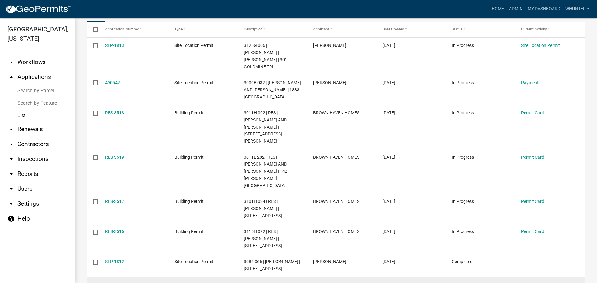
scroll to position [124, 0]
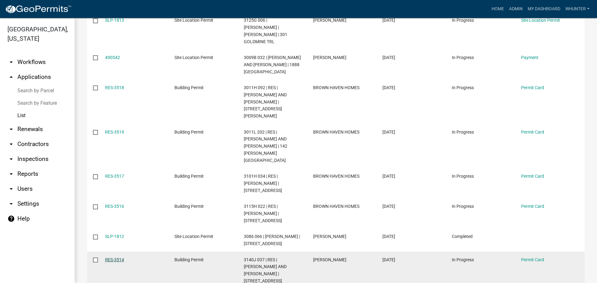
click at [116, 257] on link "RES-3514" at bounding box center [114, 259] width 19 height 5
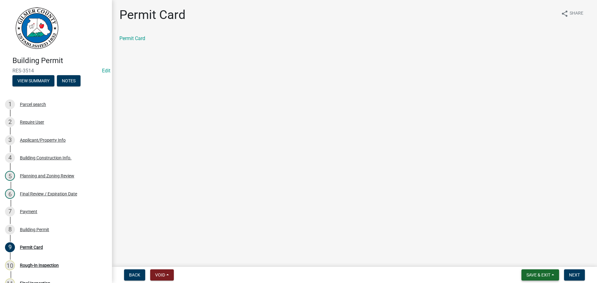
click at [538, 276] on span "Save & Exit" at bounding box center [538, 275] width 24 height 5
click at [526, 262] on button "Save & Exit" at bounding box center [534, 259] width 50 height 15
